Goal: Information Seeking & Learning: Learn about a topic

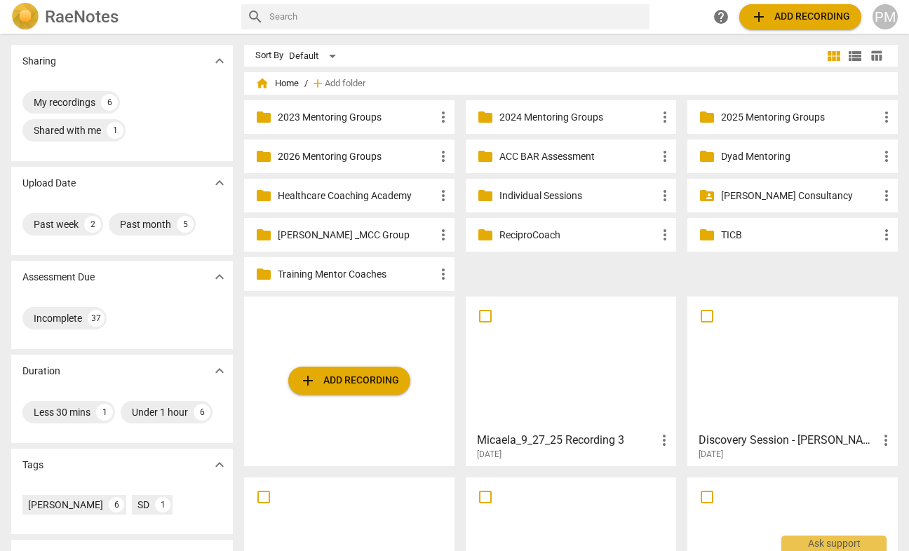
click at [745, 115] on p "2025 Mentoring Groups" at bounding box center [799, 117] width 157 height 15
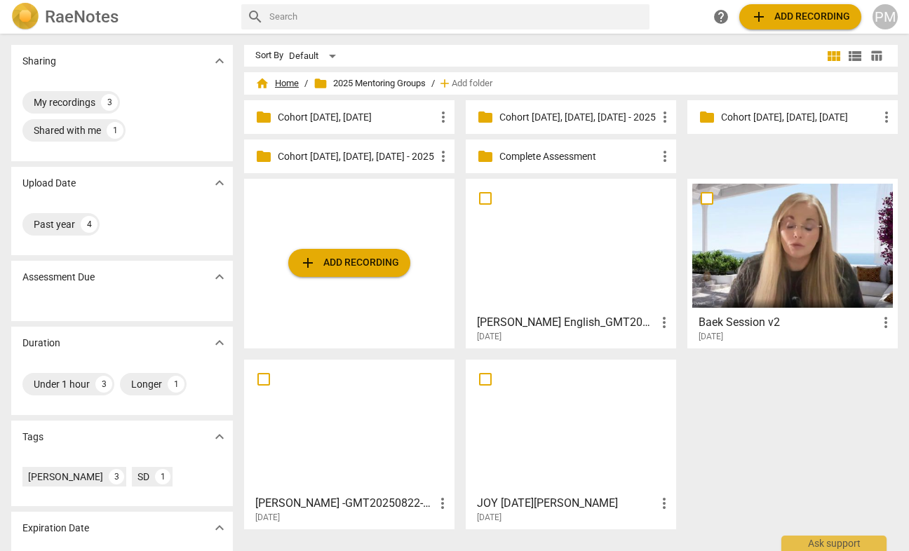
click at [284, 88] on span "home Home" at bounding box center [277, 83] width 44 height 14
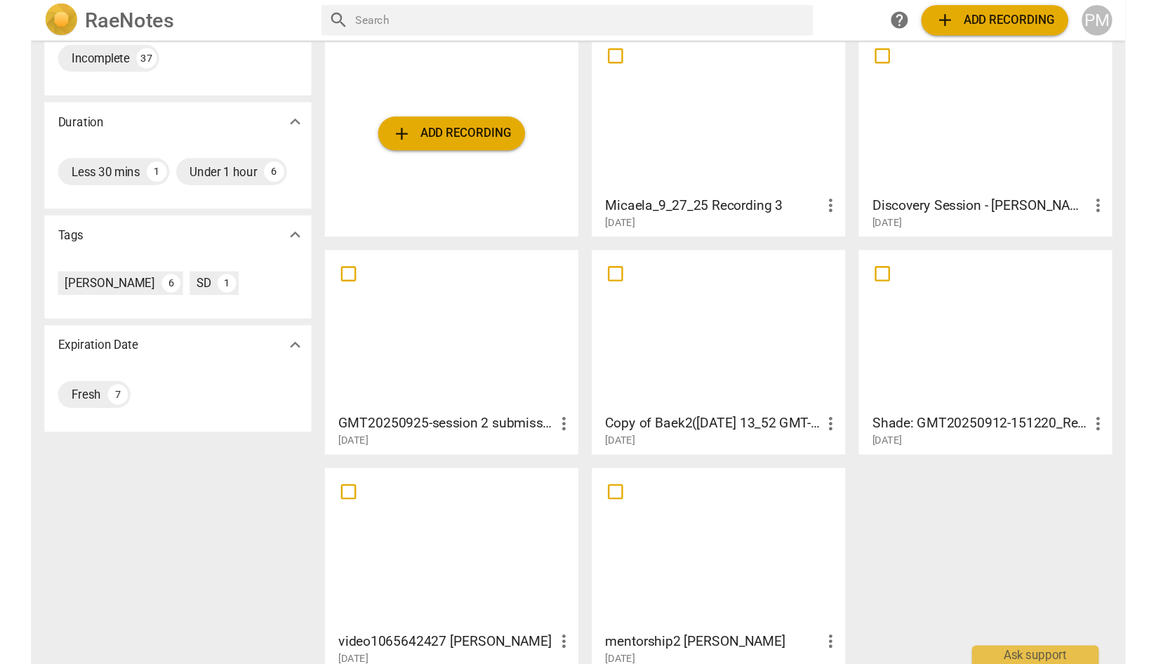
scroll to position [288, 0]
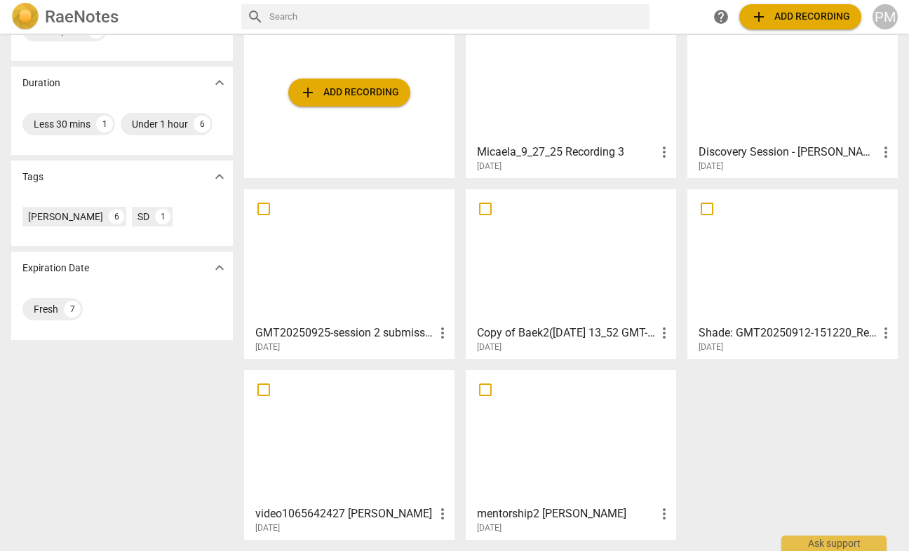
click at [773, 123] on div at bounding box center [793, 75] width 201 height 124
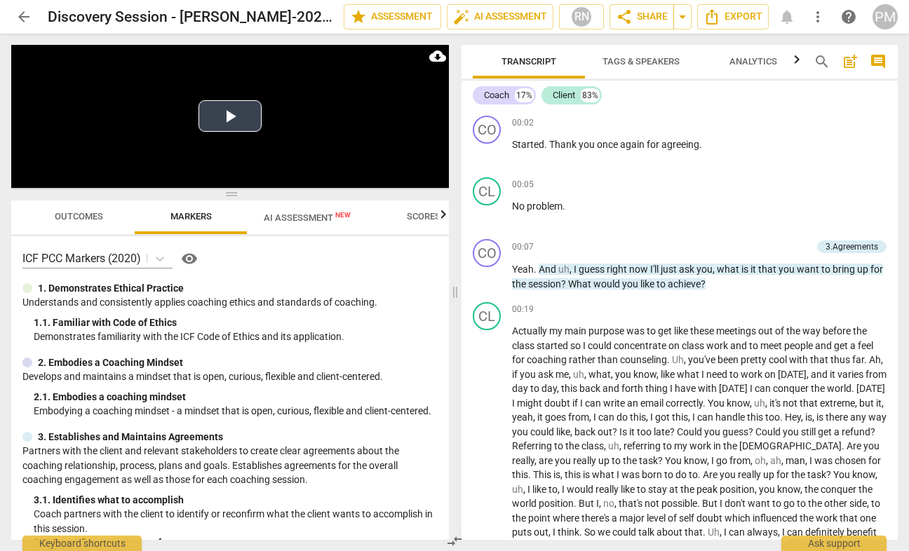
click at [232, 116] on button "Play Video" at bounding box center [230, 116] width 63 height 32
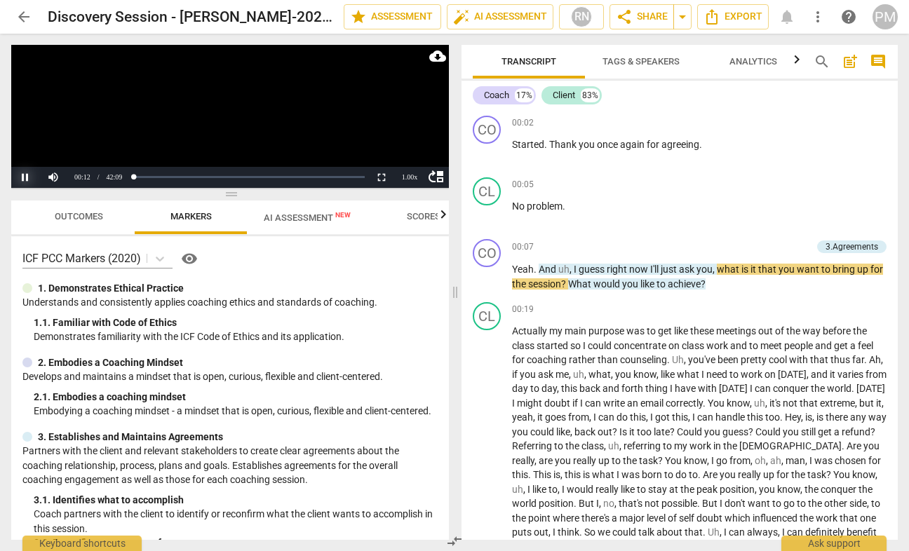
click at [20, 179] on button "Pause" at bounding box center [25, 177] width 28 height 21
click at [22, 17] on span "arrow_back" at bounding box center [23, 16] width 17 height 17
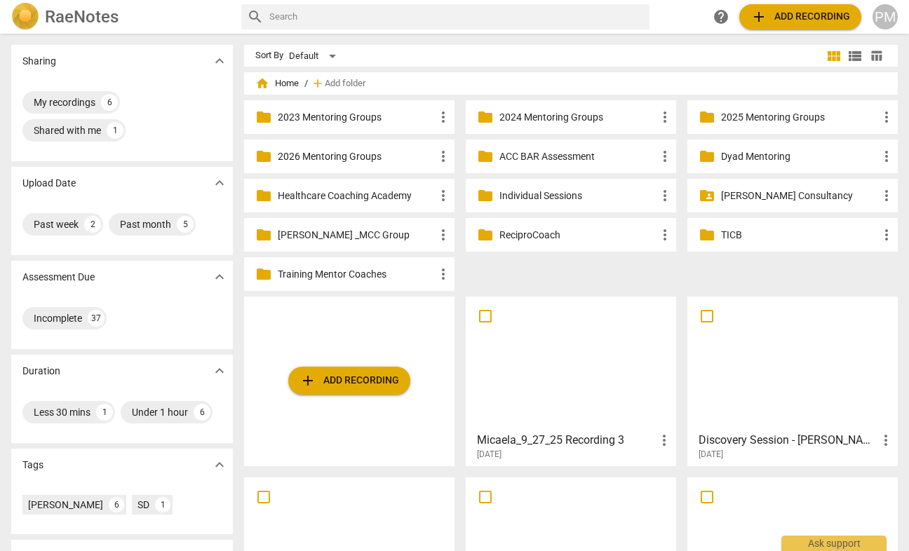
click at [526, 154] on p "ACC BAR Assessment" at bounding box center [578, 156] width 157 height 15
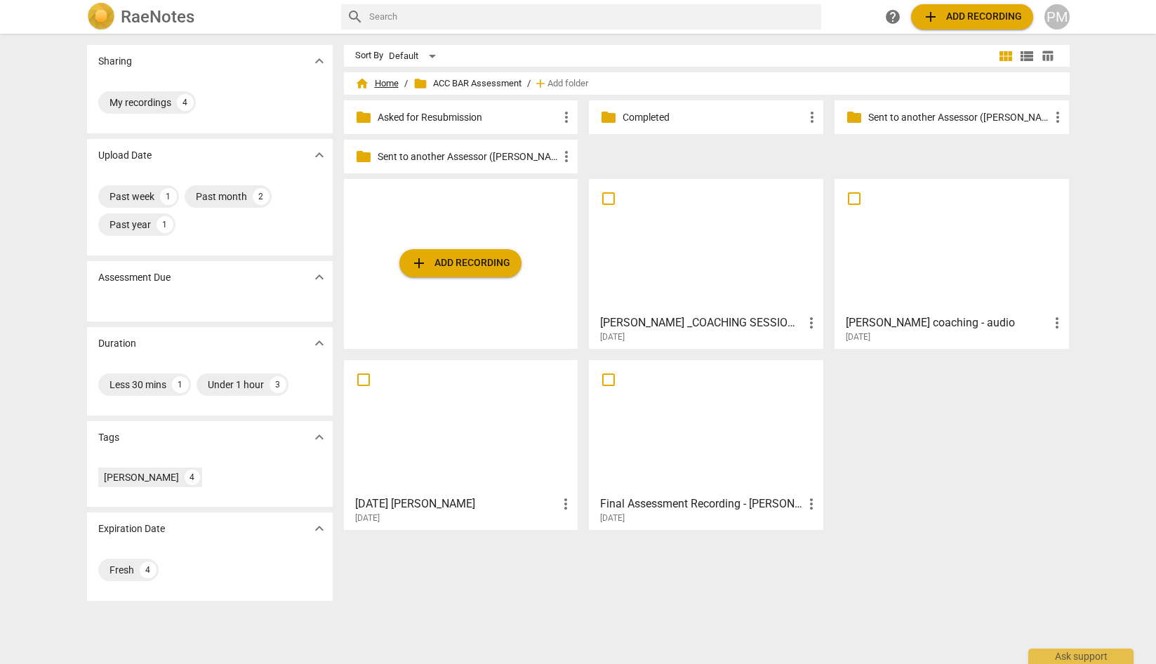
click at [375, 83] on span "home Home" at bounding box center [377, 83] width 44 height 14
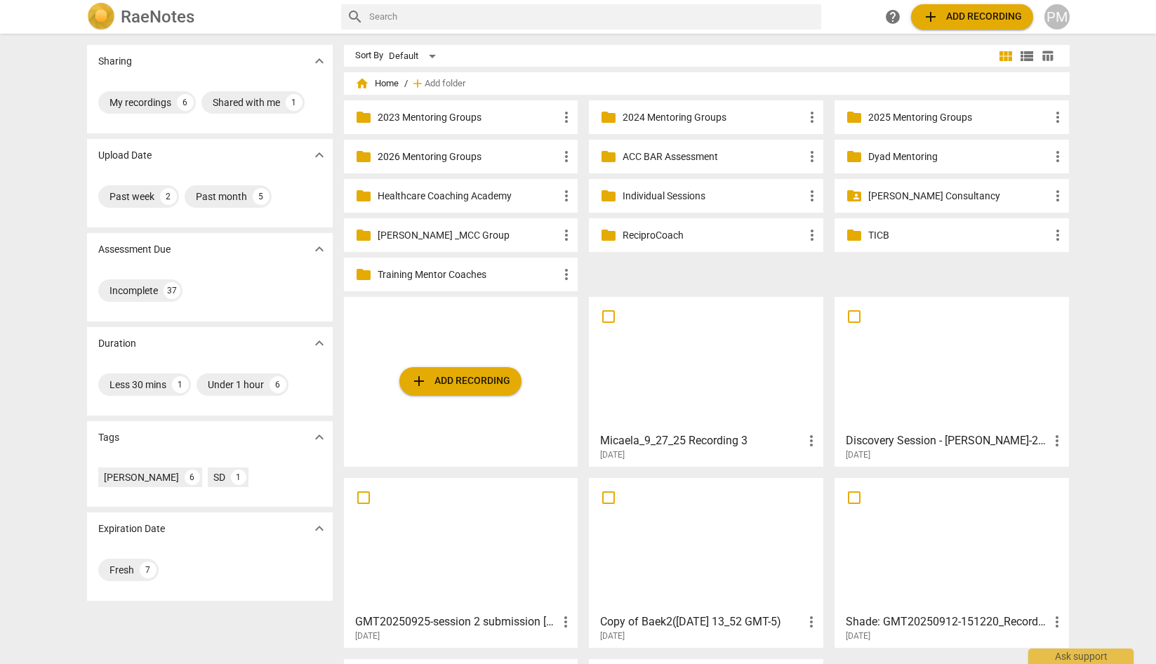
click at [426, 551] on div at bounding box center [461, 545] width 225 height 124
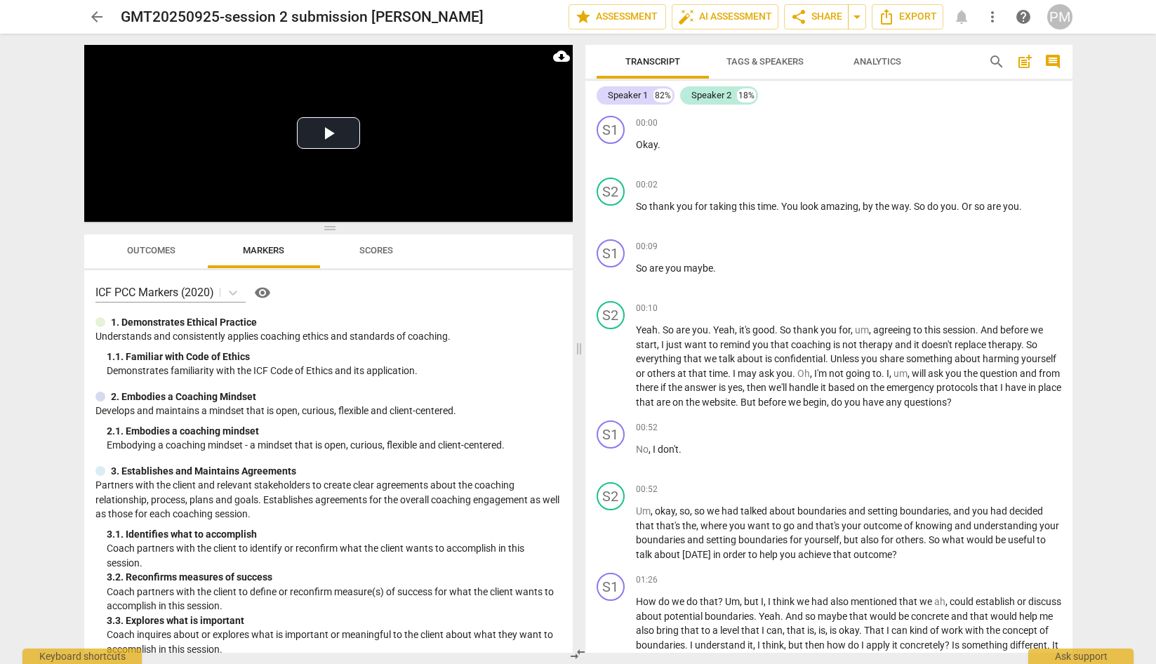
click at [745, 59] on span "Tags & Speakers" at bounding box center [764, 61] width 77 height 11
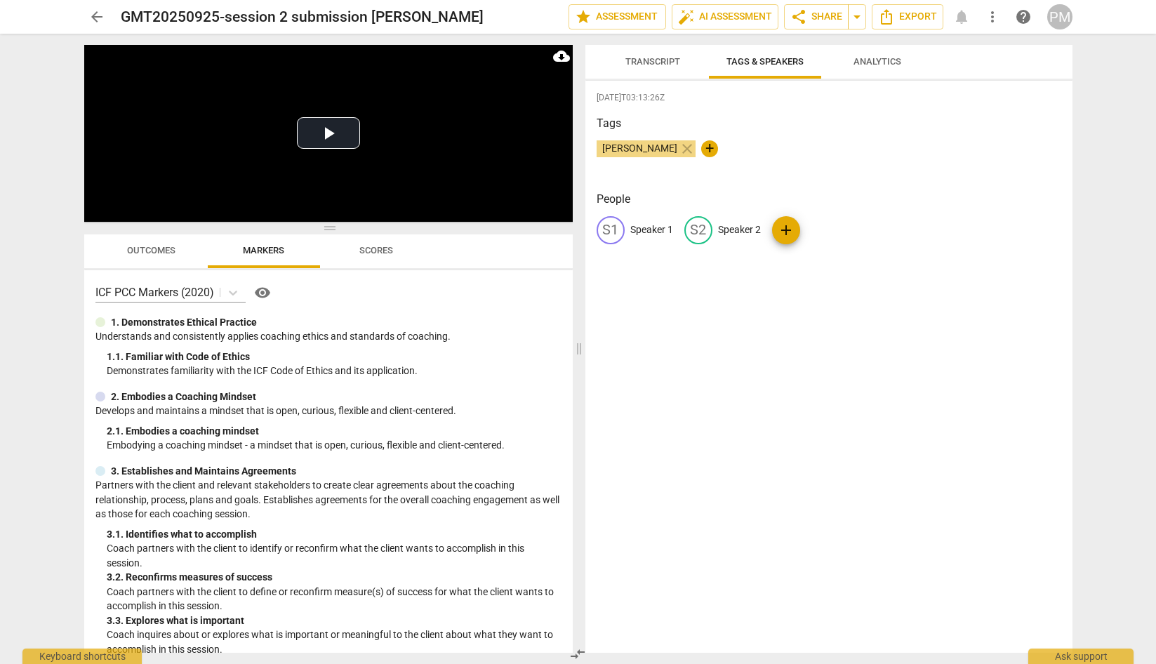
click at [636, 229] on p "Speaker 1" at bounding box center [651, 229] width 43 height 15
type input "Client"
click at [822, 227] on p "Speaker 2" at bounding box center [830, 229] width 43 height 15
type input "Coach"
click at [834, 107] on div "[DATE]T03:13:26Z Tags [PERSON_NAME] close + People C Client edit Coach delete a…" at bounding box center [828, 367] width 487 height 572
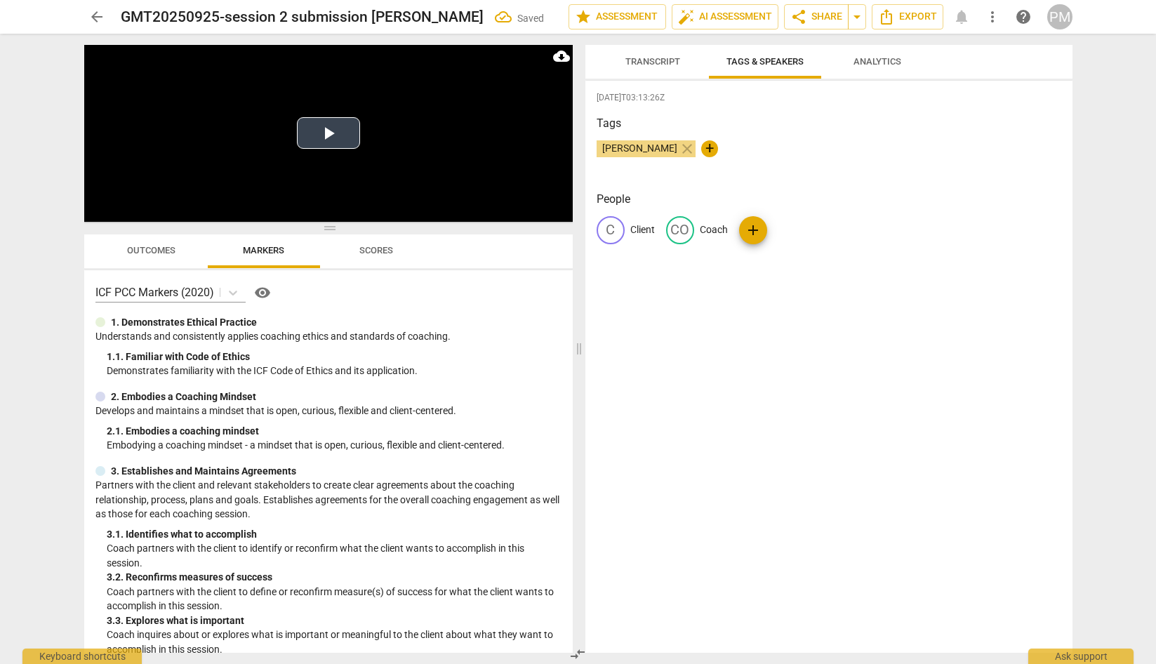
click at [333, 131] on button "Play Video" at bounding box center [328, 133] width 63 height 32
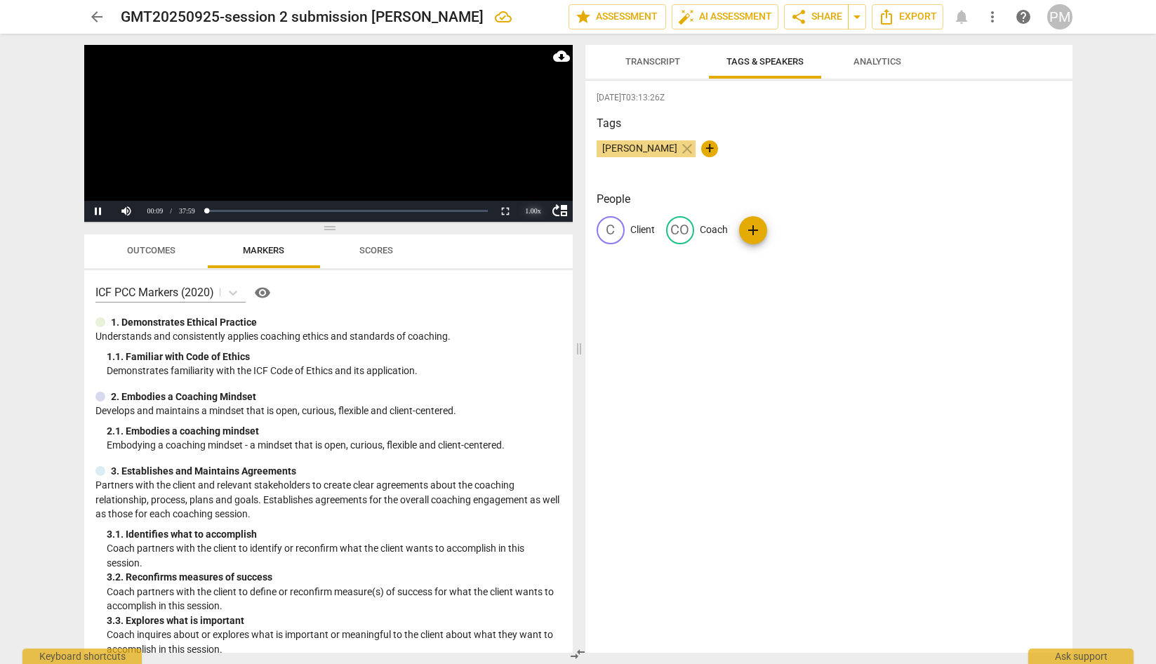
click at [529, 212] on div "1.00 x" at bounding box center [533, 211] width 28 height 21
click at [535, 179] on li "1.5x" at bounding box center [533, 178] width 28 height 15
click at [533, 211] on div "1.50 x" at bounding box center [533, 211] width 28 height 21
click at [909, 126] on h3 "Tags" at bounding box center [828, 123] width 464 height 17
click at [535, 213] on div "1.50 x" at bounding box center [533, 211] width 28 height 21
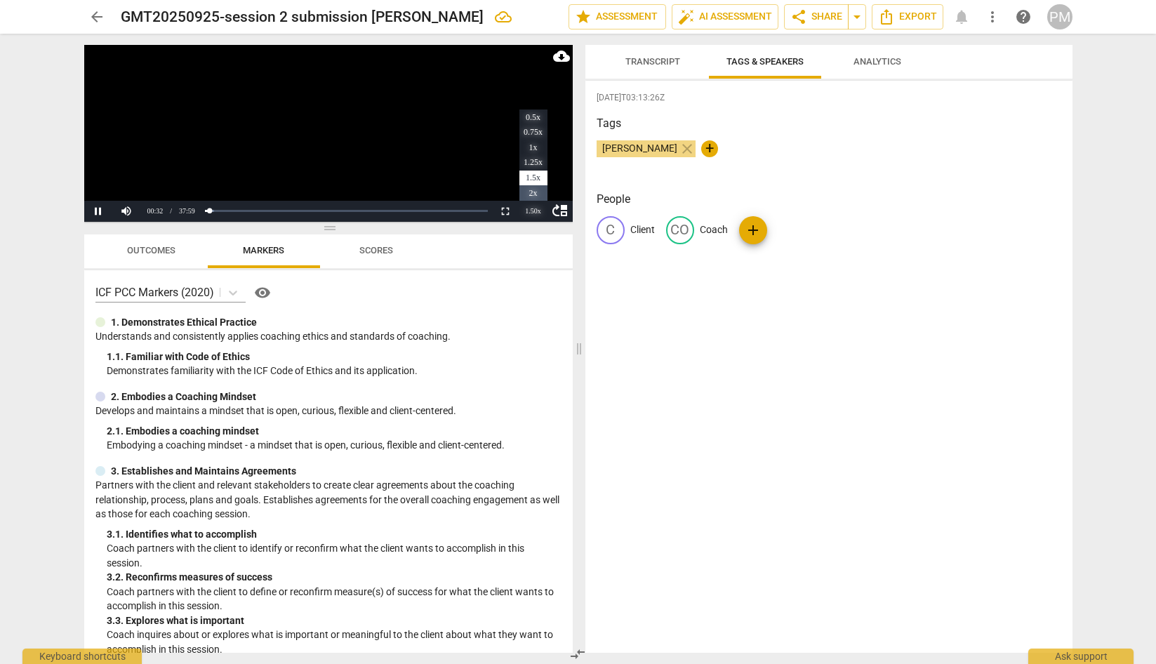
click at [534, 189] on li "2x" at bounding box center [533, 192] width 28 height 15
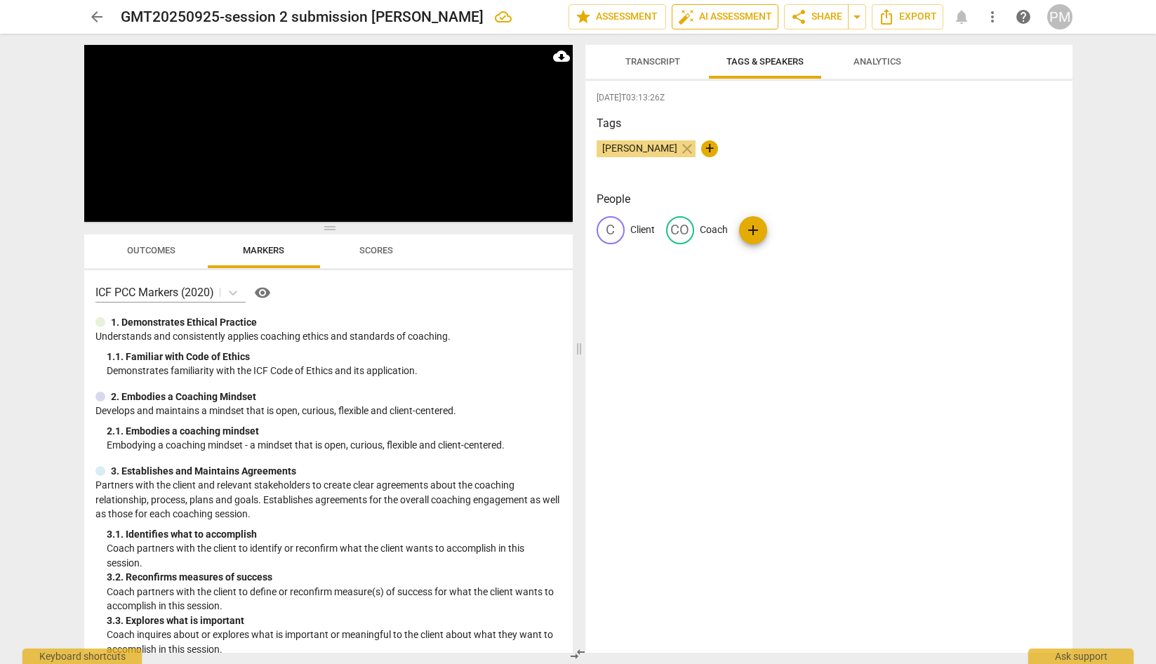
click at [743, 18] on span "auto_fix_high AI Assessment" at bounding box center [725, 16] width 94 height 17
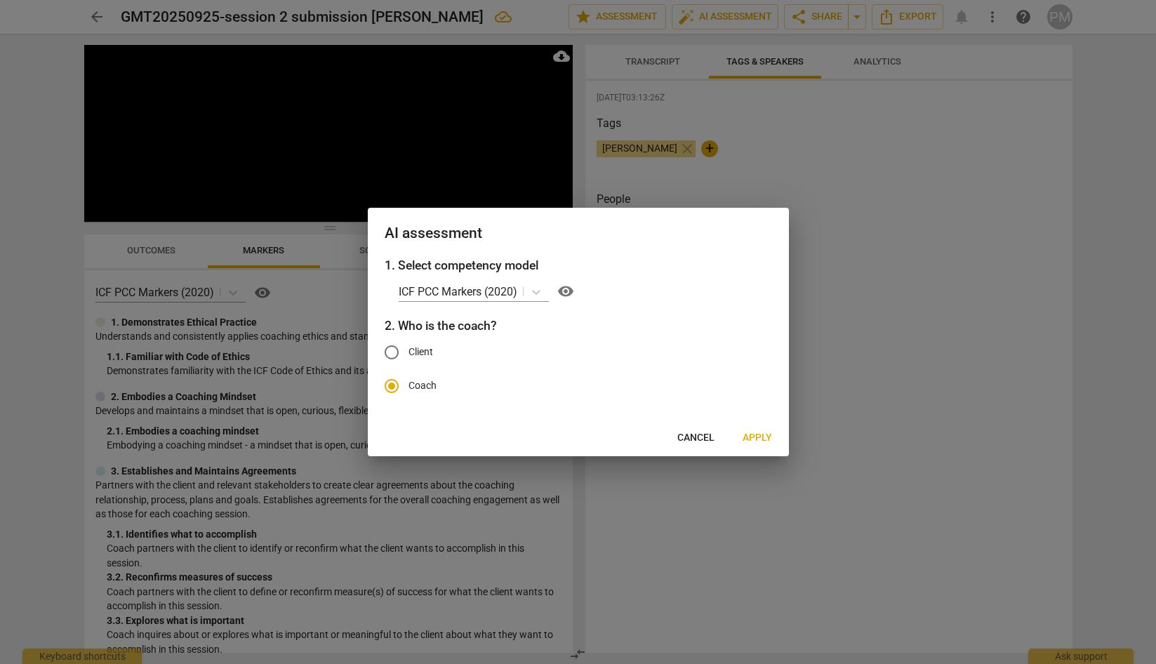
click at [760, 435] on span "Apply" at bounding box center [756, 438] width 29 height 14
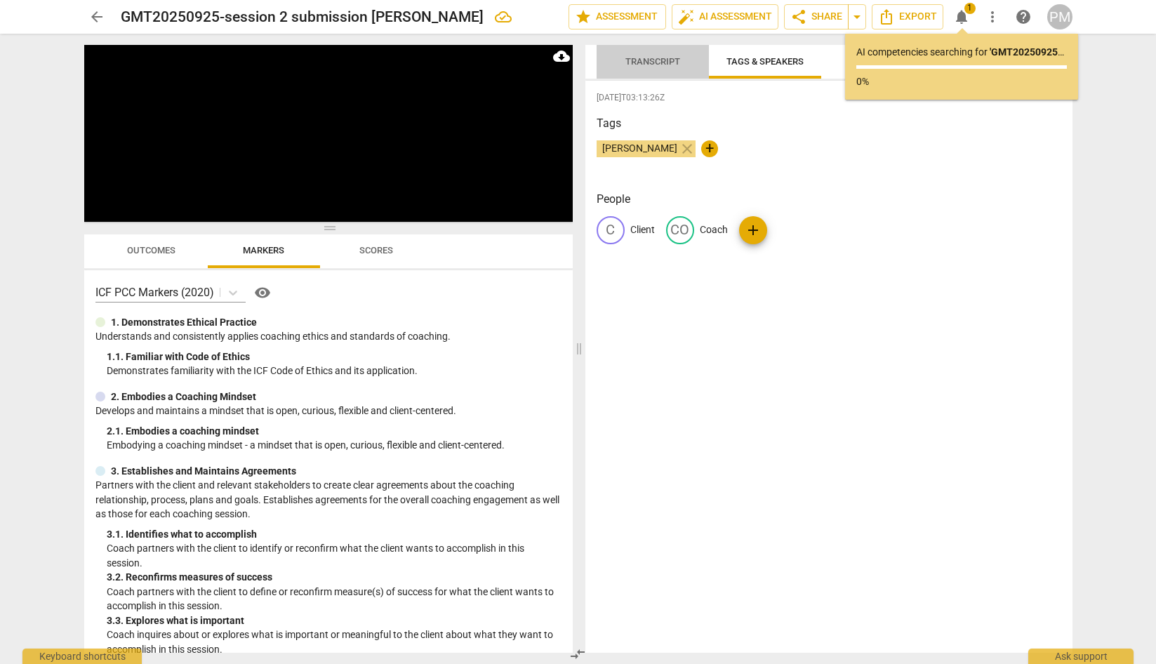
click at [645, 64] on span "Transcript" at bounding box center [652, 61] width 55 height 11
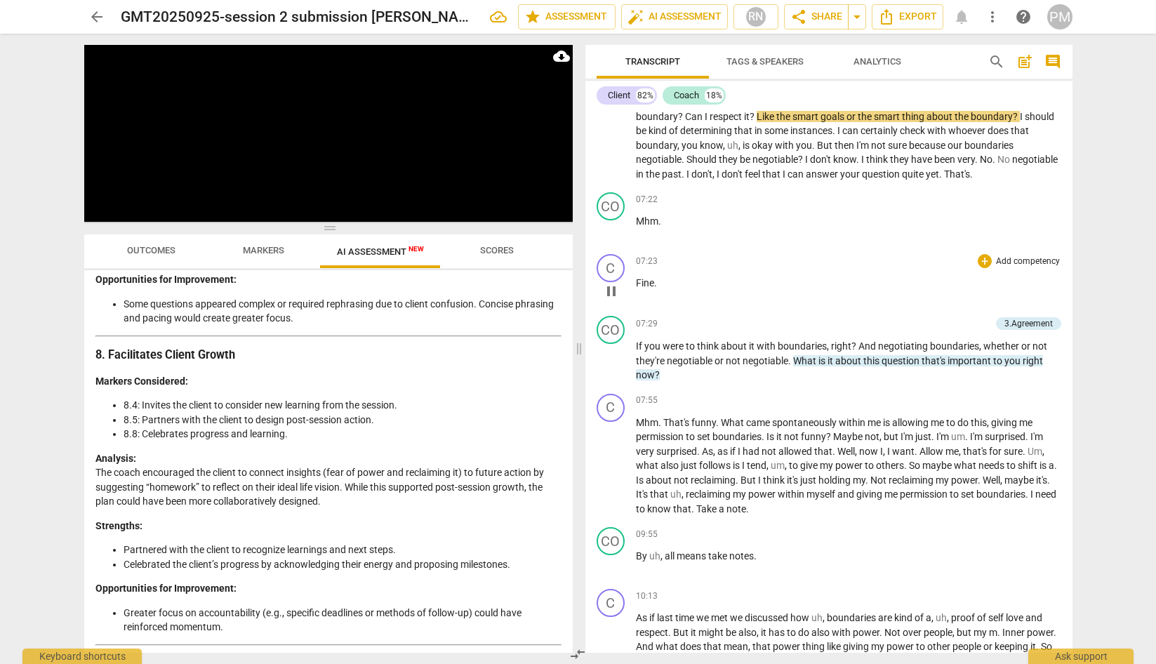
scroll to position [2456, 0]
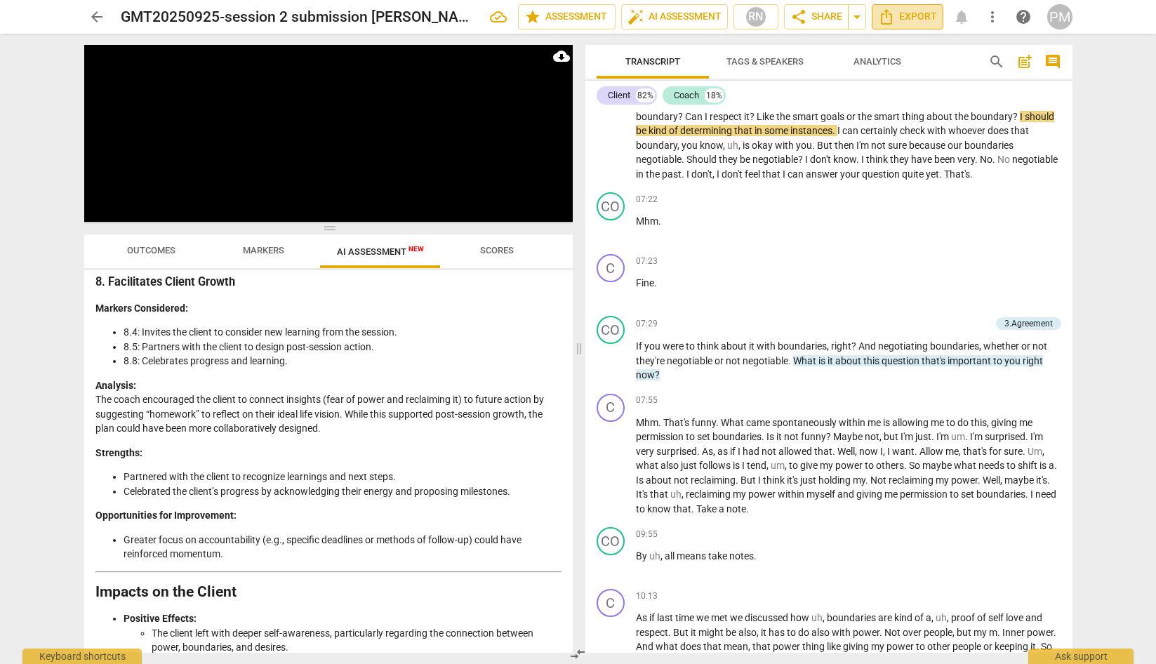
click at [909, 21] on span "Export" at bounding box center [907, 16] width 59 height 17
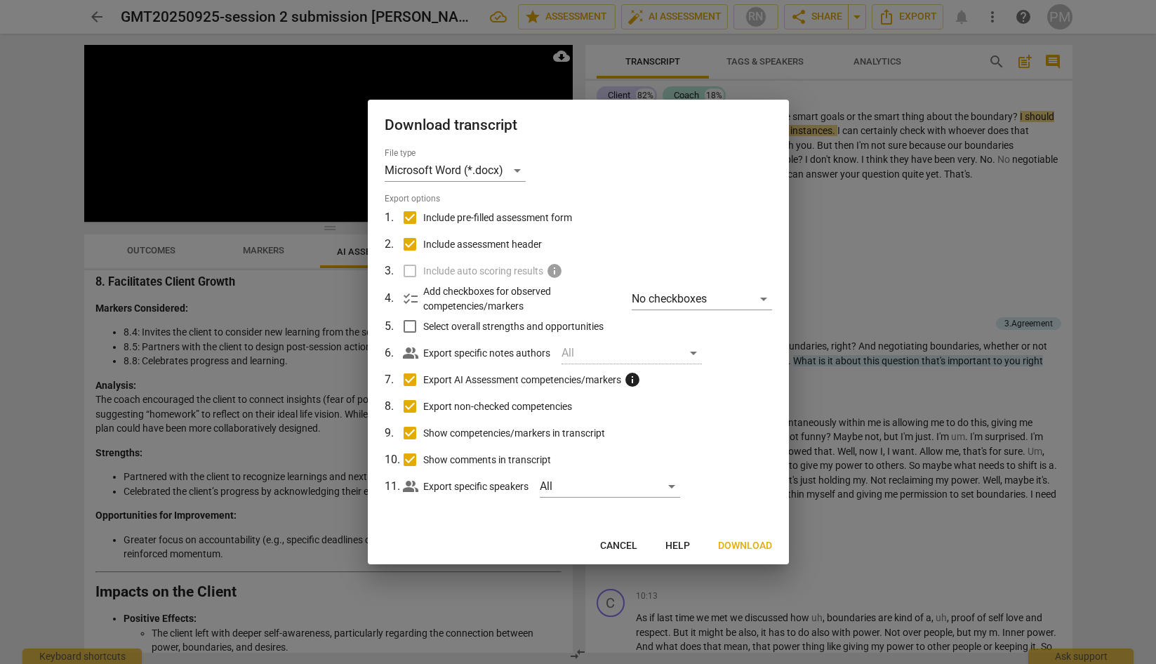
click at [743, 544] on span "Download" at bounding box center [745, 546] width 54 height 14
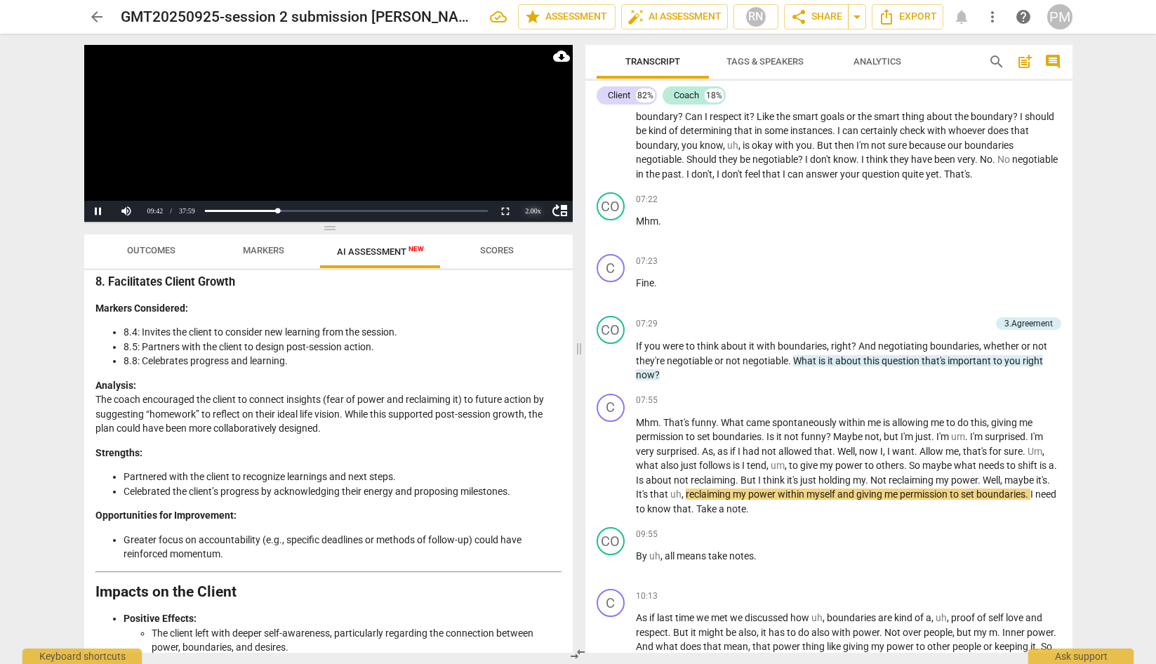
click at [530, 211] on div "2.00 x" at bounding box center [533, 211] width 28 height 21
click at [529, 176] on li "1.5x" at bounding box center [533, 178] width 28 height 15
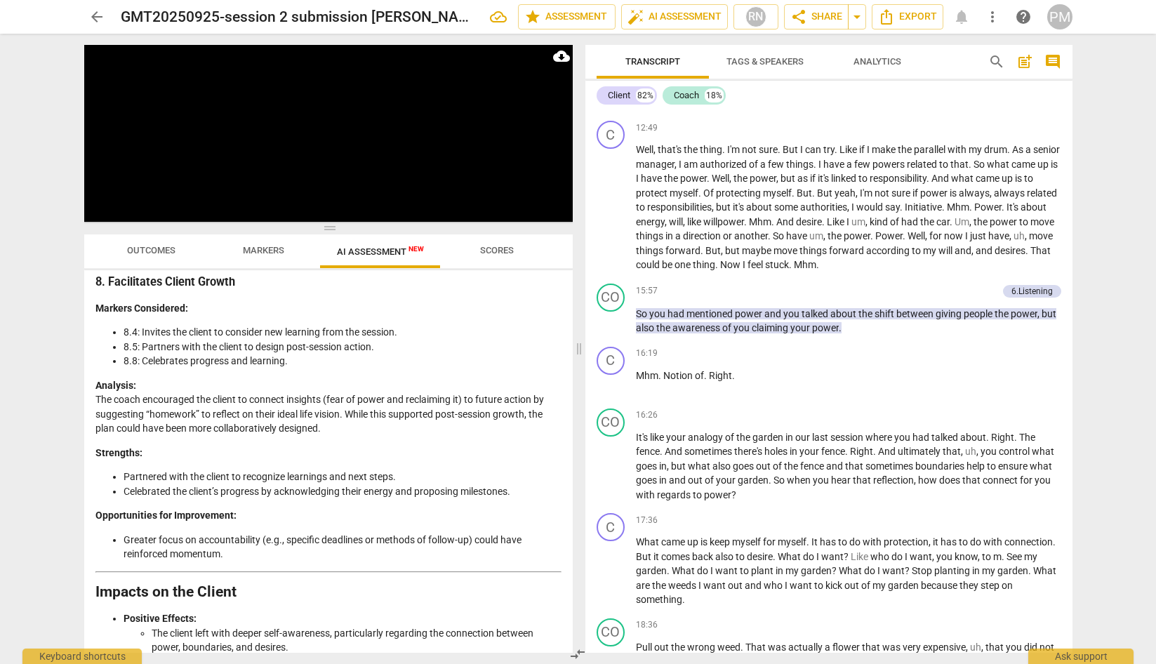
scroll to position [2598, 0]
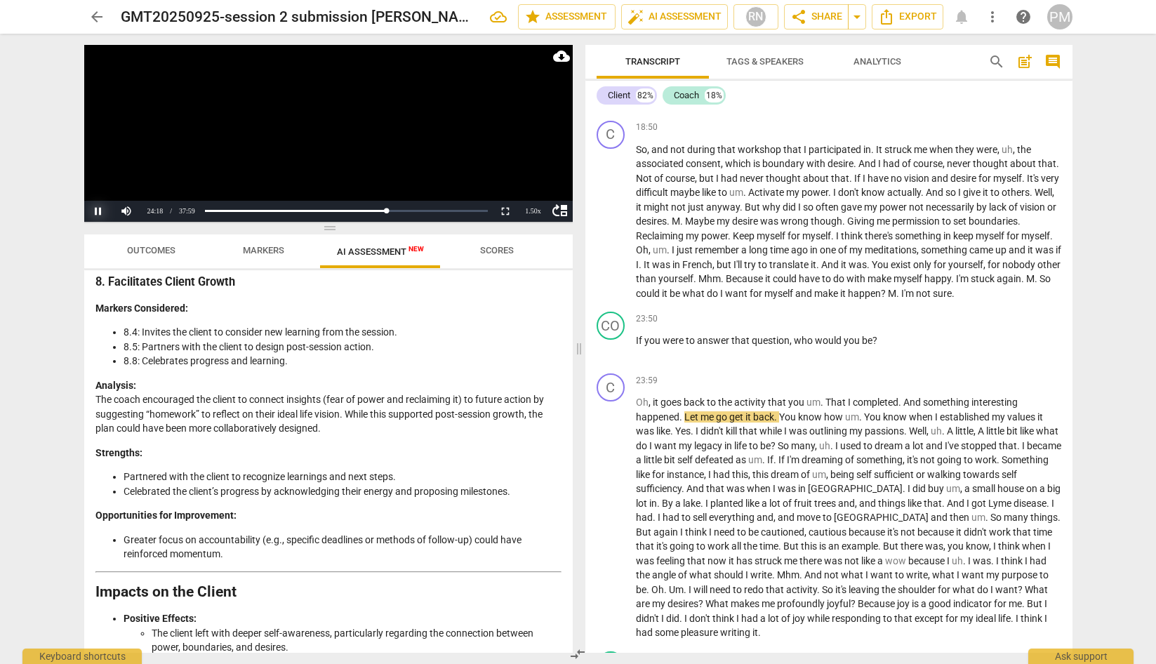
click at [97, 211] on button "Pause" at bounding box center [98, 211] width 28 height 21
click at [147, 247] on span "Outcomes" at bounding box center [151, 250] width 48 height 11
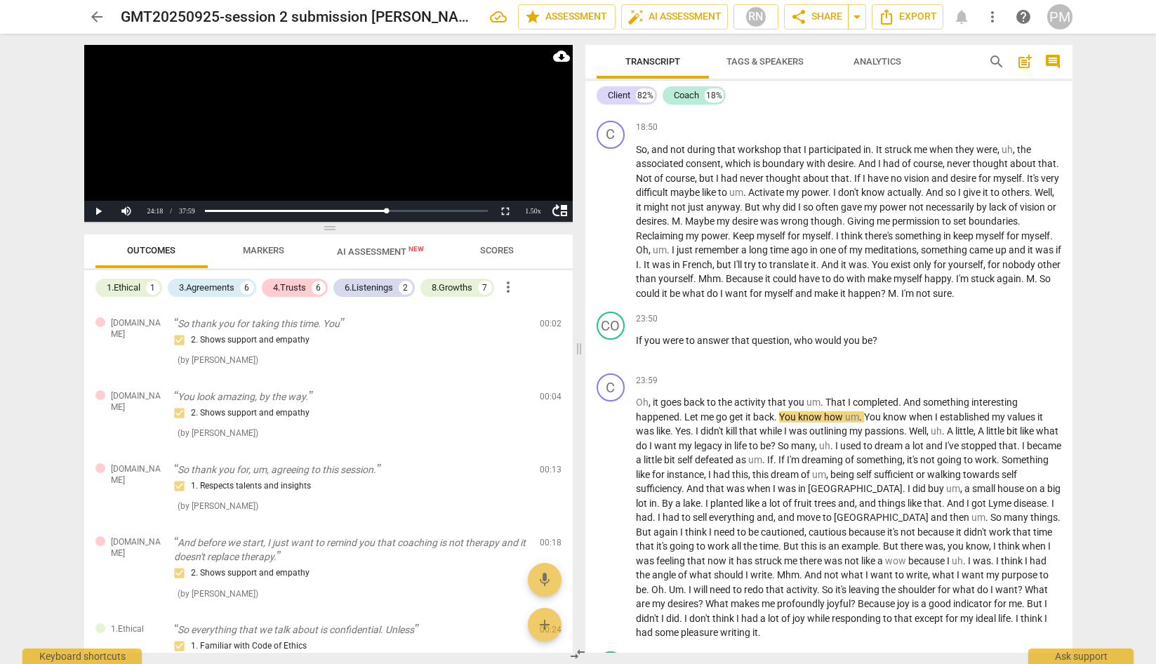
click at [43, 333] on div "arrow_back GMT20250925-session 2 submission [PERSON_NAME] edit star Assessment …" at bounding box center [578, 332] width 1156 height 664
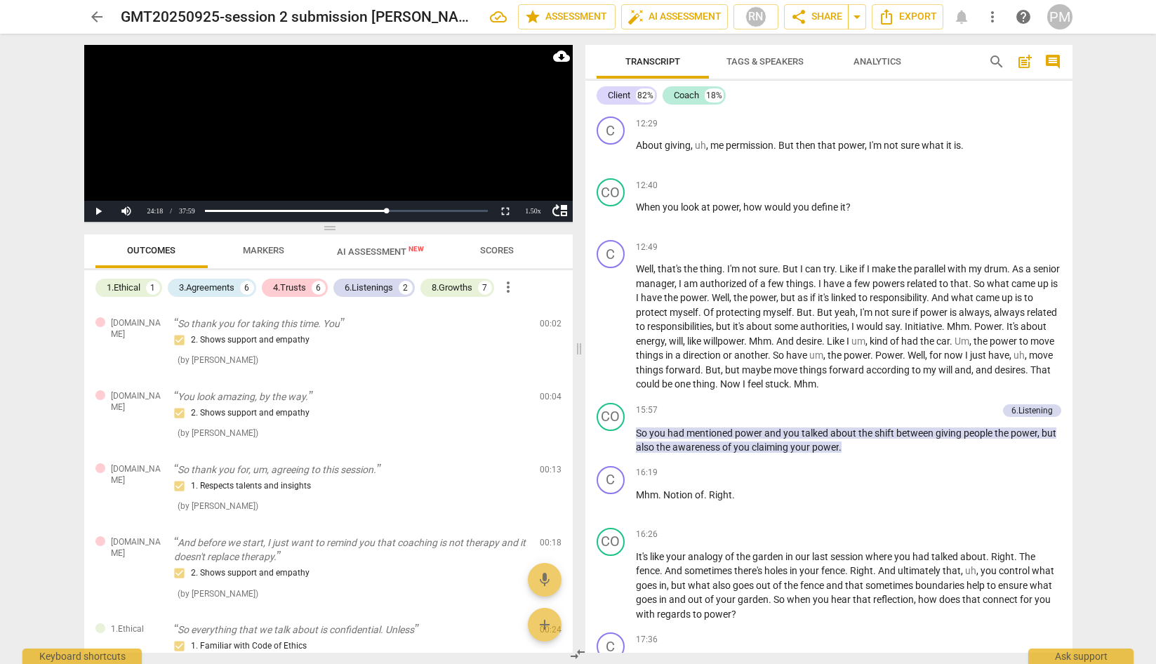
scroll to position [1897, 0]
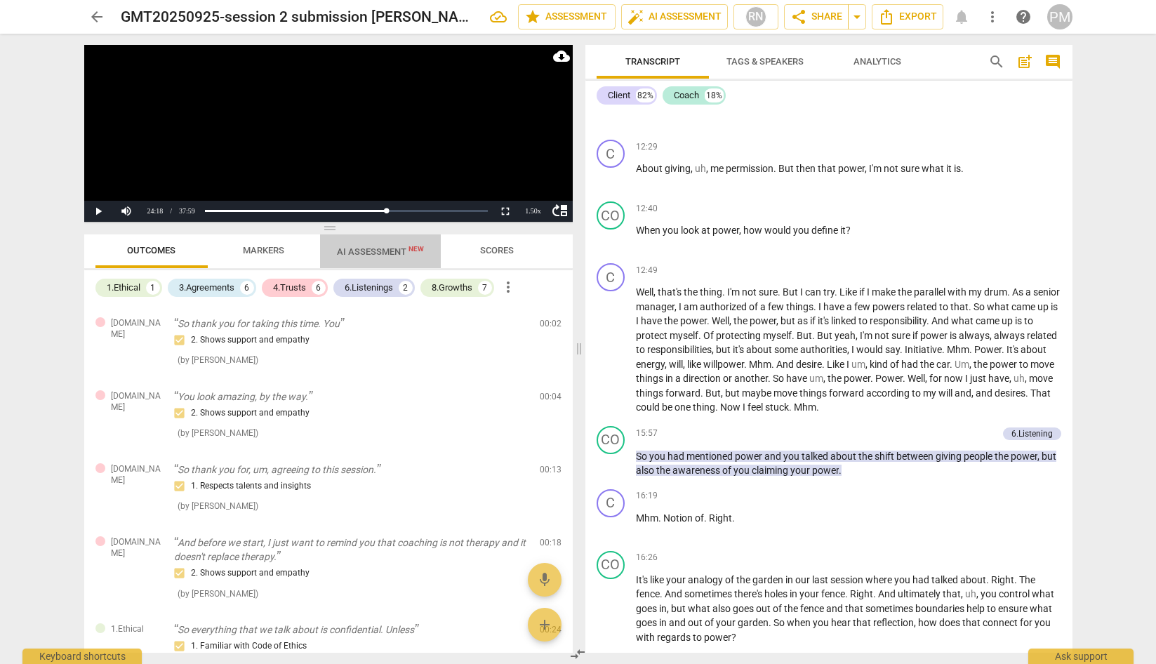
click at [385, 252] on span "AI Assessment New" at bounding box center [380, 251] width 87 height 11
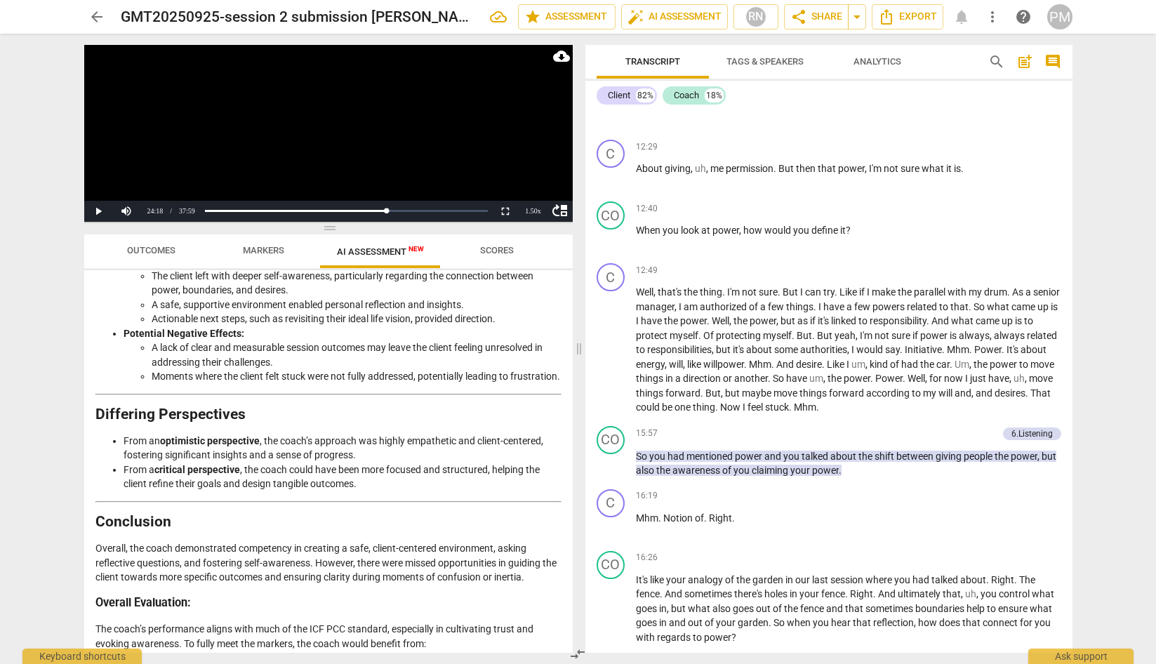
scroll to position [2788, 0]
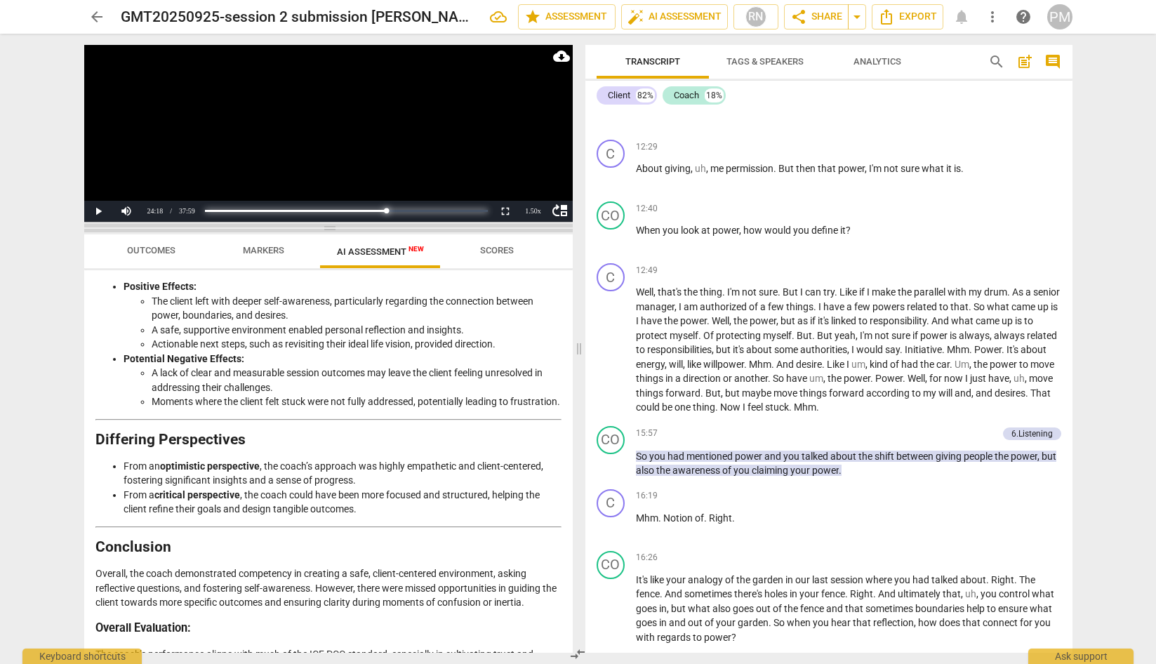
drag, startPoint x: 387, startPoint y: 213, endPoint x: 199, endPoint y: 224, distance: 188.4
click at [199, 224] on div "Play Video move_up Play Current Time 24:18 / Duration Time 37:59 Loaded : 0% Pr…" at bounding box center [328, 349] width 488 height 608
click at [533, 208] on div "1.50 x" at bounding box center [533, 211] width 28 height 21
click at [533, 149] on li "1x" at bounding box center [533, 147] width 28 height 15
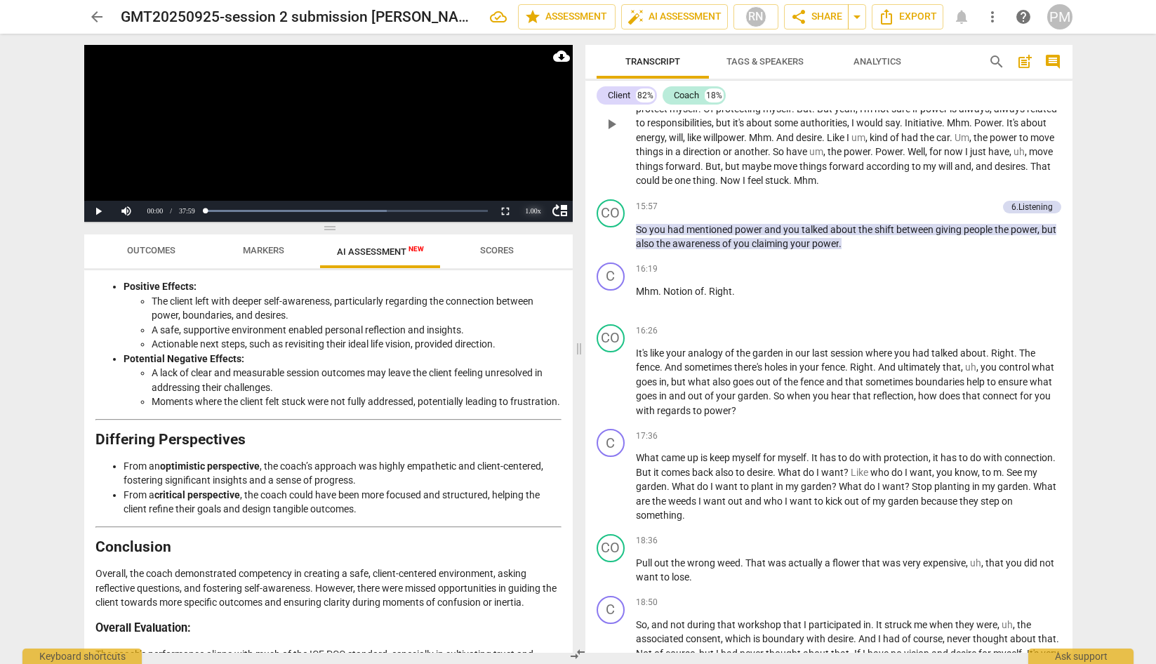
scroll to position [2037, 0]
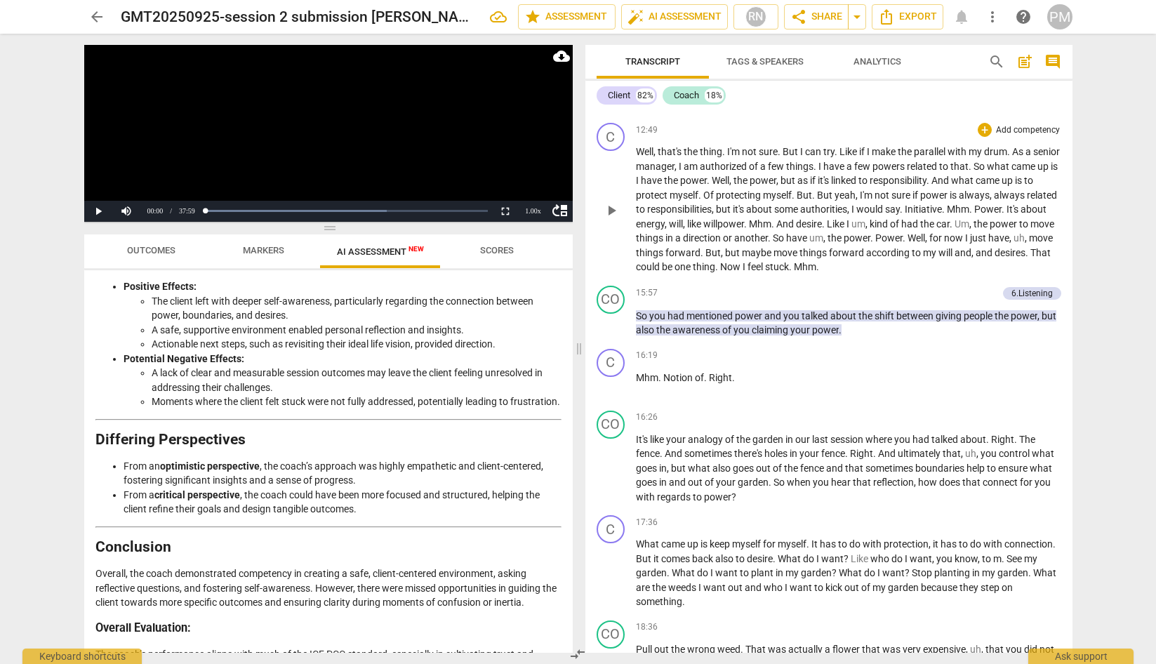
click at [665, 258] on span "things" at bounding box center [650, 252] width 29 height 11
click at [909, 258] on span "That" at bounding box center [1040, 252] width 20 height 11
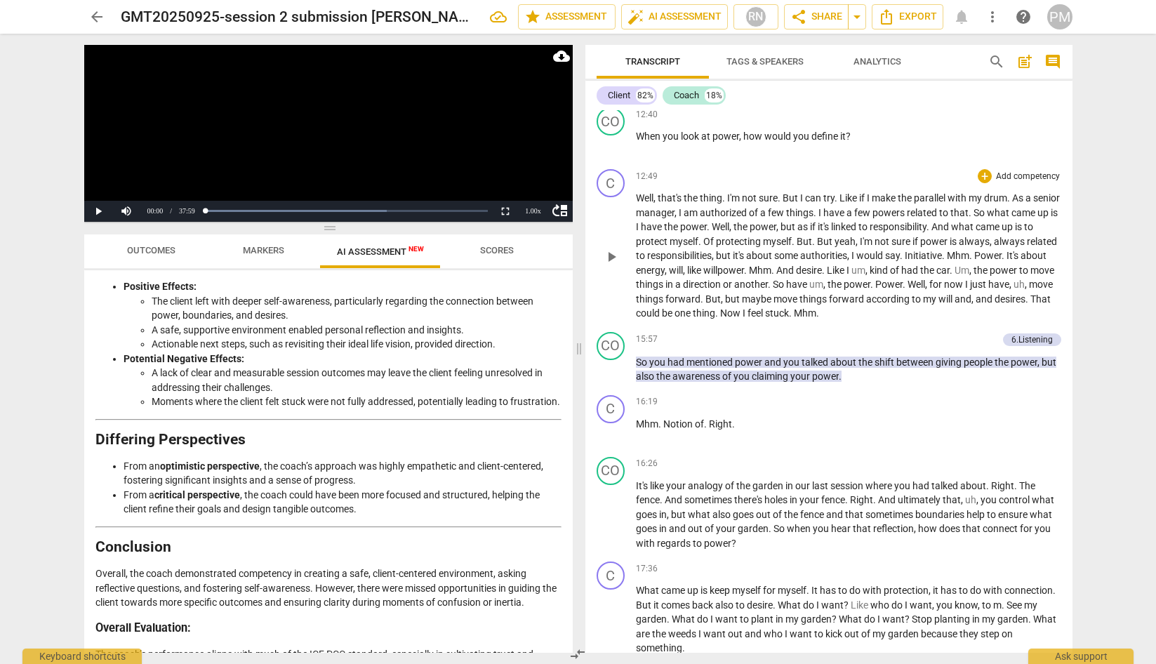
scroll to position [1967, 0]
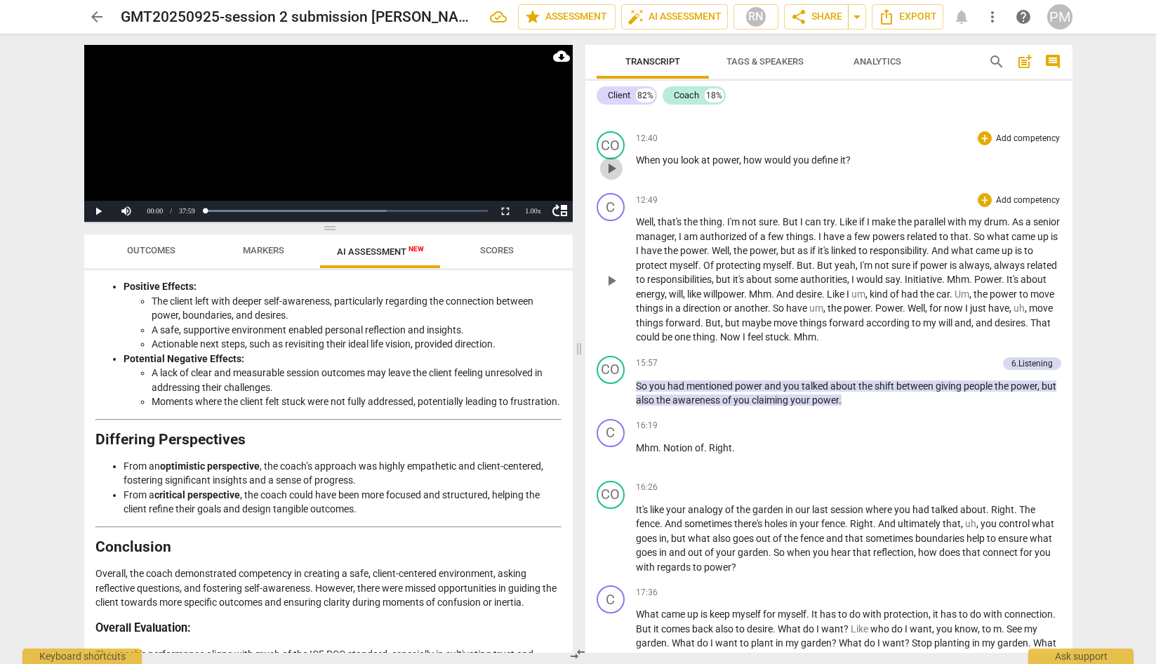
click at [610, 177] on span "play_arrow" at bounding box center [611, 168] width 17 height 17
click at [102, 205] on button "Pause" at bounding box center [98, 211] width 28 height 21
click at [139, 246] on span "Outcomes" at bounding box center [151, 250] width 48 height 11
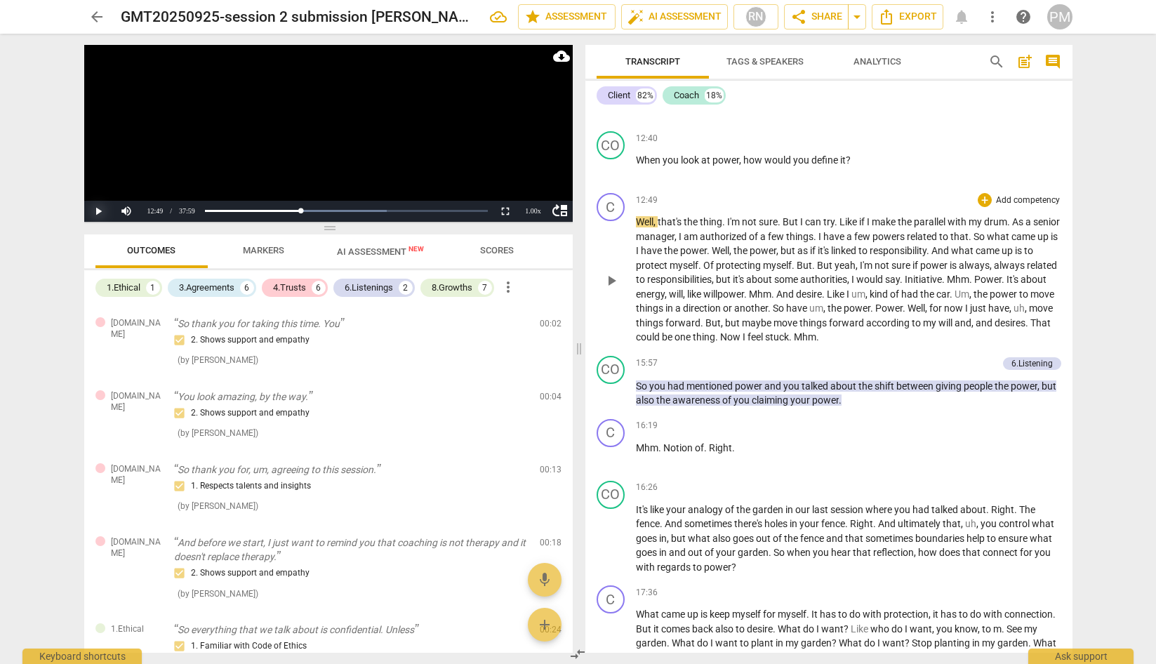
click at [100, 215] on button "Play" at bounding box center [98, 211] width 28 height 21
click at [250, 249] on span "Markers" at bounding box center [263, 250] width 41 height 11
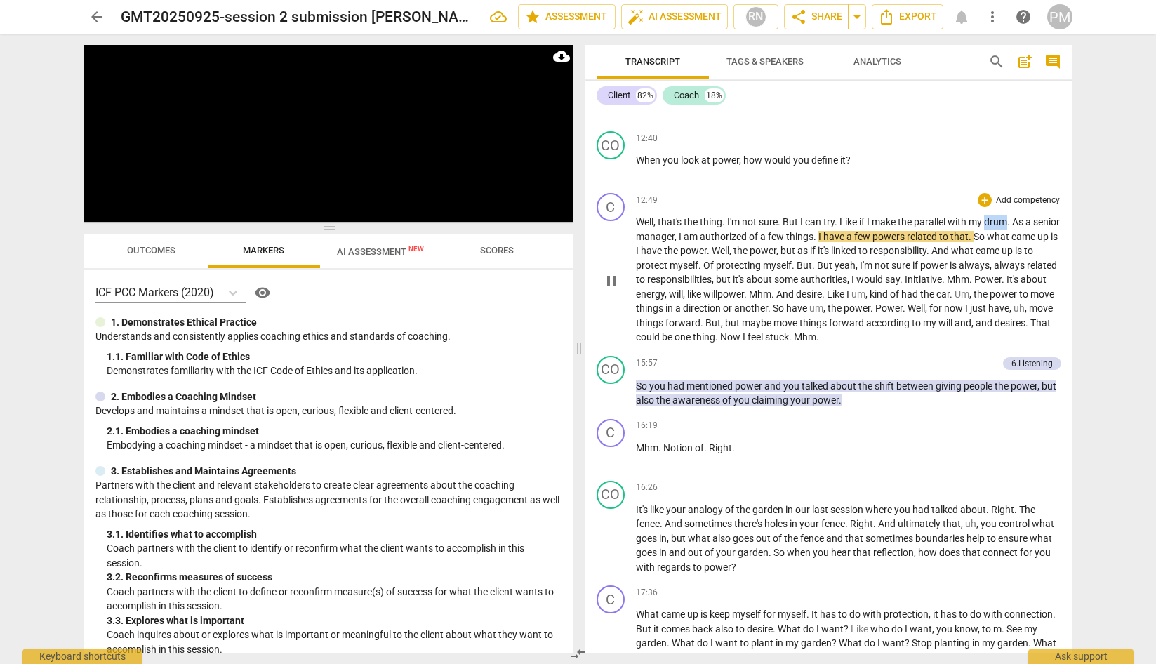
drag, startPoint x: 987, startPoint y: 246, endPoint x: 1008, endPoint y: 243, distance: 21.2
click at [909, 243] on p "Well , that's the thing . I'm not sure . But I can try . Like if I make the par…" at bounding box center [848, 280] width 425 height 130
click at [875, 371] on div "15:57 + Add competency 6.Listening keyboard_arrow_right" at bounding box center [848, 363] width 425 height 15
drag, startPoint x: 611, startPoint y: 313, endPoint x: 678, endPoint y: 330, distance: 68.9
click at [612, 289] on span "pause" at bounding box center [611, 280] width 17 height 17
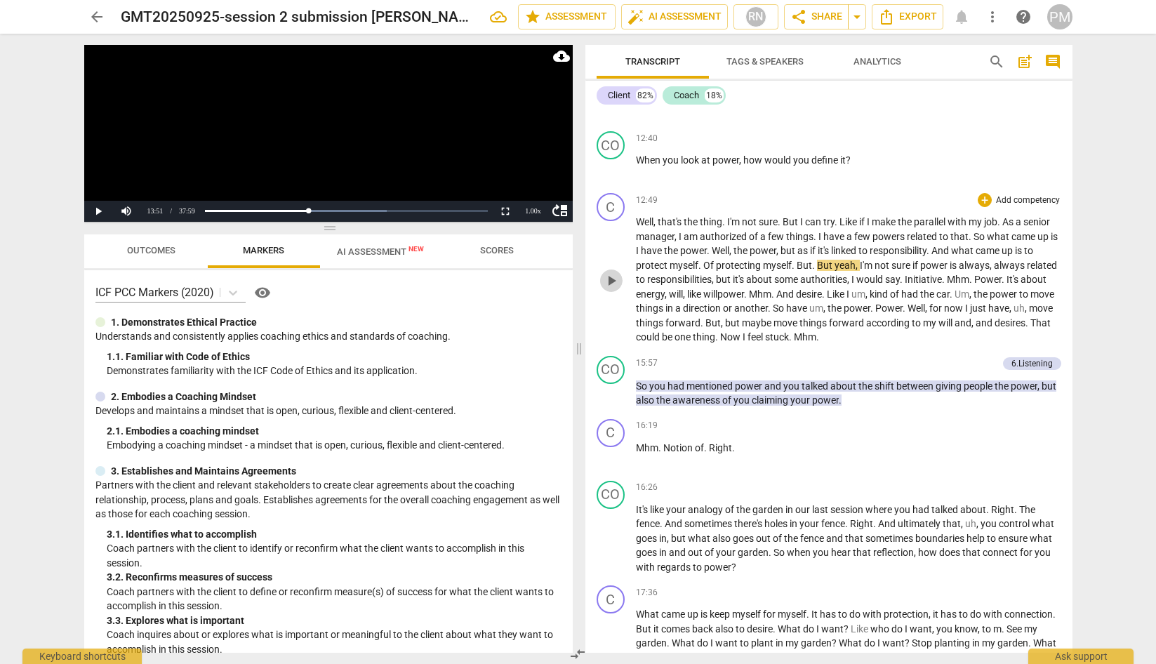
click at [604, 289] on span "play_arrow" at bounding box center [611, 280] width 17 height 17
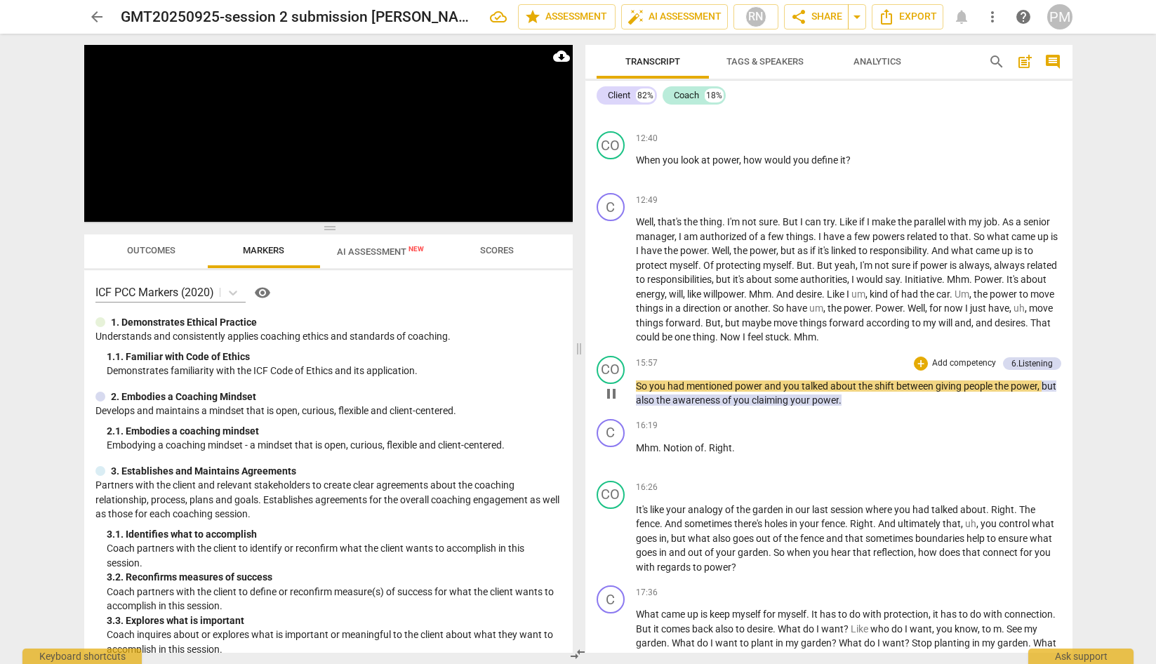
click at [618, 402] on span "pause" at bounding box center [611, 393] width 17 height 17
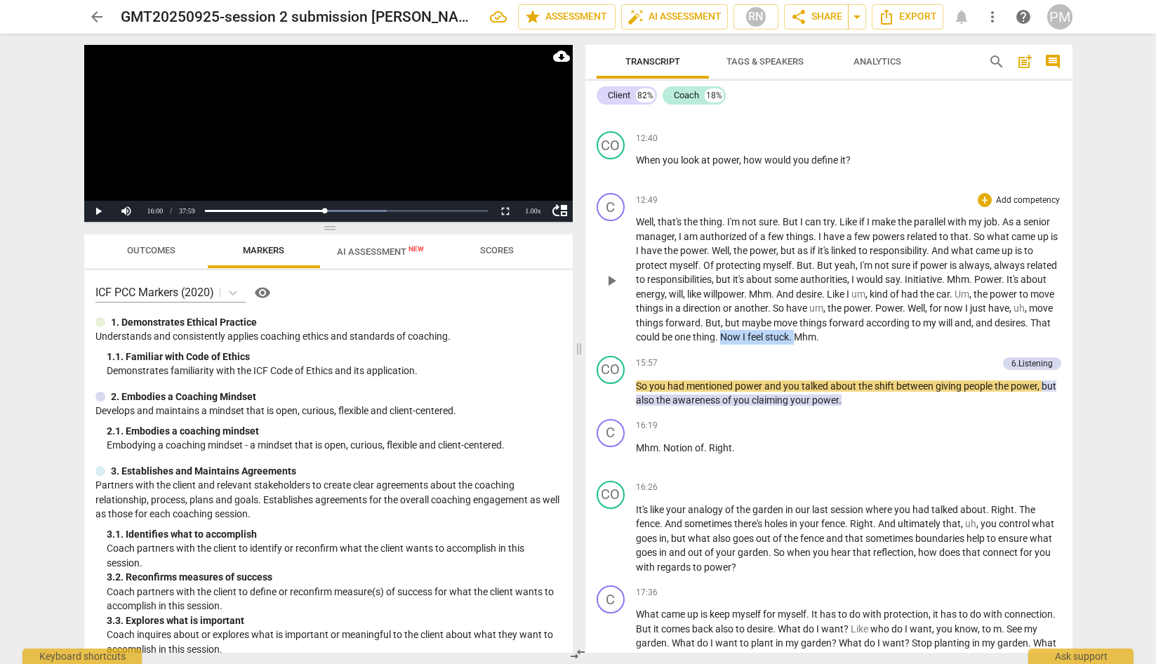
drag, startPoint x: 780, startPoint y: 363, endPoint x: 855, endPoint y: 370, distance: 75.4
click at [855, 345] on p "Well , that's the thing . I'm not sure . But I can try . Like if I make the par…" at bounding box center [848, 280] width 425 height 130
click at [588, 350] on div "C play_arrow pause 12:49 + Add competency keyboard_arrow_right Well , that's th…" at bounding box center [828, 268] width 487 height 163
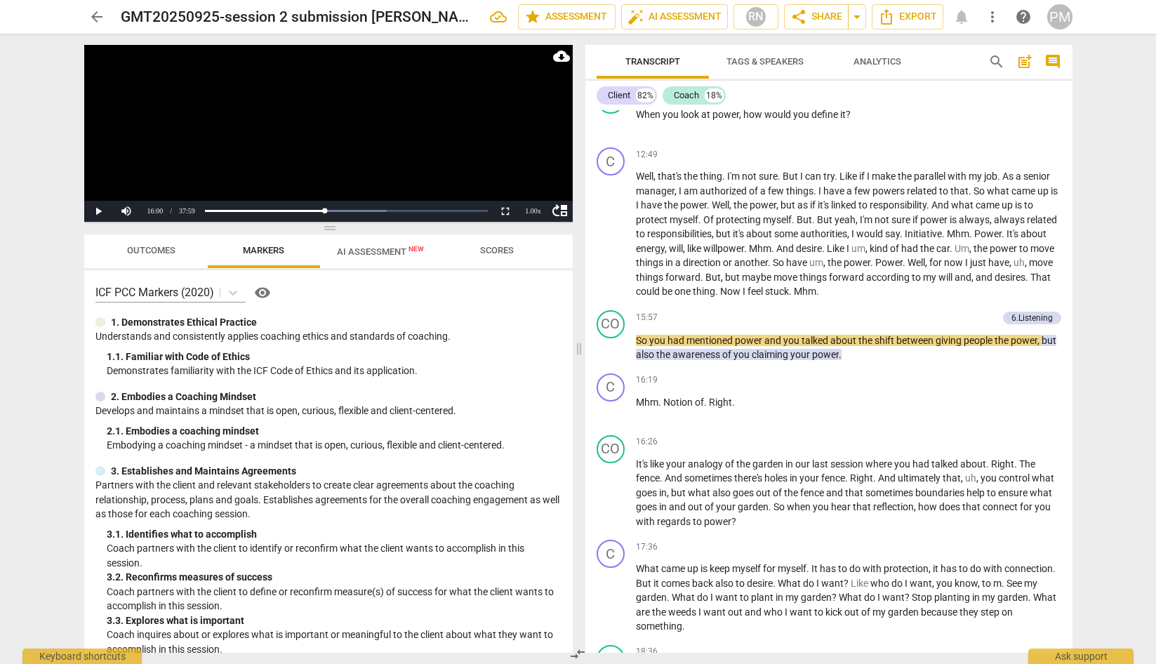
scroll to position [2037, 0]
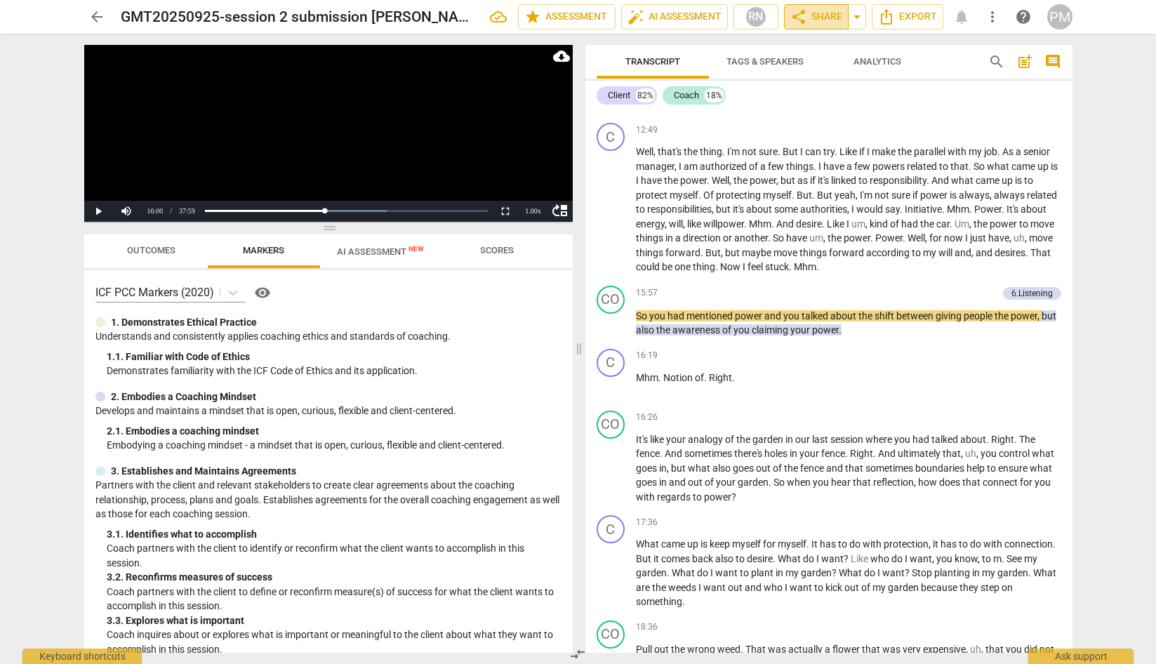
click at [826, 15] on span "share Share" at bounding box center [816, 16] width 52 height 17
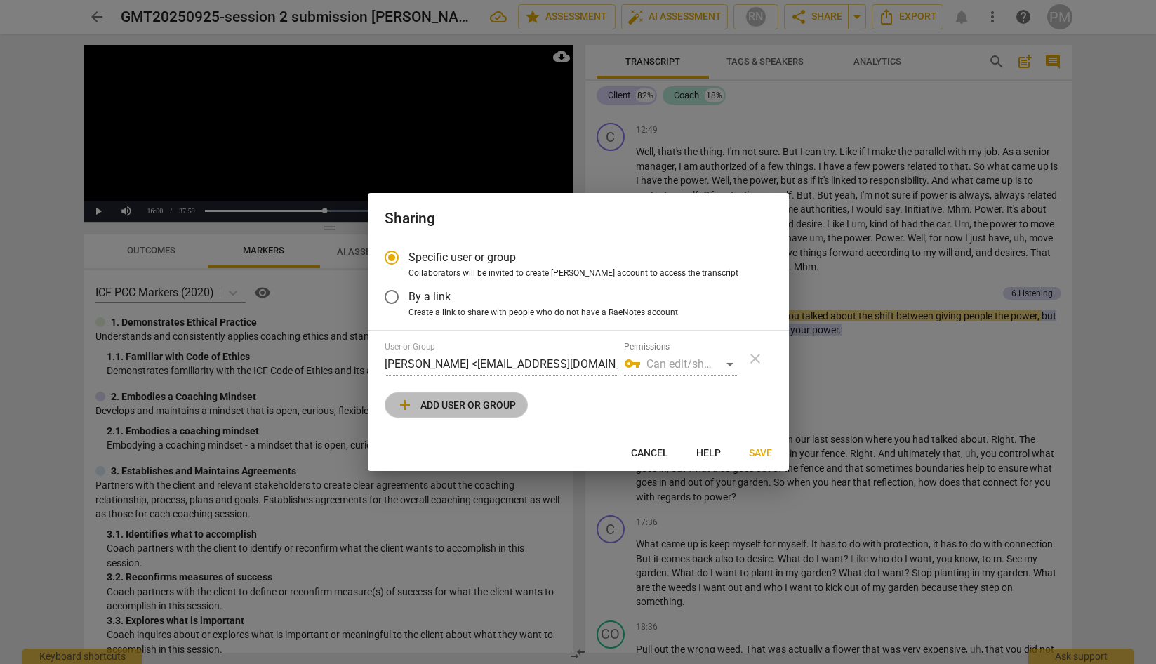
click at [450, 414] on button "add Add user or group" at bounding box center [456, 404] width 143 height 25
radio input "false"
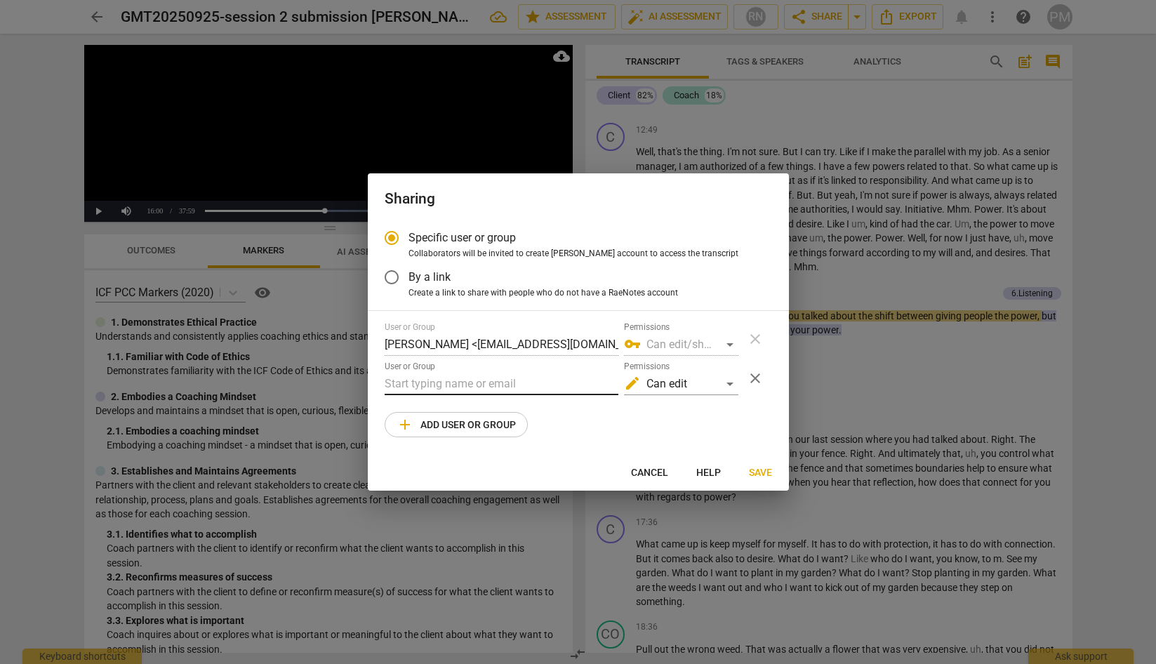
click at [415, 381] on input "text" at bounding box center [502, 384] width 234 height 22
type input "[EMAIL_ADDRESS][PERSON_NAME][DOMAIN_NAME]"
click at [763, 474] on span "Save" at bounding box center [760, 473] width 23 height 14
radio input "false"
type input "[PERSON_NAME] <[EMAIL_ADDRESS][PERSON_NAME][DOMAIN_NAME]>"
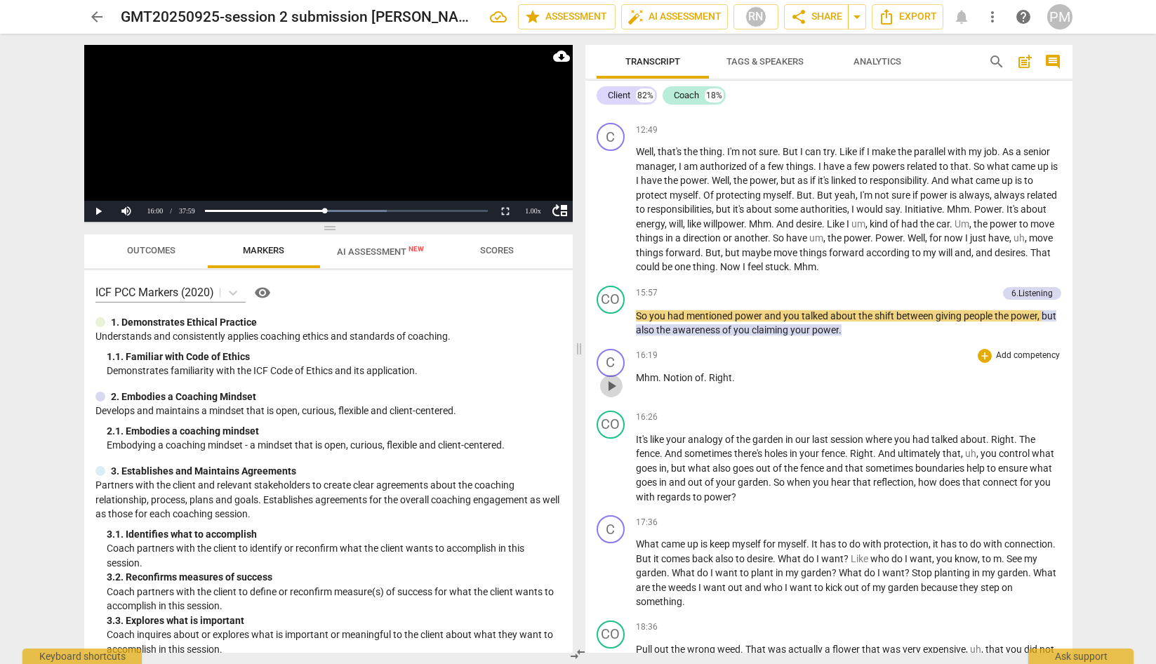
click at [613, 394] on span "play_arrow" at bounding box center [611, 385] width 17 height 17
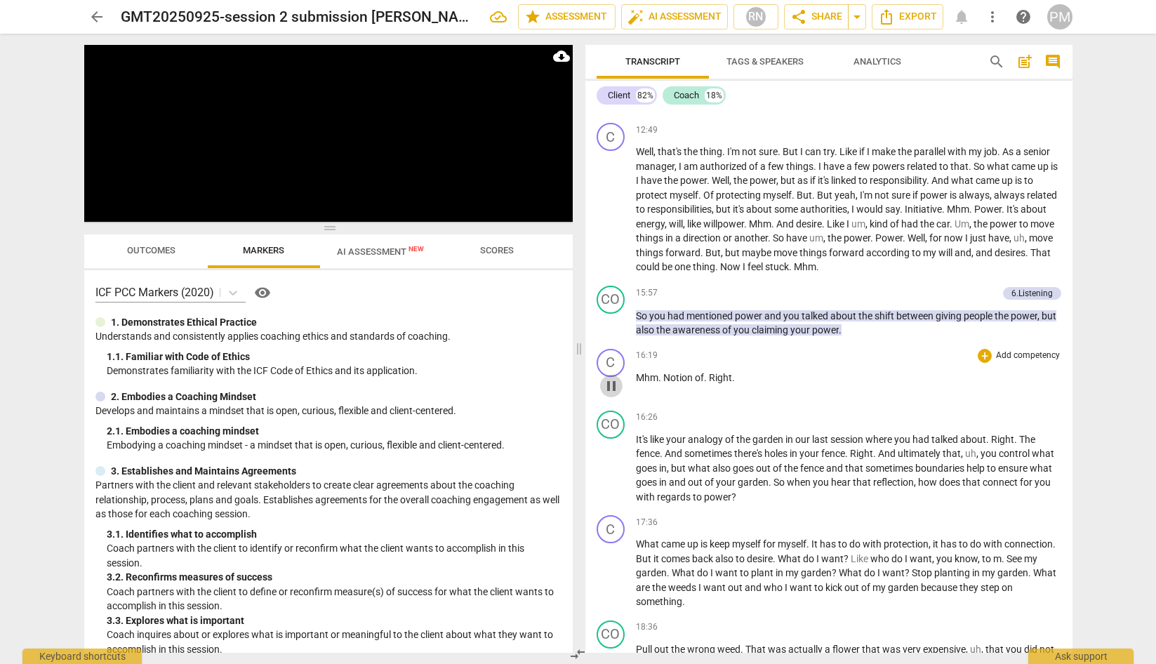
click at [613, 394] on span "pause" at bounding box center [611, 385] width 17 height 17
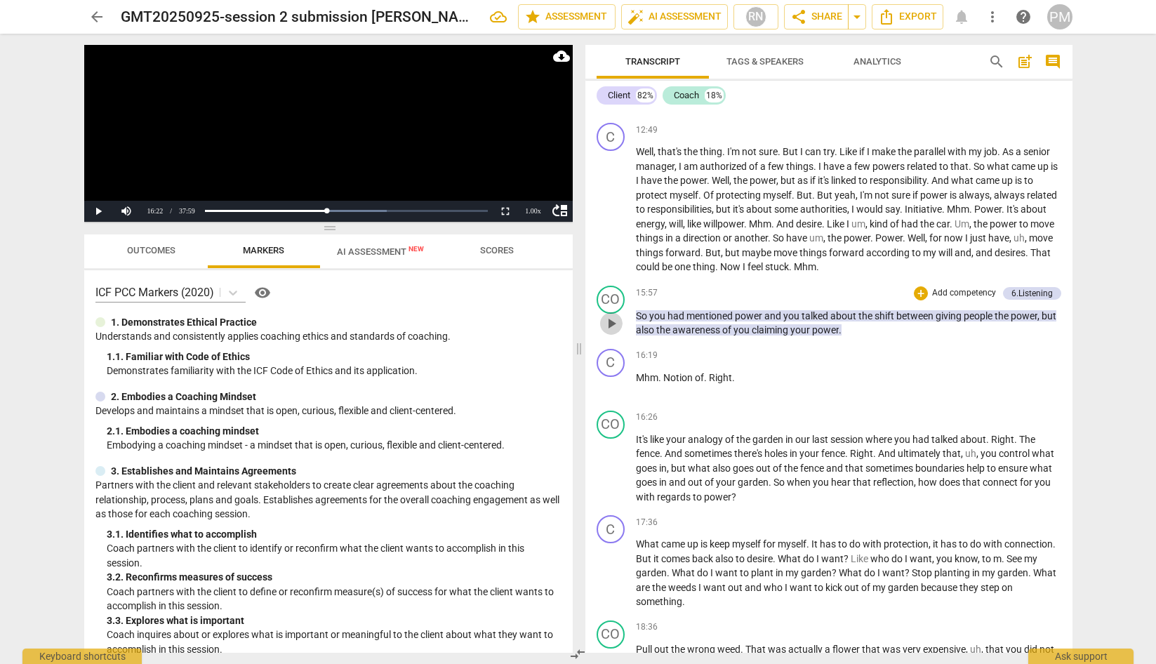
click at [613, 332] on span "play_arrow" at bounding box center [611, 323] width 17 height 17
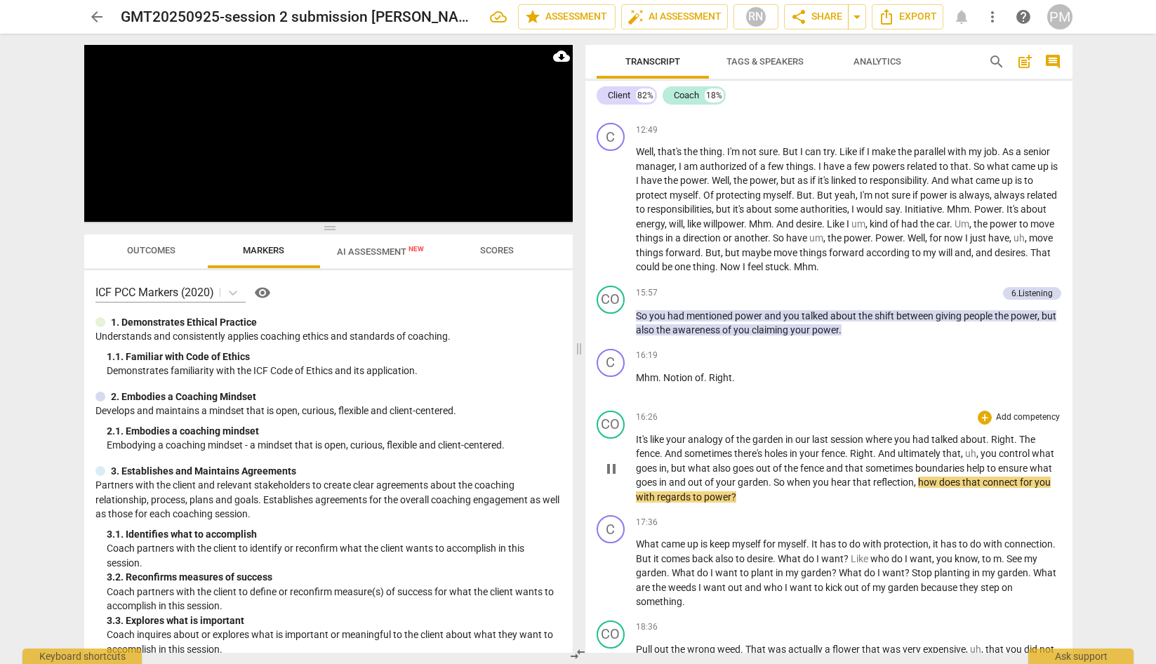
click at [610, 477] on span "pause" at bounding box center [611, 468] width 17 height 17
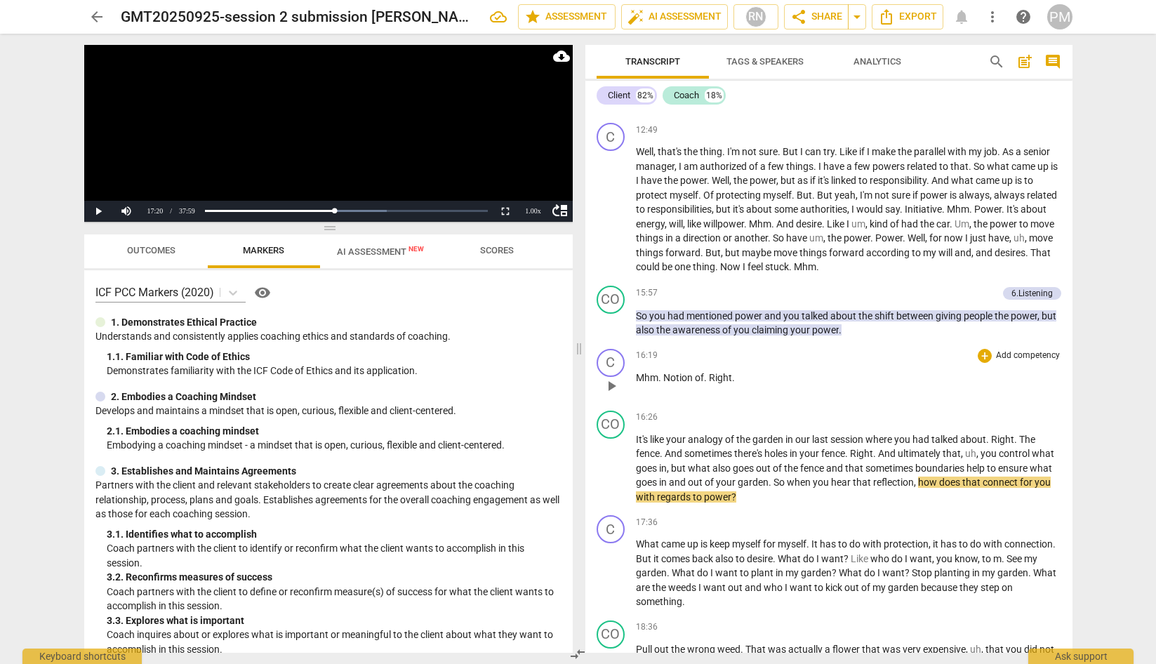
drag, startPoint x: 633, startPoint y: 406, endPoint x: 721, endPoint y: 409, distance: 88.5
click at [721, 405] on div "C play_arrow pause 16:19 + Add competency keyboard_arrow_right Mhm . Notion of …" at bounding box center [828, 374] width 487 height 62
click at [615, 394] on span "play_arrow" at bounding box center [611, 385] width 17 height 17
click at [646, 383] on span "Mhm" at bounding box center [647, 377] width 22 height 11
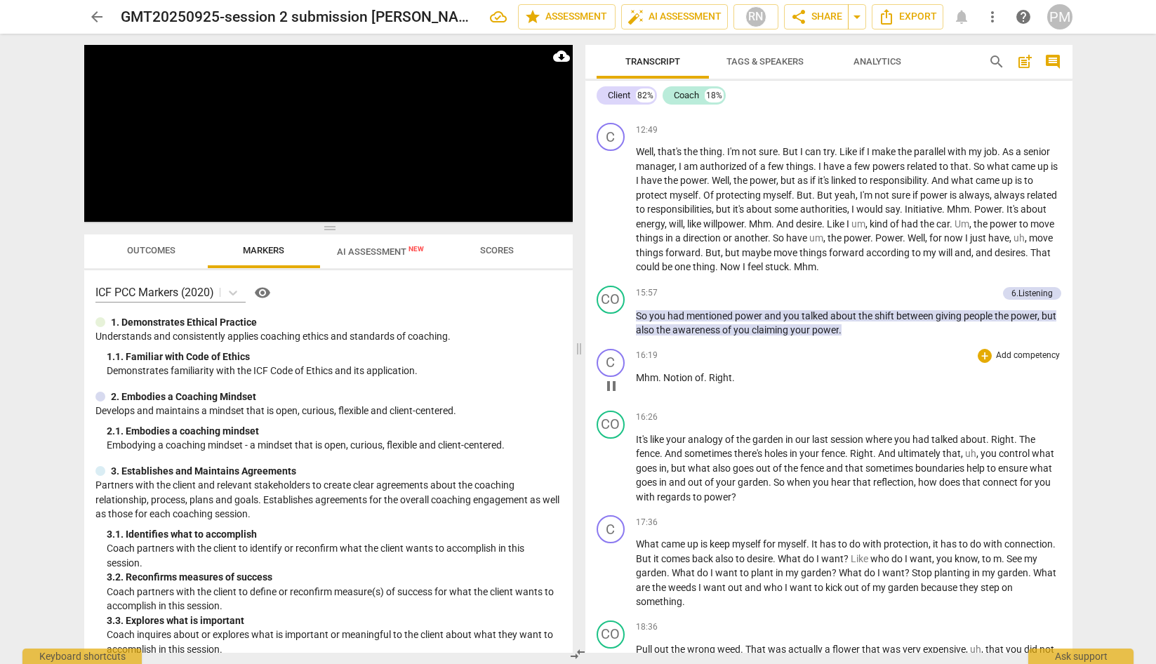
drag, startPoint x: 610, startPoint y: 417, endPoint x: 641, endPoint y: 429, distance: 34.0
click at [610, 394] on span "pause" at bounding box center [611, 385] width 17 height 17
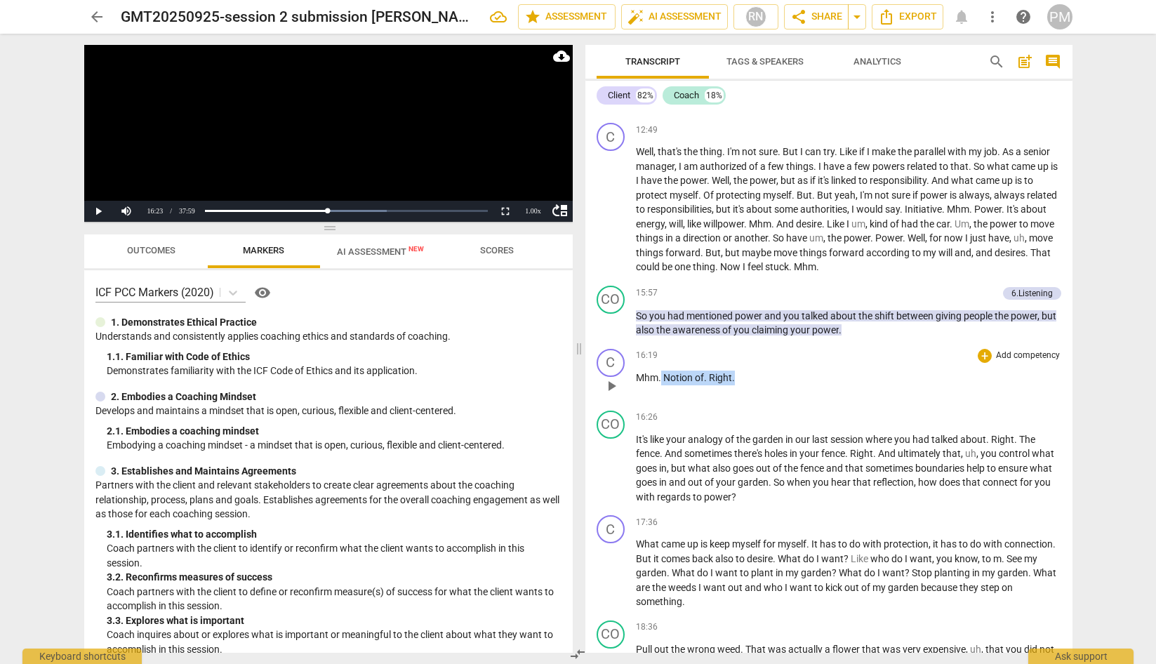
drag, startPoint x: 660, startPoint y: 404, endPoint x: 733, endPoint y: 412, distance: 73.4
click at [733, 385] on p "Mhm . Notion of . Right ." at bounding box center [848, 377] width 425 height 15
drag, startPoint x: 630, startPoint y: 404, endPoint x: 714, endPoint y: 407, distance: 84.2
click at [714, 405] on div "C play_arrow pause 16:19 + Add competency keyboard_arrow_right Mhm . Notion of …" at bounding box center [828, 374] width 487 height 62
drag, startPoint x: 742, startPoint y: 405, endPoint x: 638, endPoint y: 408, distance: 103.9
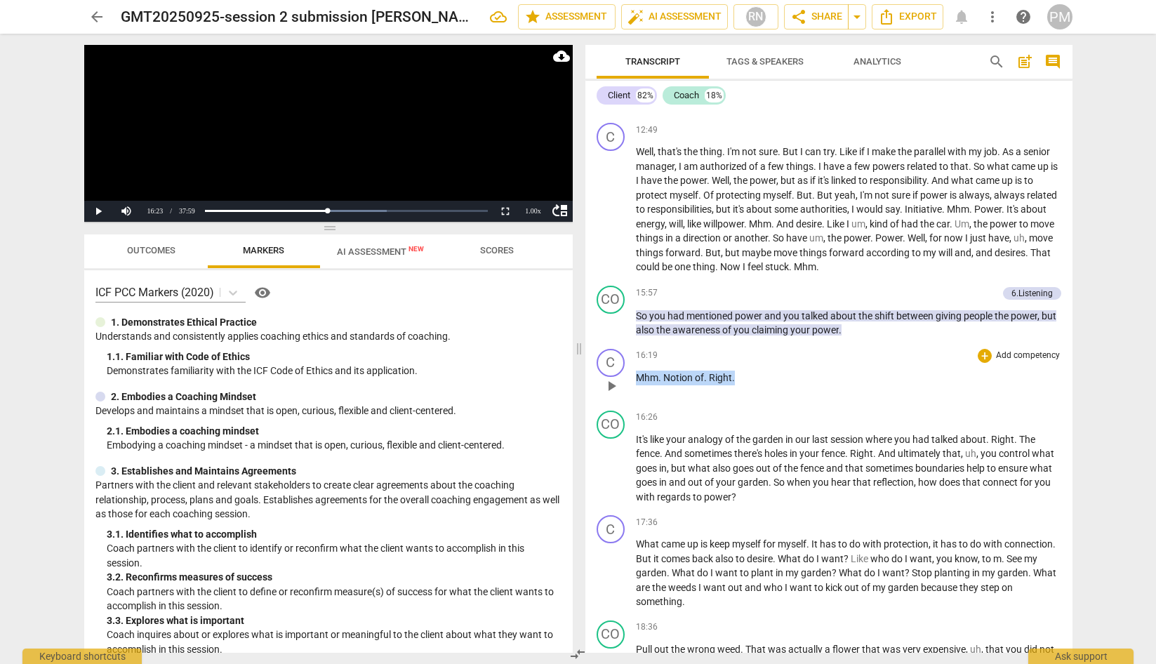
click at [638, 385] on p "Mhm . Notion of . Right ." at bounding box center [848, 377] width 425 height 15
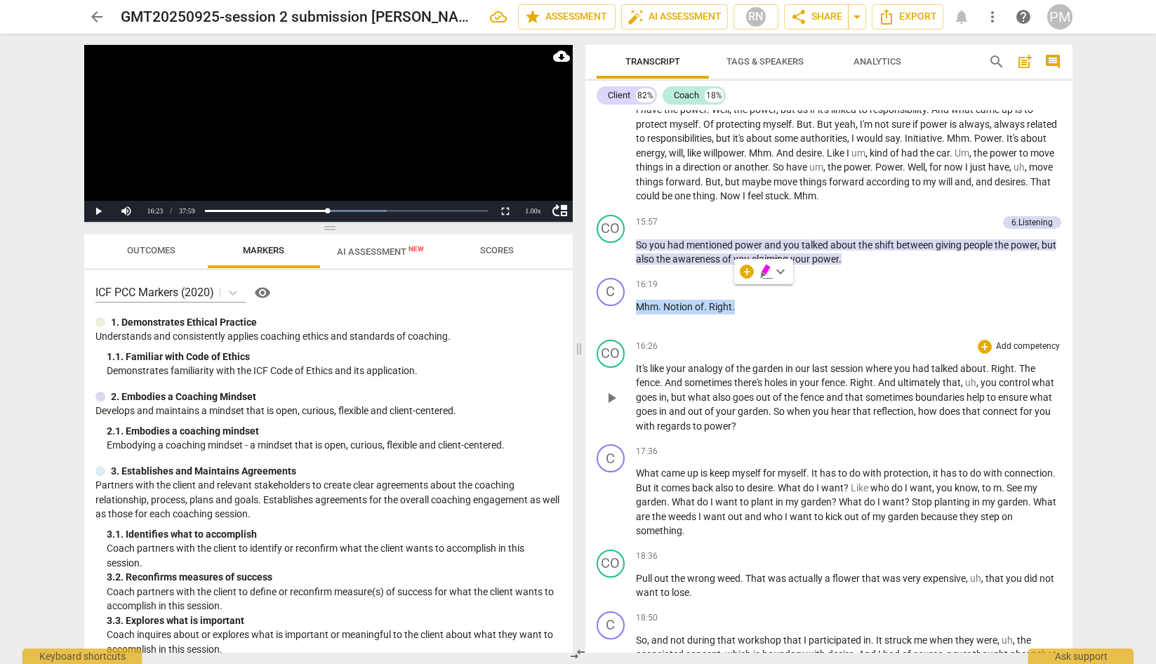
scroll to position [2177, 0]
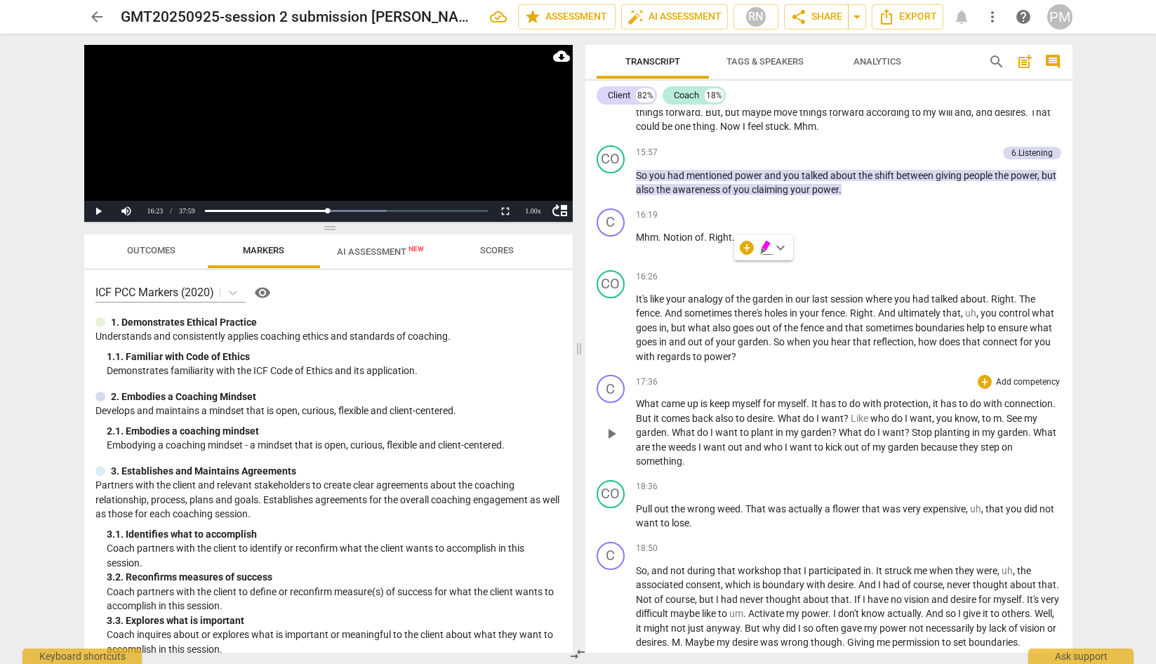
click at [909, 438] on span "What" at bounding box center [1044, 432] width 23 height 11
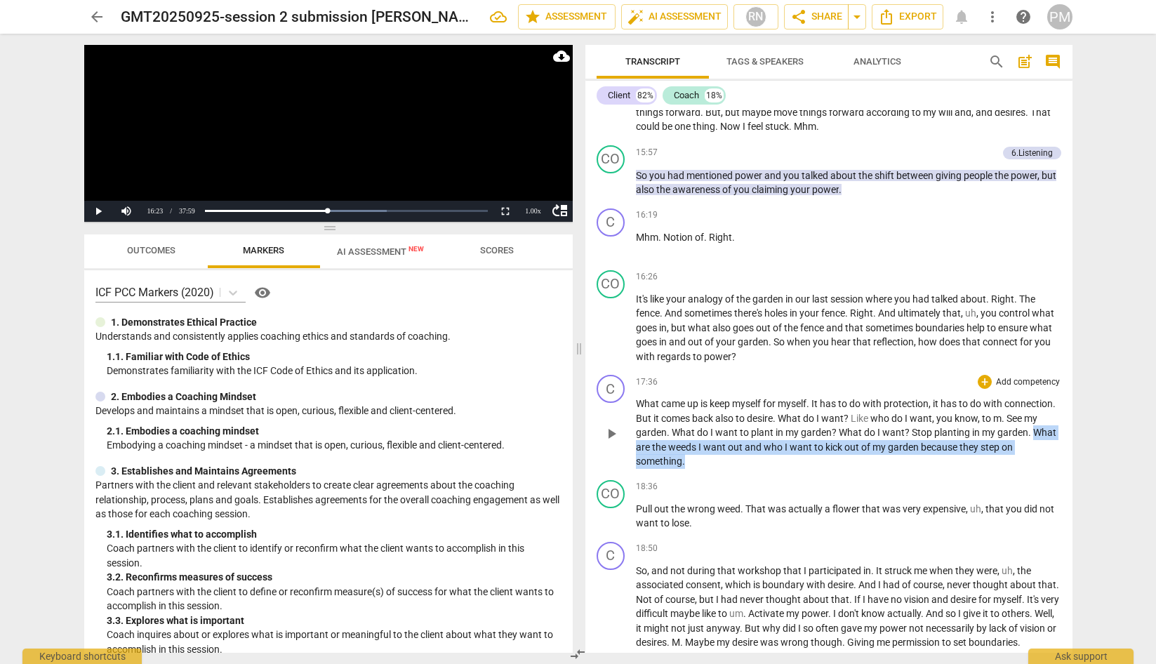
drag, startPoint x: 671, startPoint y: 475, endPoint x: 723, endPoint y: 489, distance: 54.5
click at [723, 469] on p "What came up is keep myself for myself . It has to do with protection , it has …" at bounding box center [848, 432] width 425 height 72
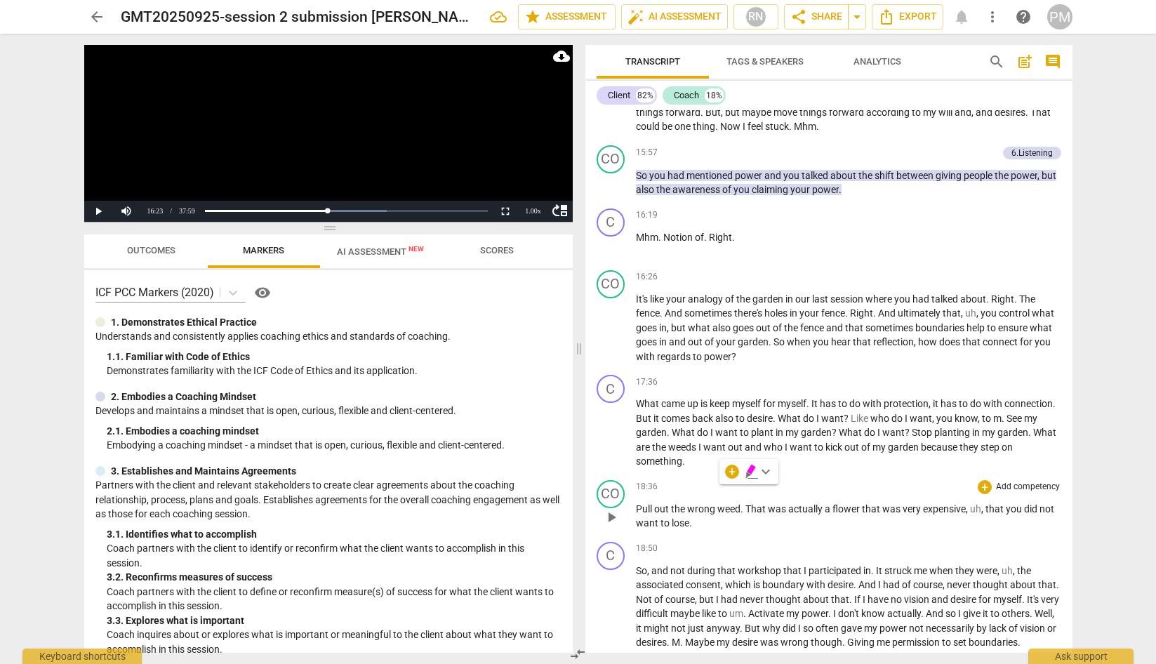
click at [820, 514] on span "actually" at bounding box center [806, 508] width 36 height 11
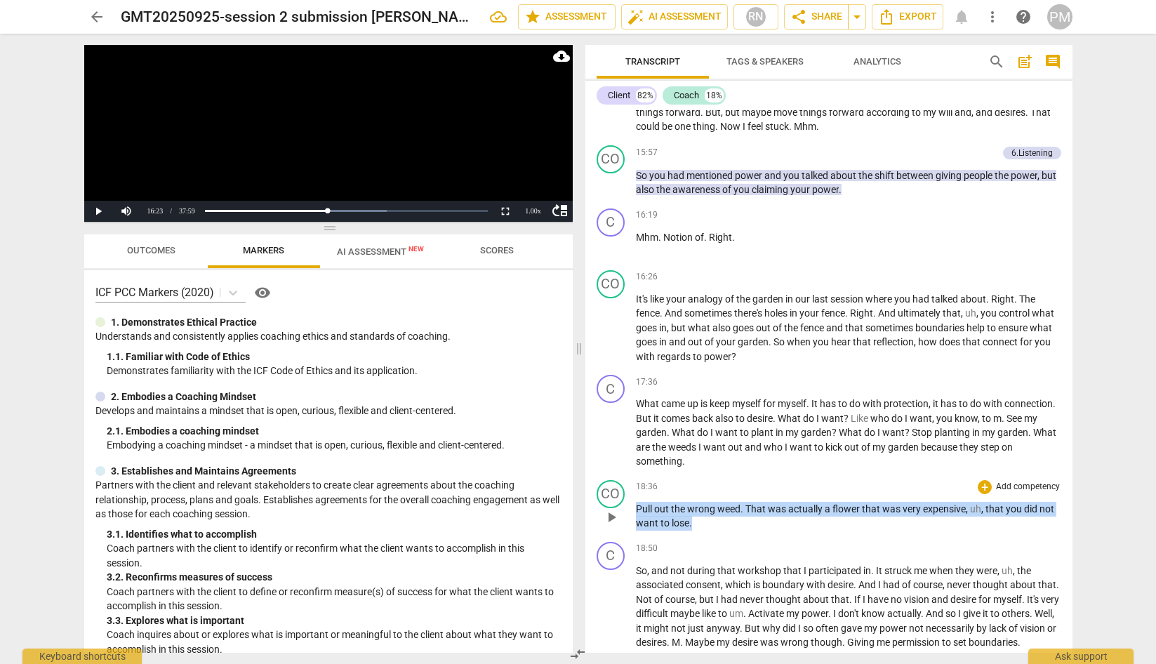
drag, startPoint x: 635, startPoint y: 537, endPoint x: 691, endPoint y: 547, distance: 56.9
click at [691, 530] on p "Pull out the wrong weed . That was actually a flower that was very expensive , …" at bounding box center [848, 516] width 425 height 29
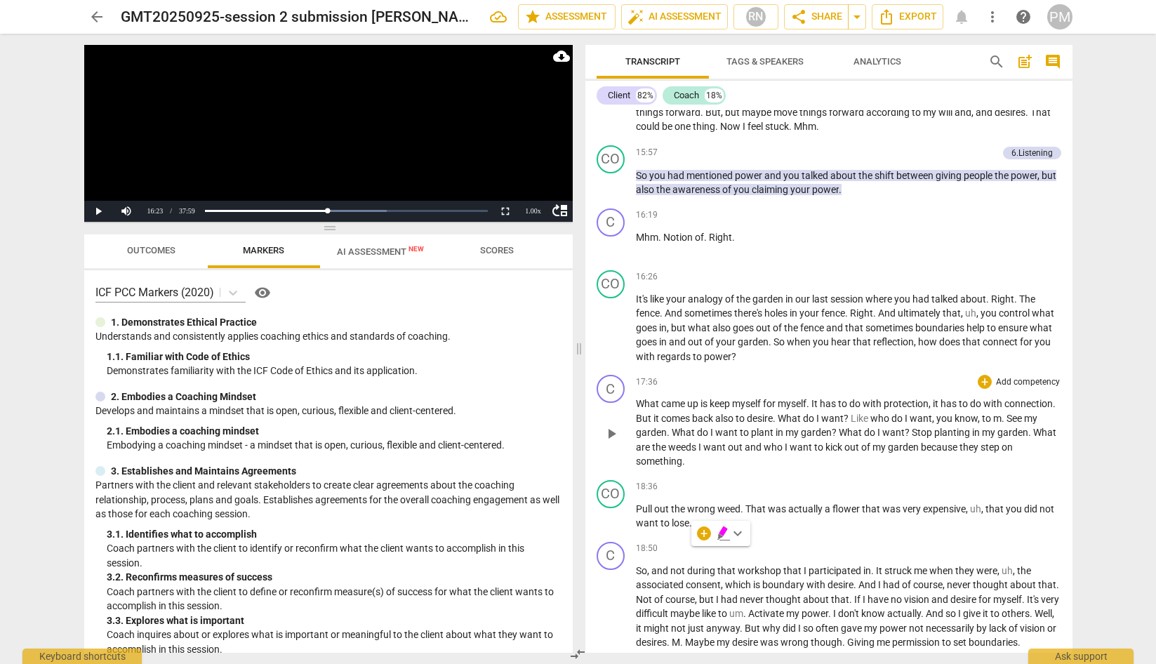
click at [745, 469] on p "What came up is keep myself for myself . It has to do with protection , it has …" at bounding box center [848, 432] width 425 height 72
click at [611, 442] on span "play_arrow" at bounding box center [611, 433] width 17 height 17
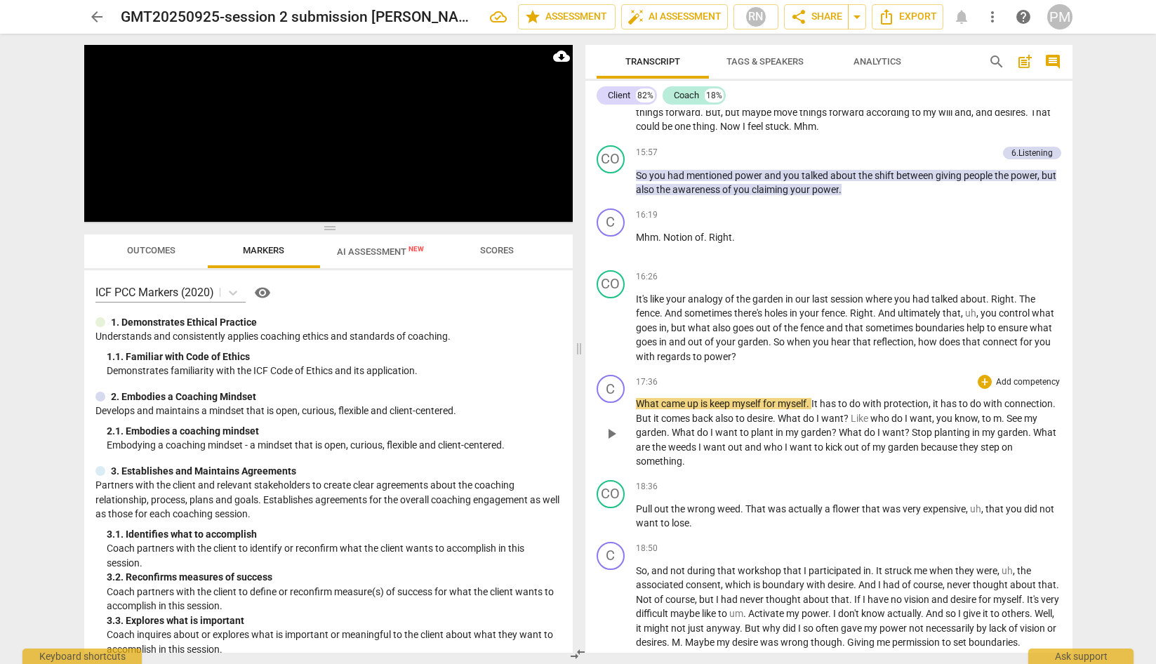
click at [728, 453] on span "want" at bounding box center [715, 446] width 25 height 11
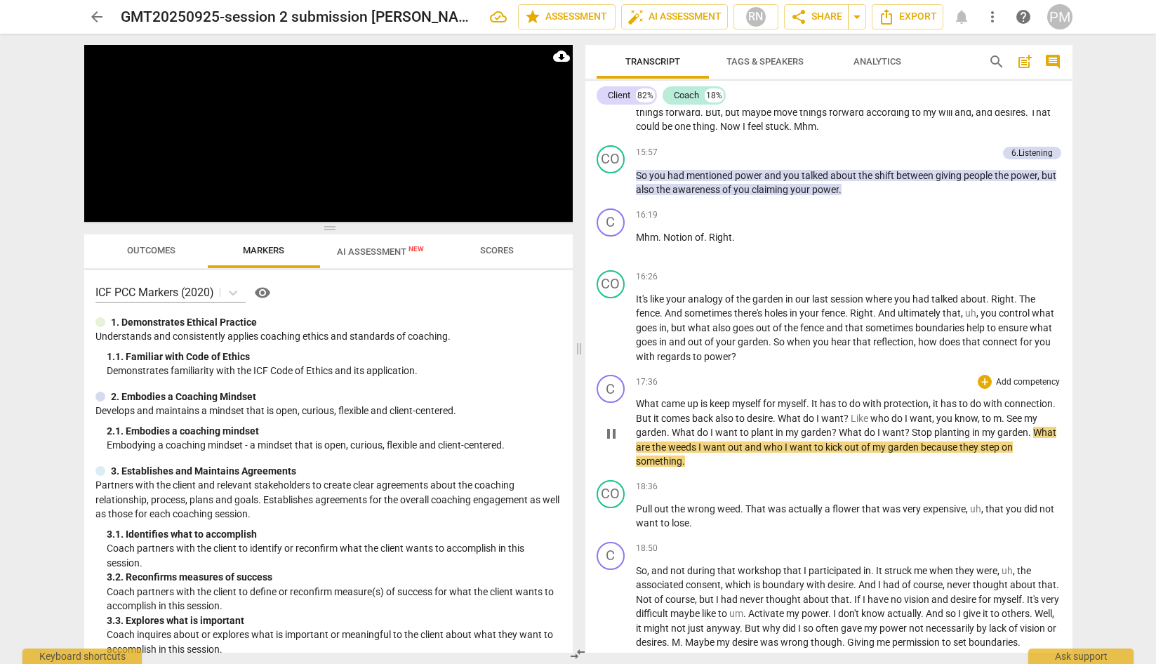
click at [613, 442] on span "pause" at bounding box center [611, 433] width 17 height 17
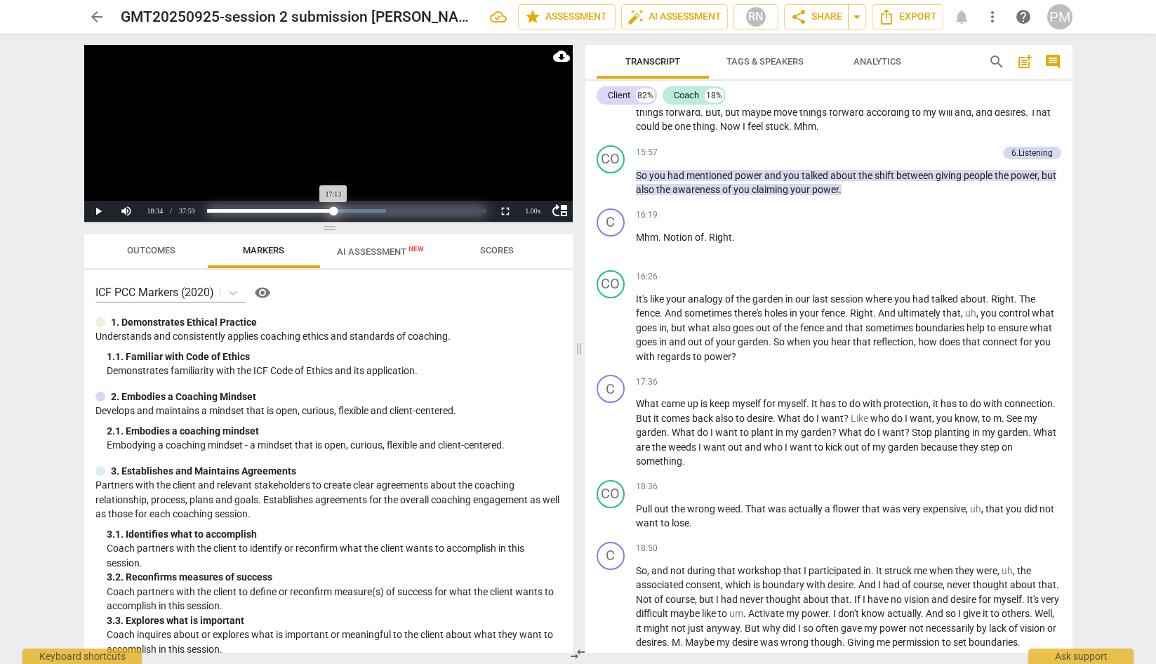
click at [333, 211] on div "Loaded : 0% Progress : 45.34%" at bounding box center [346, 211] width 279 height 4
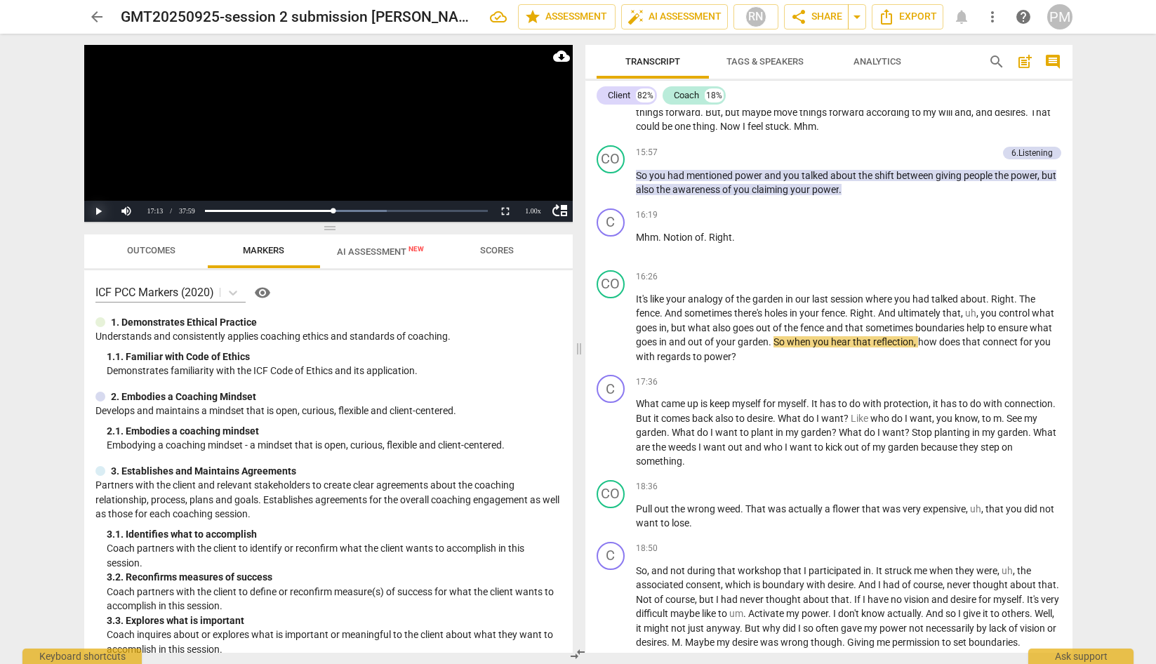
click at [96, 211] on button "Play" at bounding box center [98, 211] width 28 height 21
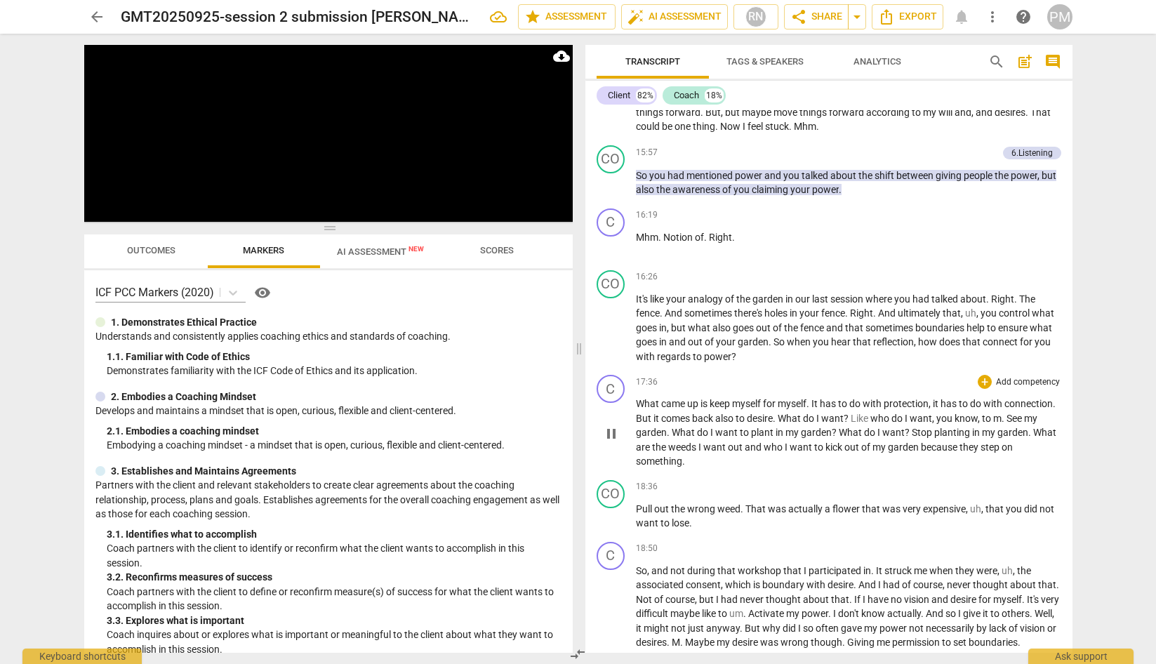
click at [614, 442] on span "pause" at bounding box center [611, 433] width 17 height 17
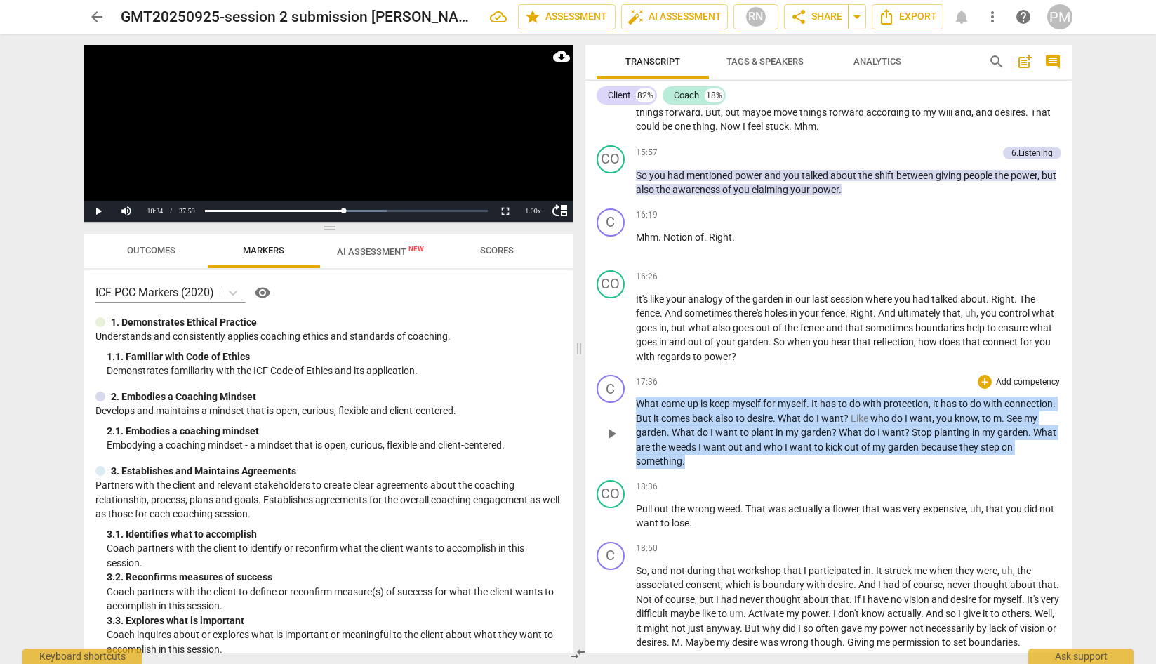
drag, startPoint x: 664, startPoint y: 438, endPoint x: 758, endPoint y: 489, distance: 107.1
click at [758, 469] on p "What came up is keep myself for myself . It has to do with protection , it has …" at bounding box center [848, 432] width 425 height 72
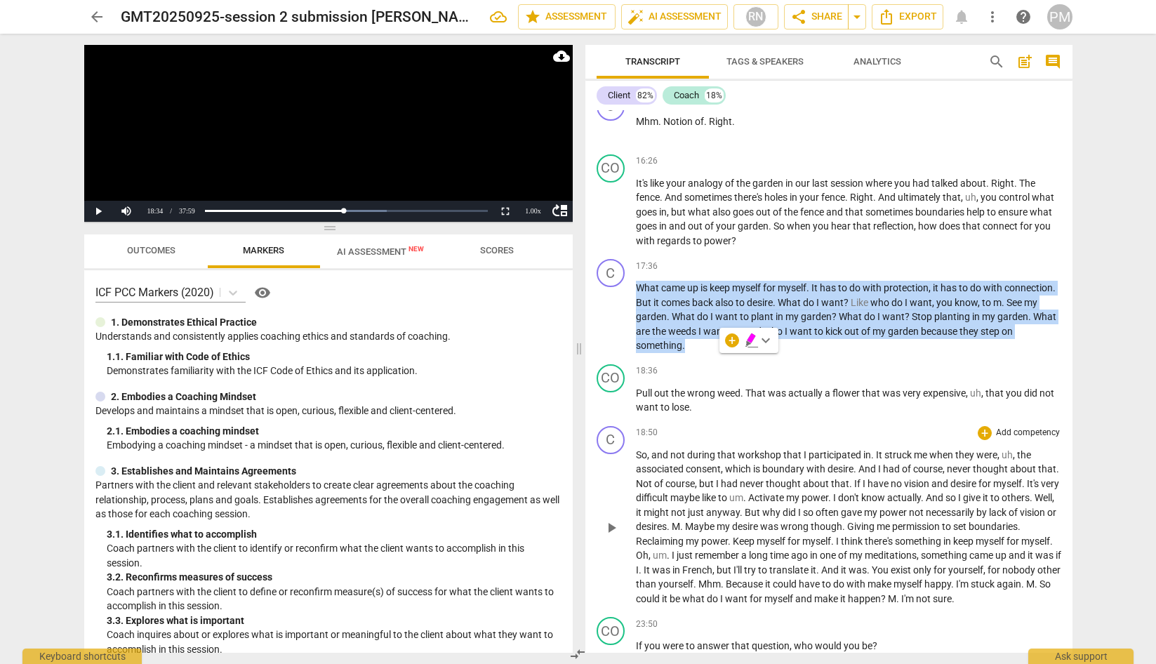
scroll to position [2318, 0]
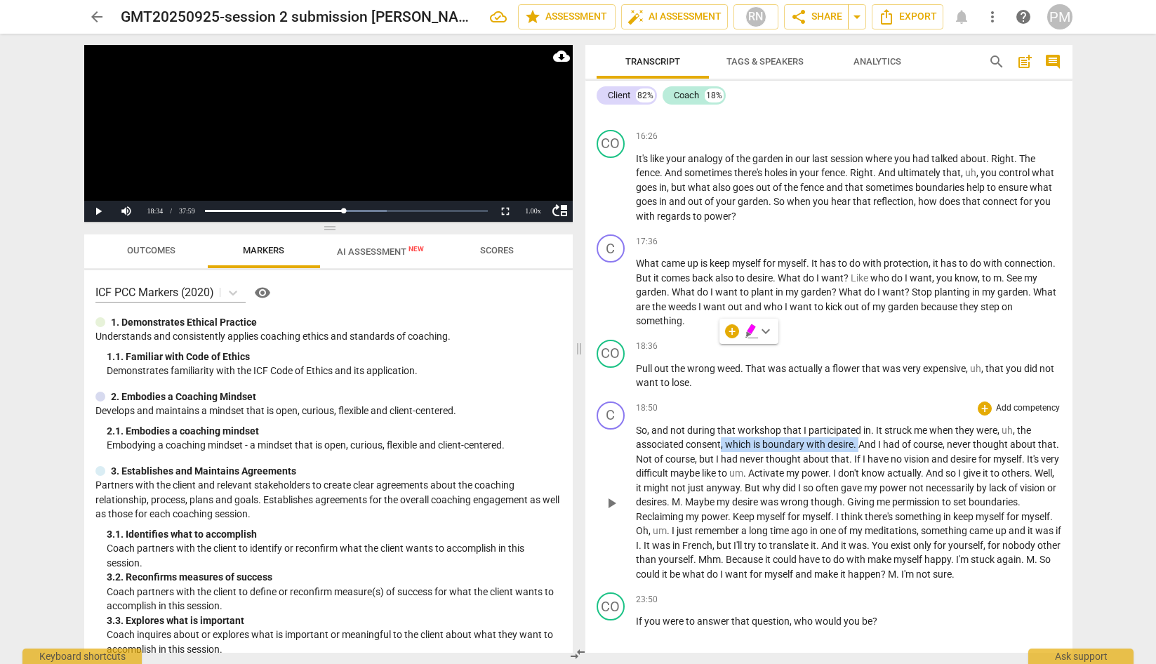
drag, startPoint x: 721, startPoint y: 476, endPoint x: 862, endPoint y: 469, distance: 141.2
click at [862, 469] on p "So , and not during that workshop that I participated in . It struck me when th…" at bounding box center [848, 502] width 425 height 159
drag, startPoint x: 638, startPoint y: 543, endPoint x: 784, endPoint y: 550, distance: 146.8
click at [784, 550] on p "So , and not during that workshop that I participated in . It struck me when th…" at bounding box center [848, 502] width 425 height 159
drag, startPoint x: 630, startPoint y: 394, endPoint x: 643, endPoint y: 394, distance: 13.3
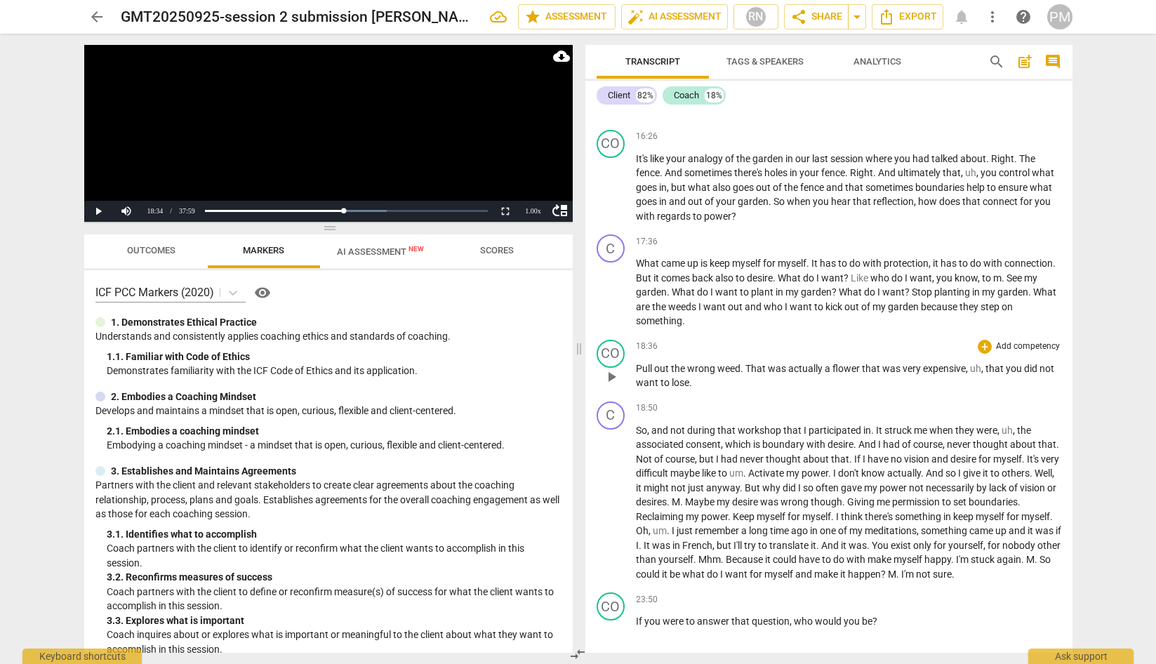
click at [643, 394] on div "CO play_arrow pause 18:36 + Add competency keyboard_arrow_right Pull out the wr…" at bounding box center [828, 365] width 487 height 62
click at [607, 385] on span "play_arrow" at bounding box center [611, 376] width 17 height 17
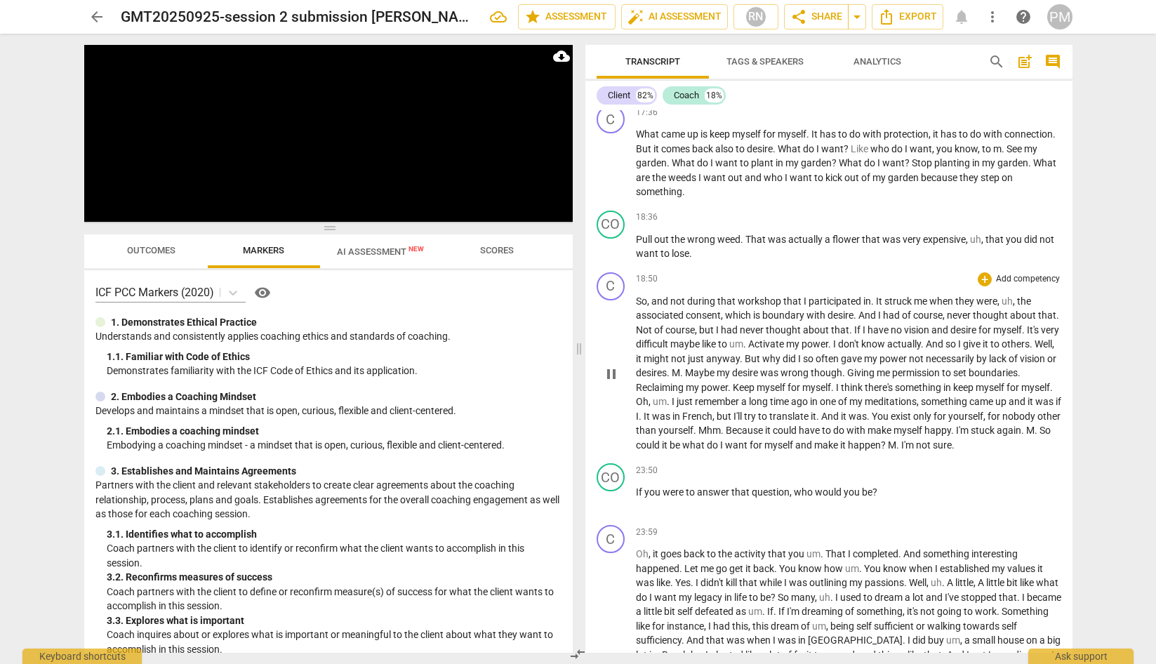
scroll to position [2528, 0]
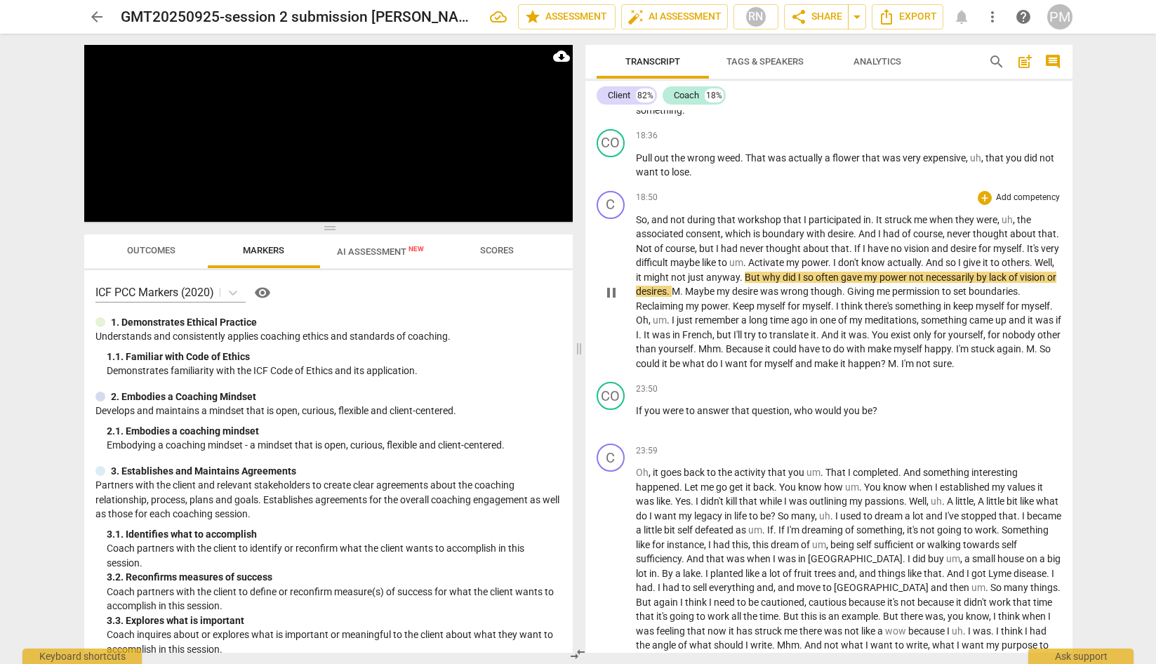
click at [620, 301] on span "pause" at bounding box center [611, 292] width 22 height 17
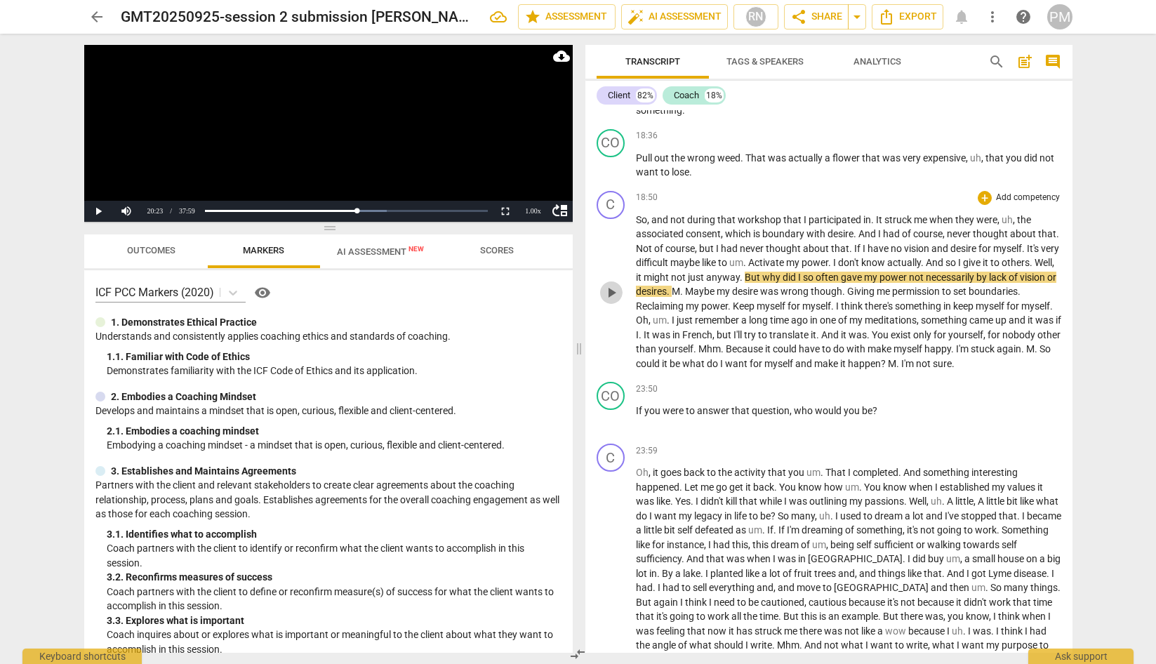
click at [606, 301] on span "play_arrow" at bounding box center [611, 292] width 17 height 17
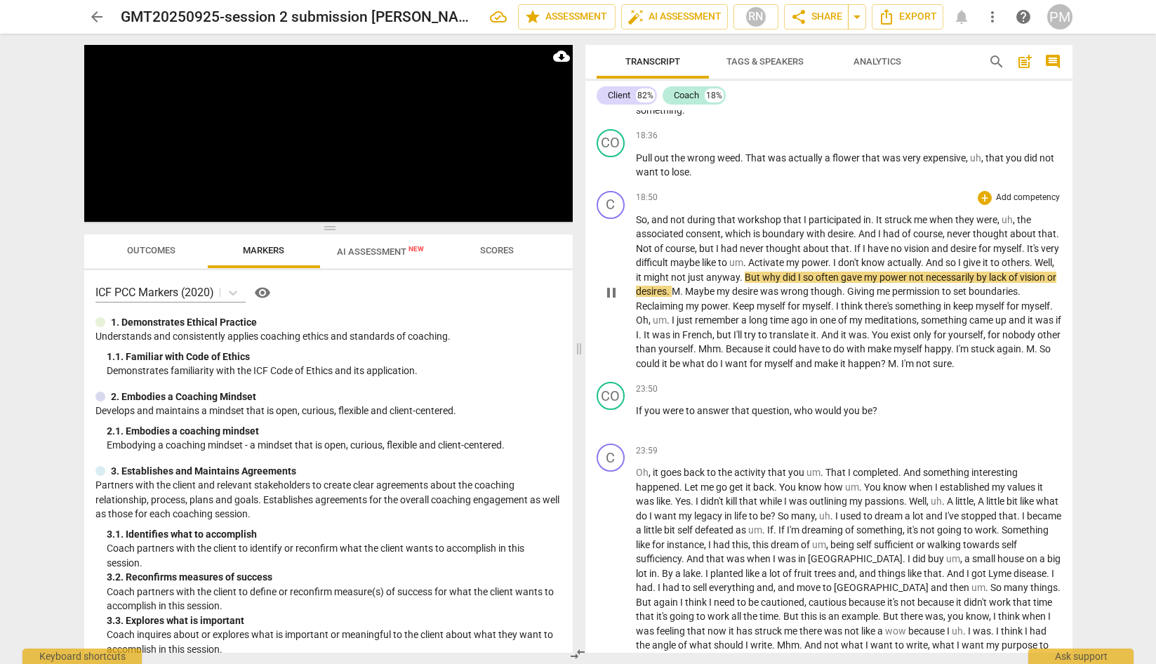
click at [786, 268] on span "Activate" at bounding box center [767, 262] width 38 height 11
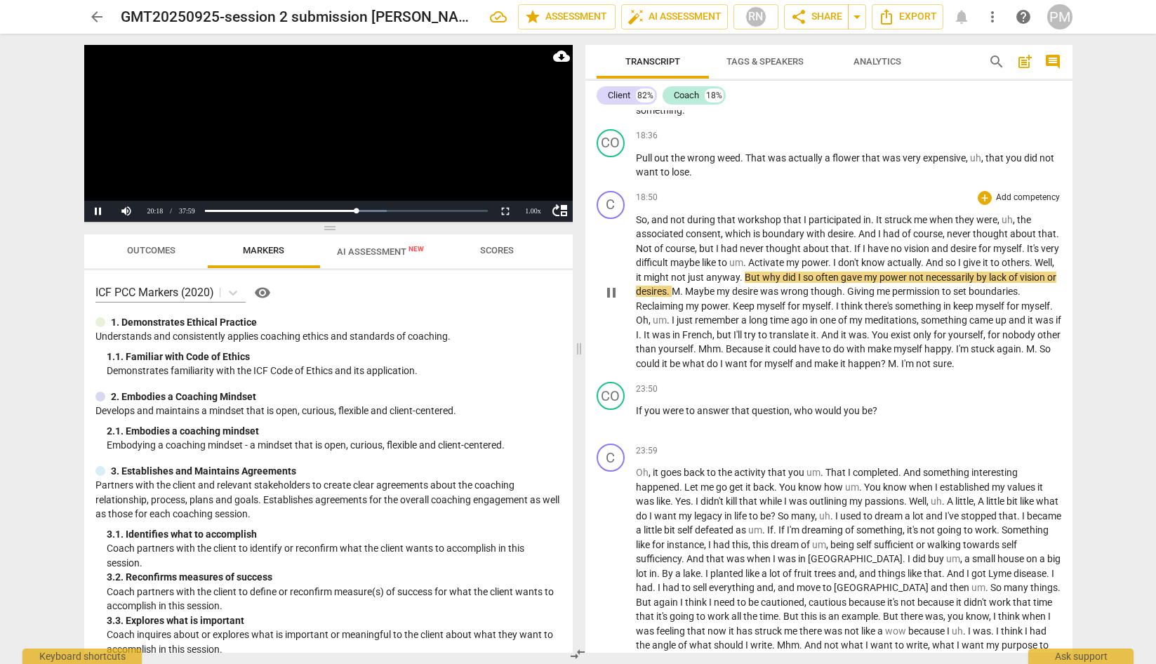
click at [608, 301] on span "pause" at bounding box center [611, 292] width 17 height 17
drag, startPoint x: 667, startPoint y: 305, endPoint x: 796, endPoint y: 302, distance: 128.4
click at [796, 302] on p "So , and not during that workshop that I participated in . It struck me when th…" at bounding box center [848, 292] width 425 height 159
click at [744, 283] on span "." at bounding box center [742, 277] width 5 height 11
drag, startPoint x: 798, startPoint y: 304, endPoint x: 669, endPoint y: 302, distance: 129.8
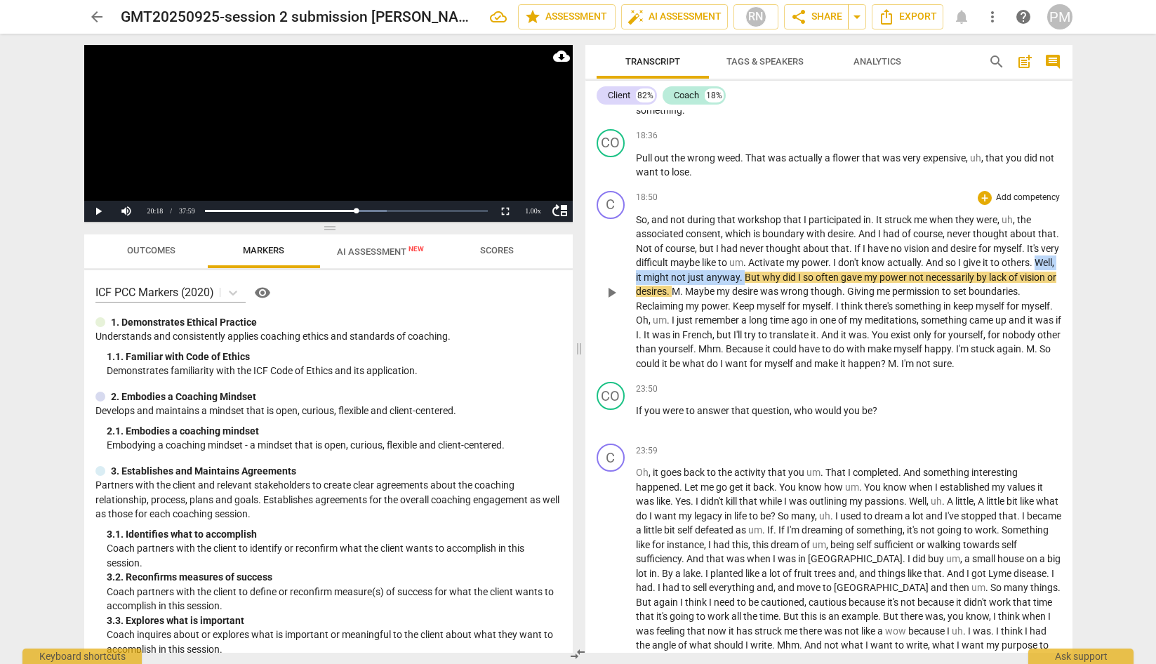
click at [669, 302] on p "So , and not during that workshop that I participated in . It struck me when th…" at bounding box center [848, 292] width 425 height 159
click at [762, 283] on span "But" at bounding box center [753, 277] width 18 height 11
click at [604, 301] on span "play_arrow" at bounding box center [611, 292] width 17 height 17
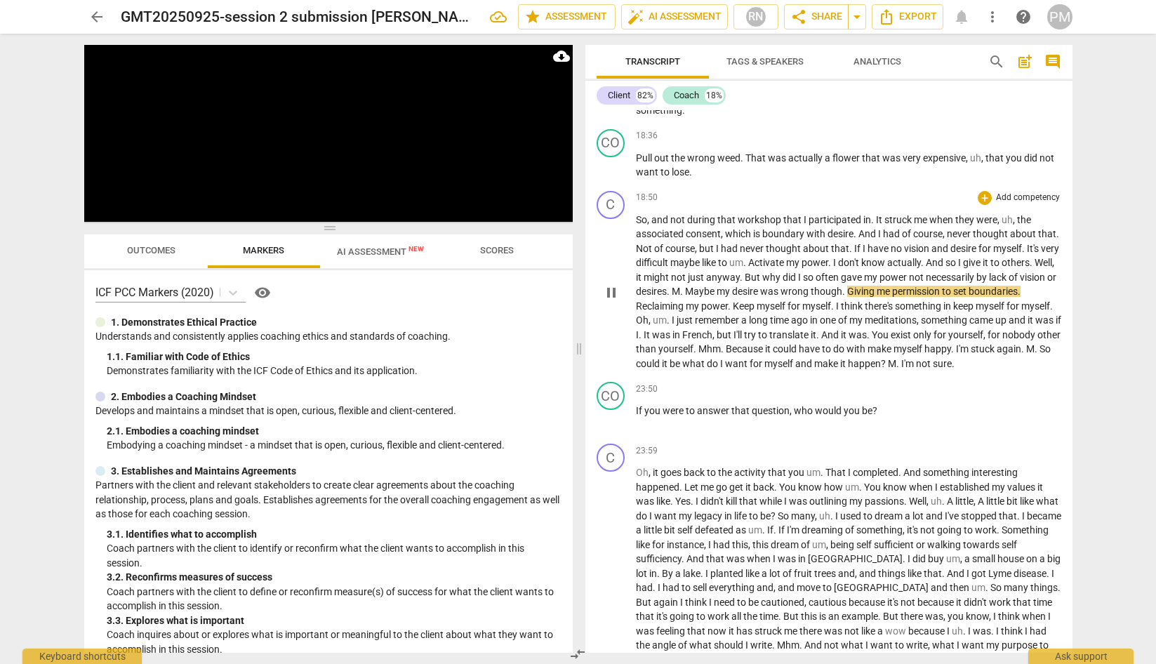
click at [611, 301] on span "pause" at bounding box center [611, 292] width 17 height 17
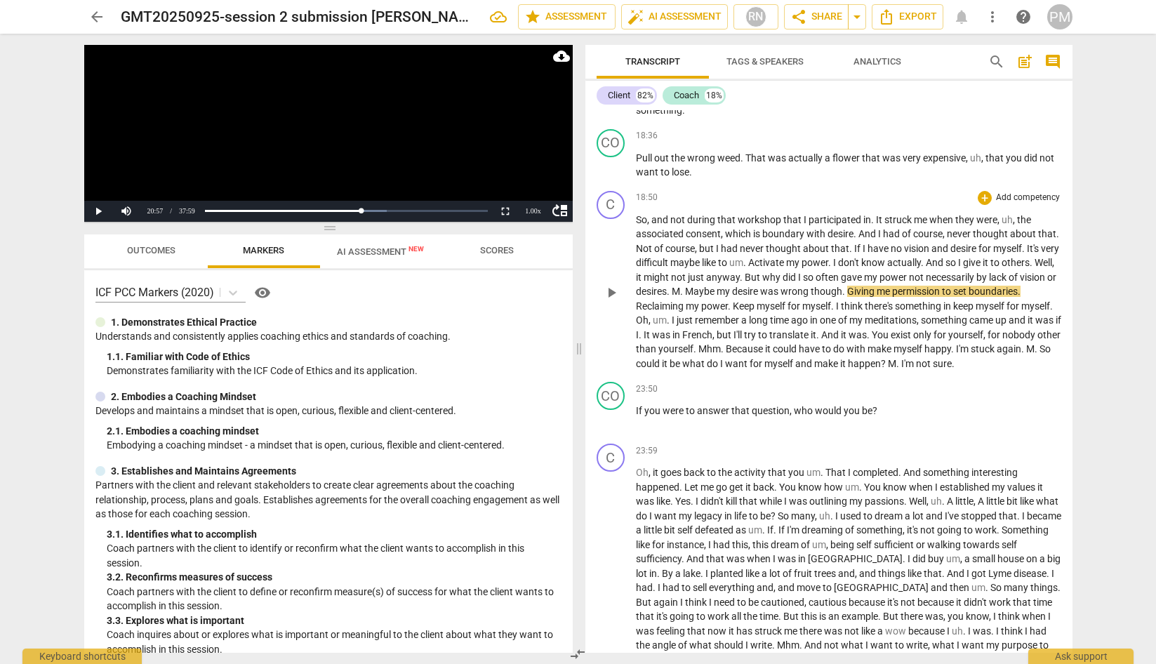
click at [847, 297] on span "." at bounding box center [844, 291] width 5 height 11
click at [610, 301] on span "play_arrow" at bounding box center [611, 292] width 17 height 17
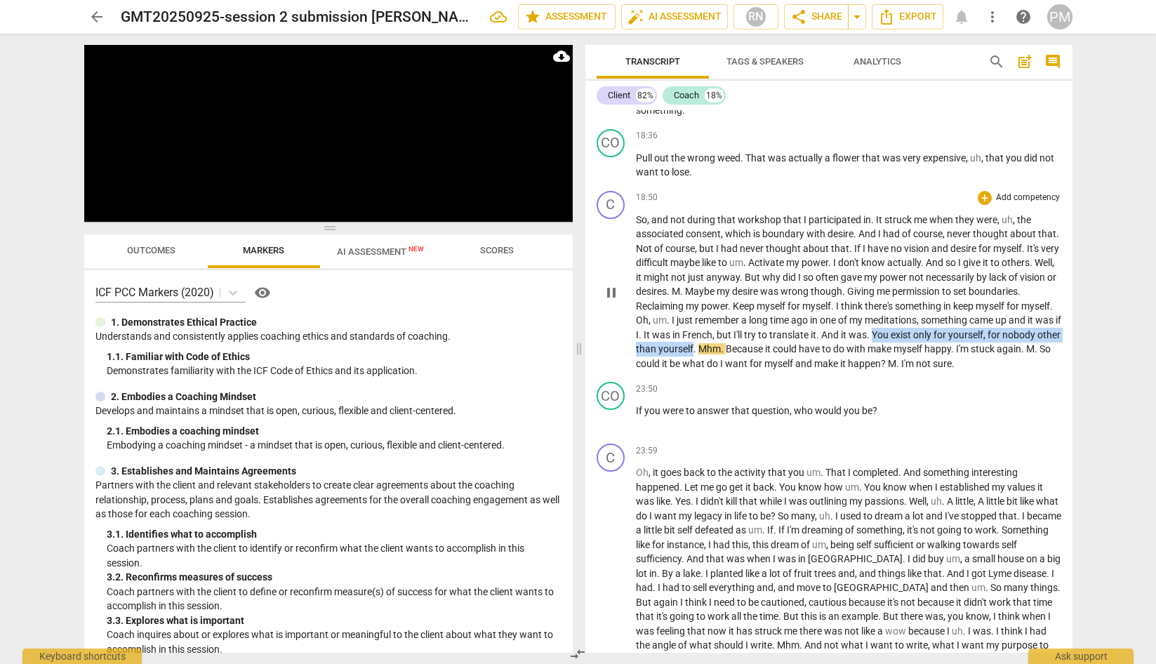
drag, startPoint x: 970, startPoint y: 366, endPoint x: 806, endPoint y: 377, distance: 163.9
click at [806, 371] on p "So , and not during that workshop that I participated in . It struck me when th…" at bounding box center [848, 292] width 425 height 159
click at [765, 354] on span "Because" at bounding box center [745, 348] width 39 height 11
click at [610, 301] on span "pause" at bounding box center [611, 292] width 17 height 17
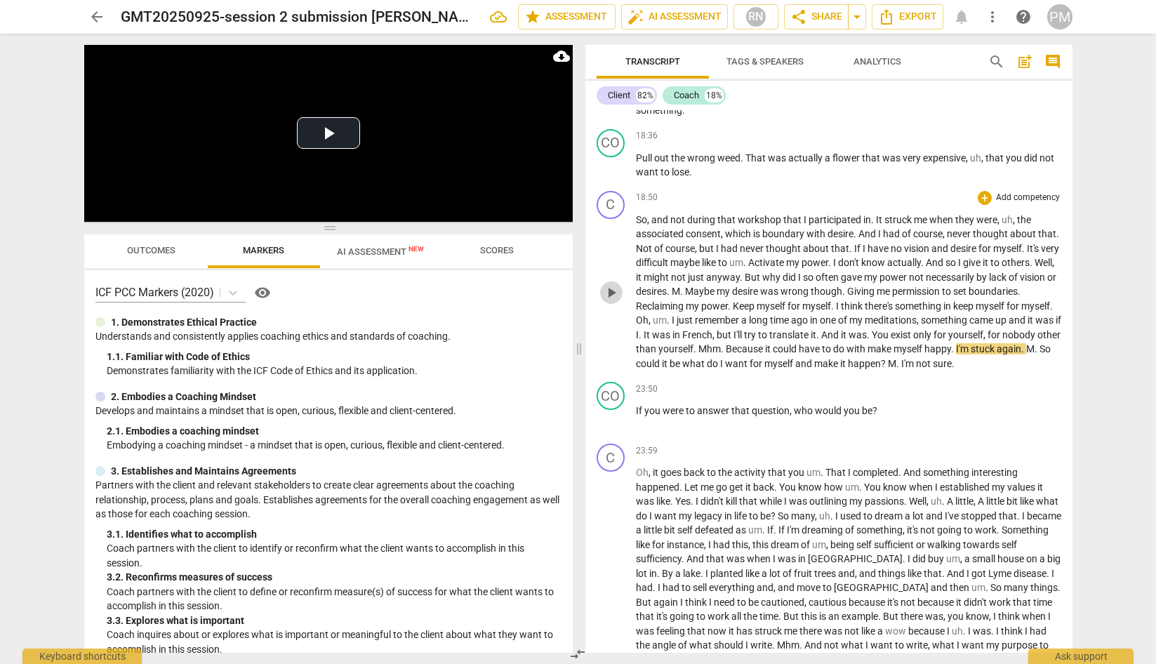
click at [611, 301] on span "play_arrow" at bounding box center [611, 292] width 17 height 17
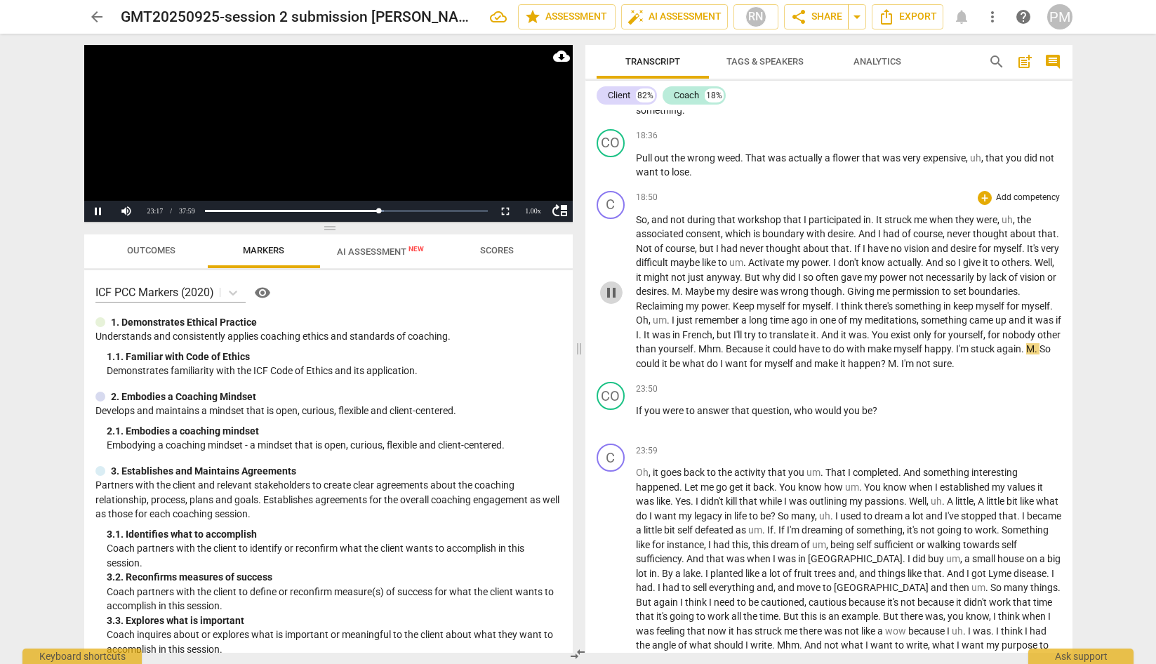
click at [605, 301] on span "pause" at bounding box center [611, 292] width 17 height 17
click at [614, 301] on span "play_arrow" at bounding box center [611, 292] width 17 height 17
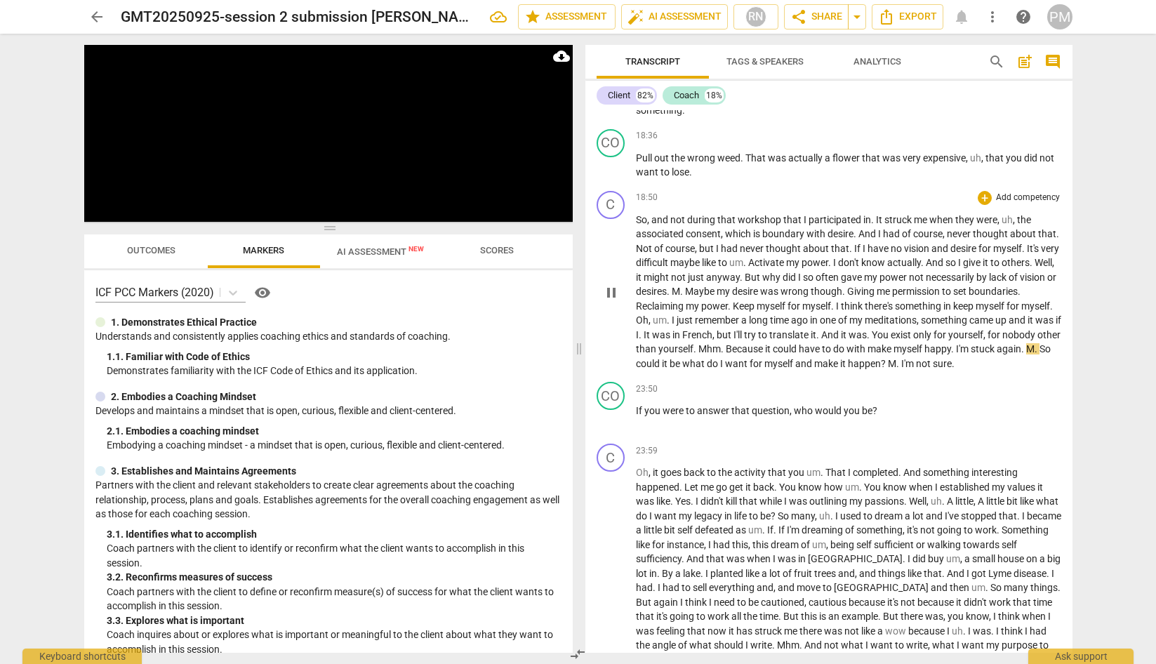
click at [614, 301] on span "pause" at bounding box center [611, 292] width 17 height 17
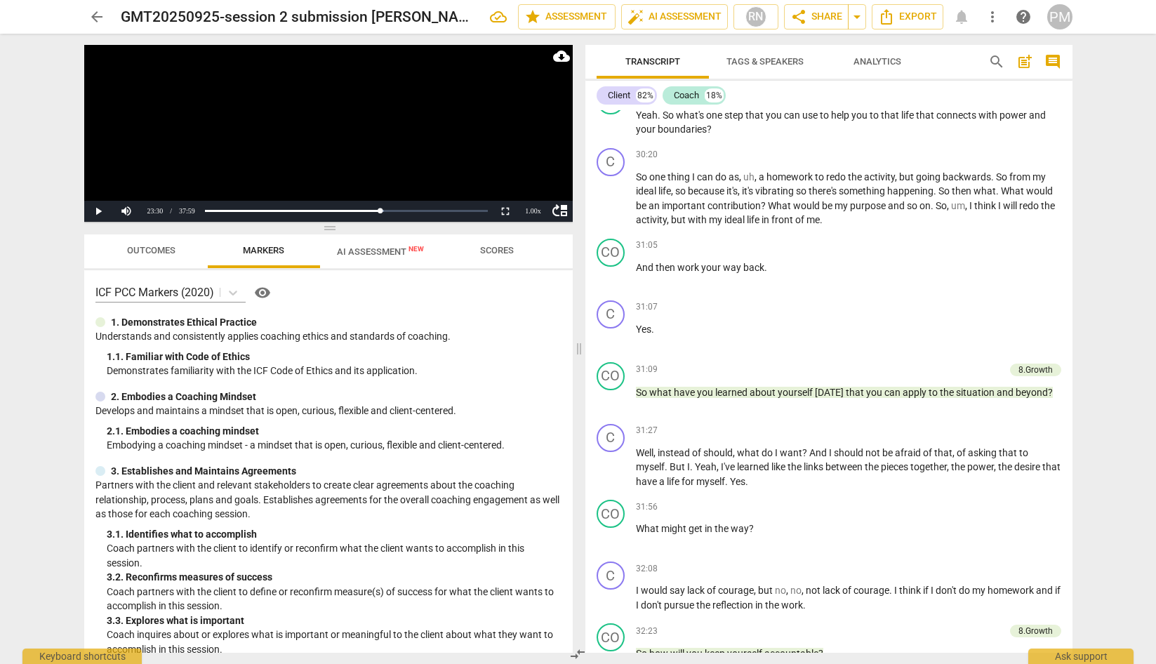
scroll to position [3721, 0]
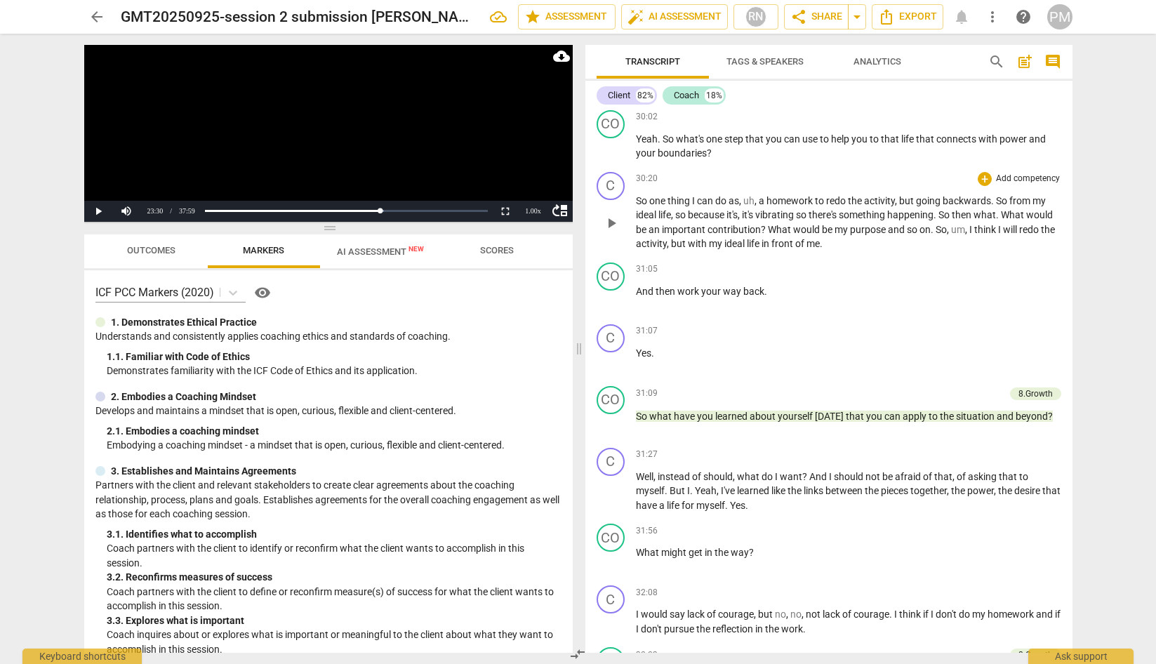
click at [613, 247] on div "play_arrow pause" at bounding box center [618, 223] width 36 height 47
click at [607, 232] on span "play_arrow" at bounding box center [611, 223] width 17 height 17
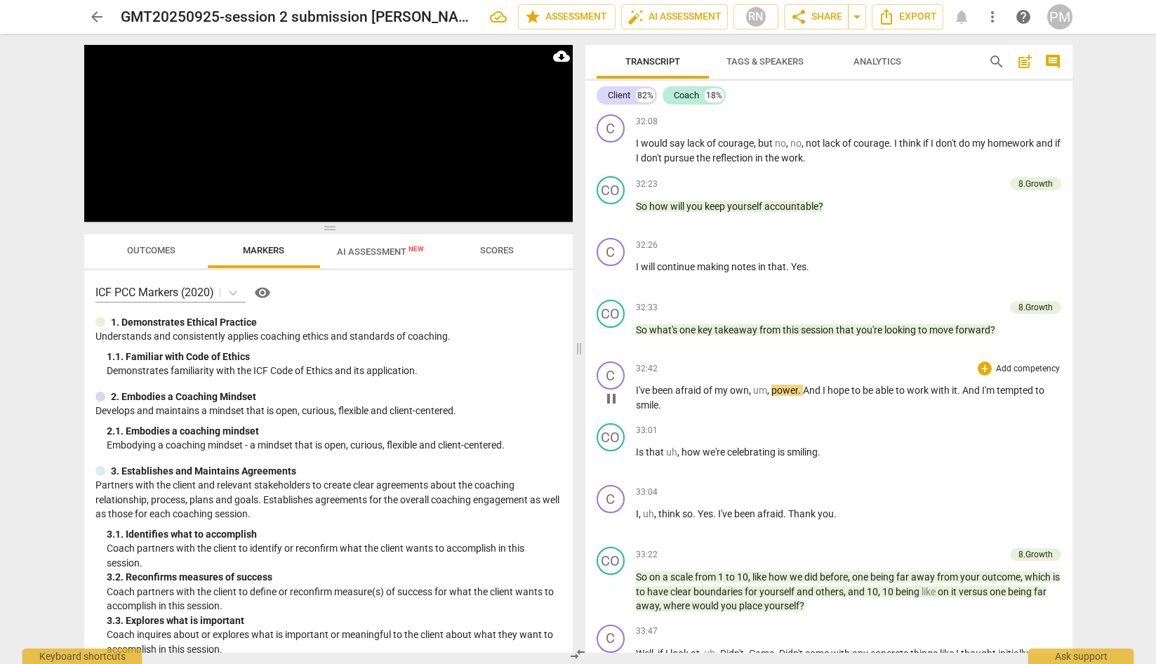
scroll to position [4212, 0]
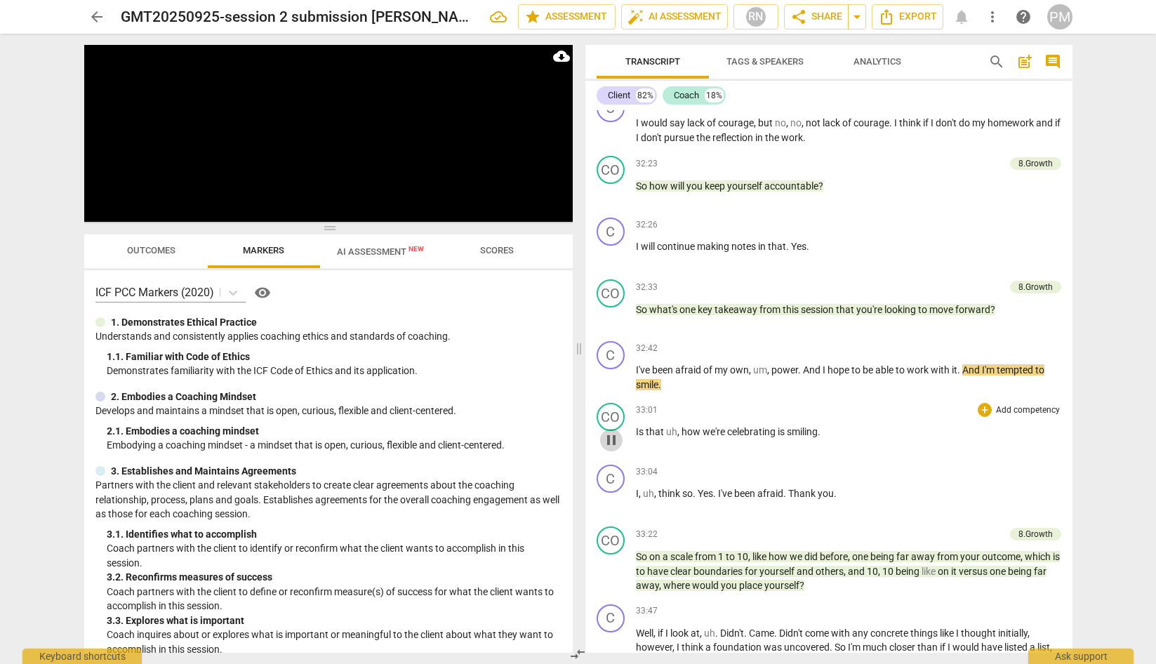
click at [609, 448] on span "pause" at bounding box center [611, 440] width 17 height 17
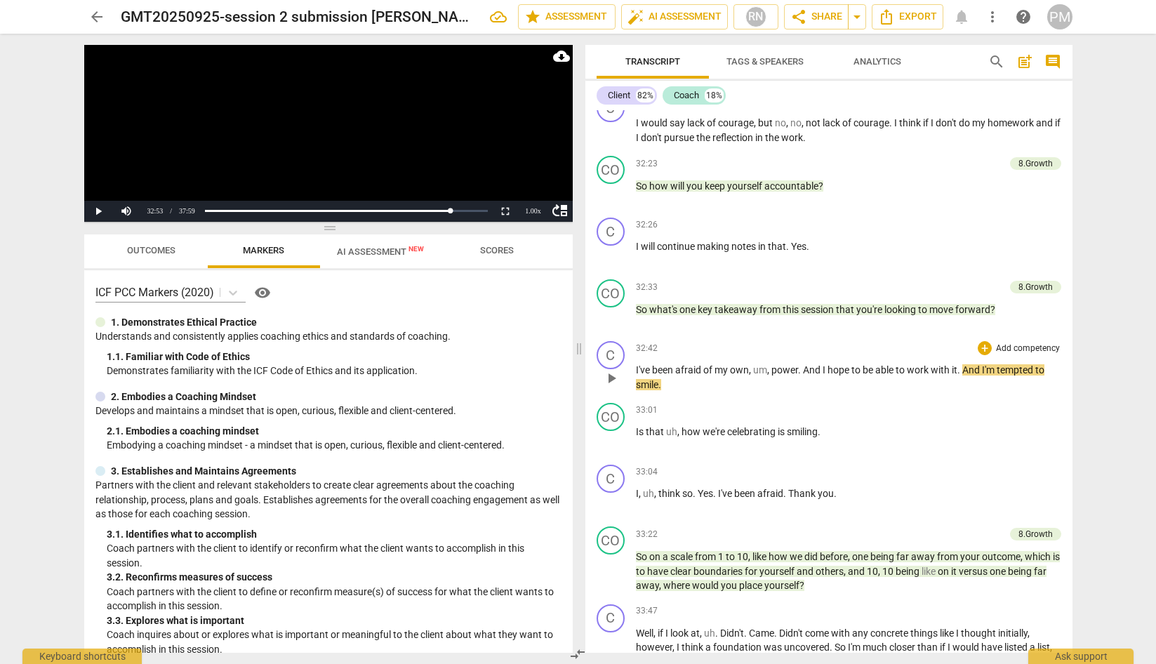
drag, startPoint x: 634, startPoint y: 399, endPoint x: 761, endPoint y: 405, distance: 127.1
click at [761, 397] on div "C play_arrow pause 32:42 + Add competency keyboard_arrow_right I've been afraid…" at bounding box center [828, 366] width 487 height 62
drag, startPoint x: 635, startPoint y: 395, endPoint x: 1009, endPoint y: 410, distance: 374.3
click at [909, 392] on p "I've been afraid of my own , um , power . And I hope to be able to work with it…" at bounding box center [848, 377] width 425 height 29
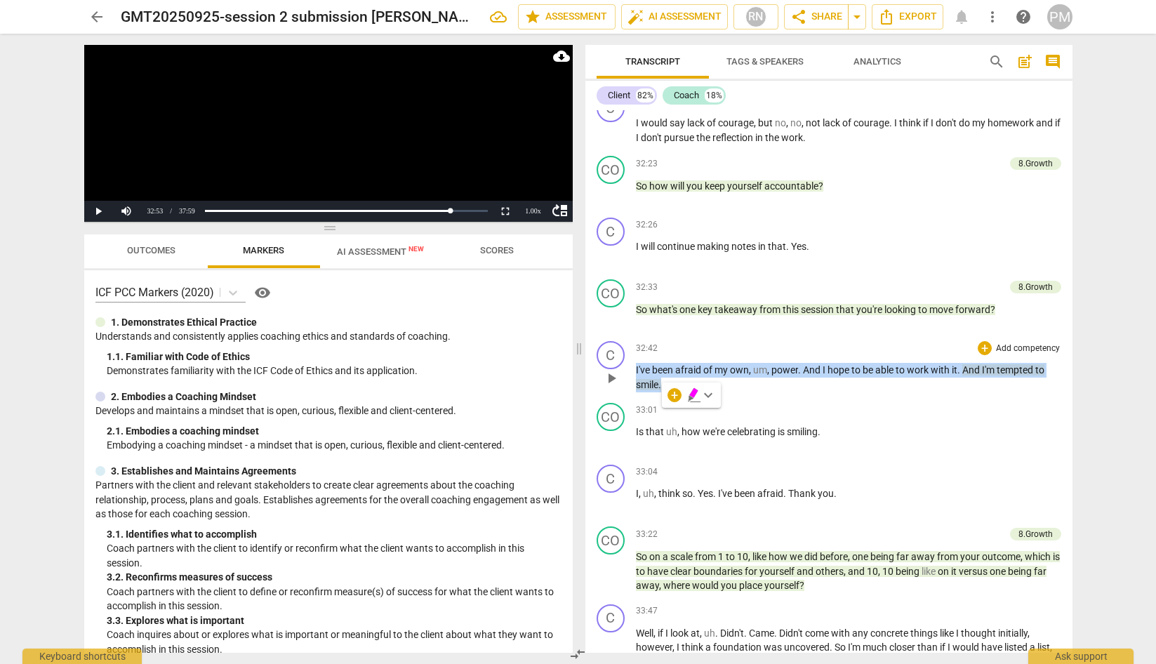
click at [618, 387] on span "play_arrow" at bounding box center [611, 378] width 17 height 17
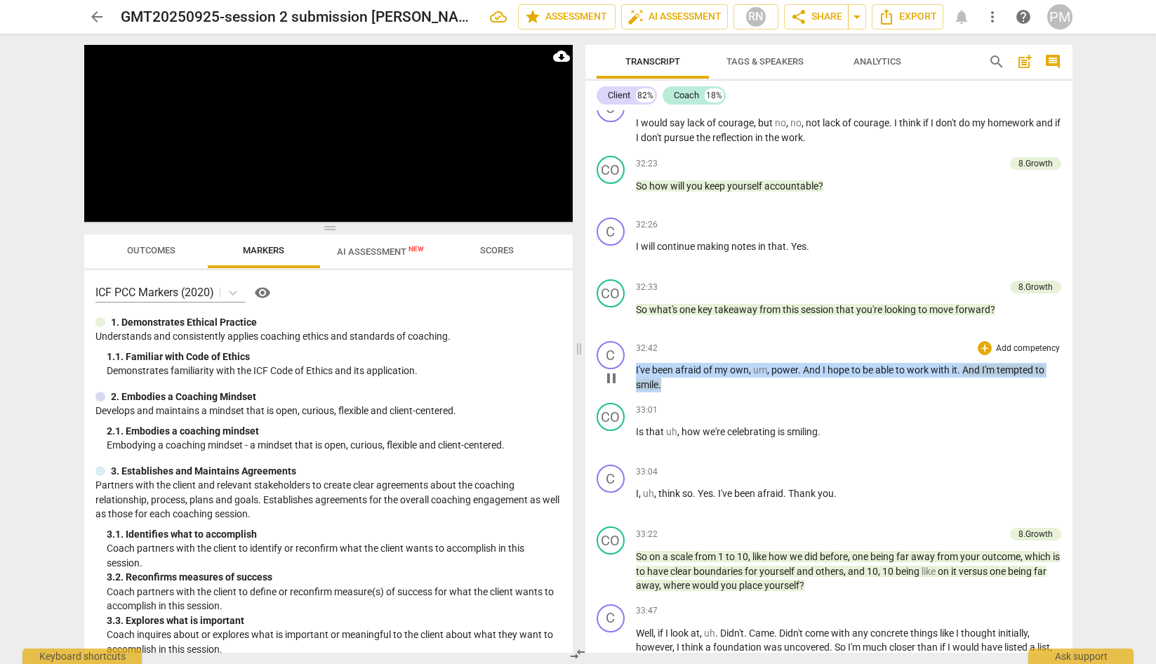
click at [641, 375] on span "I've" at bounding box center [644, 369] width 16 height 11
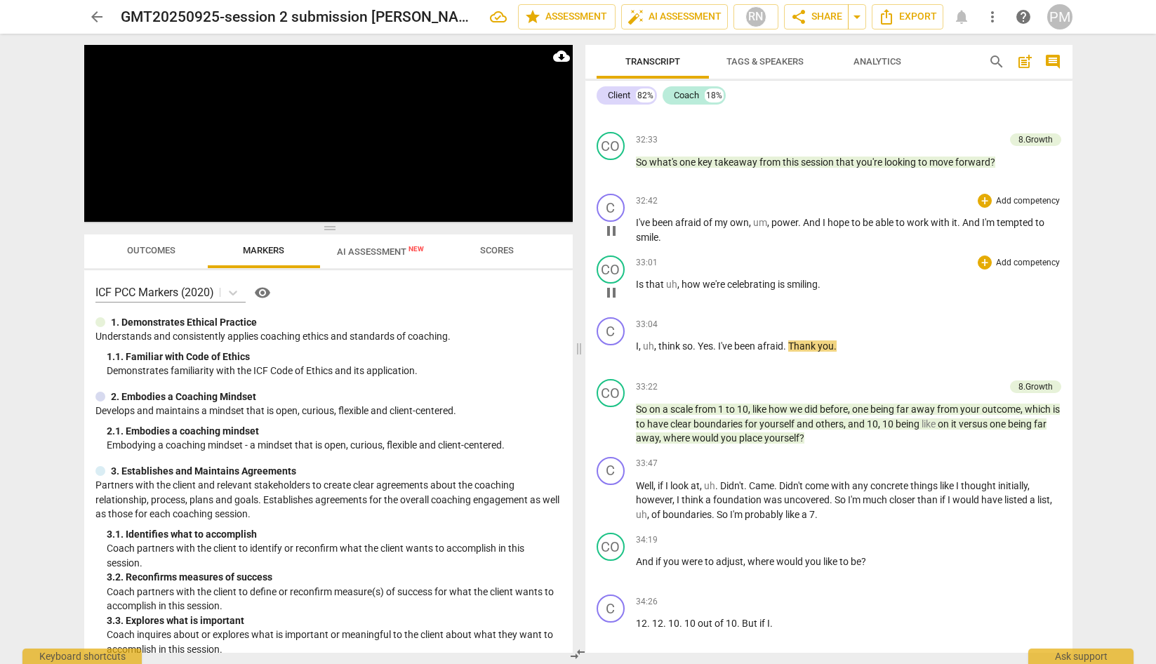
scroll to position [4352, 0]
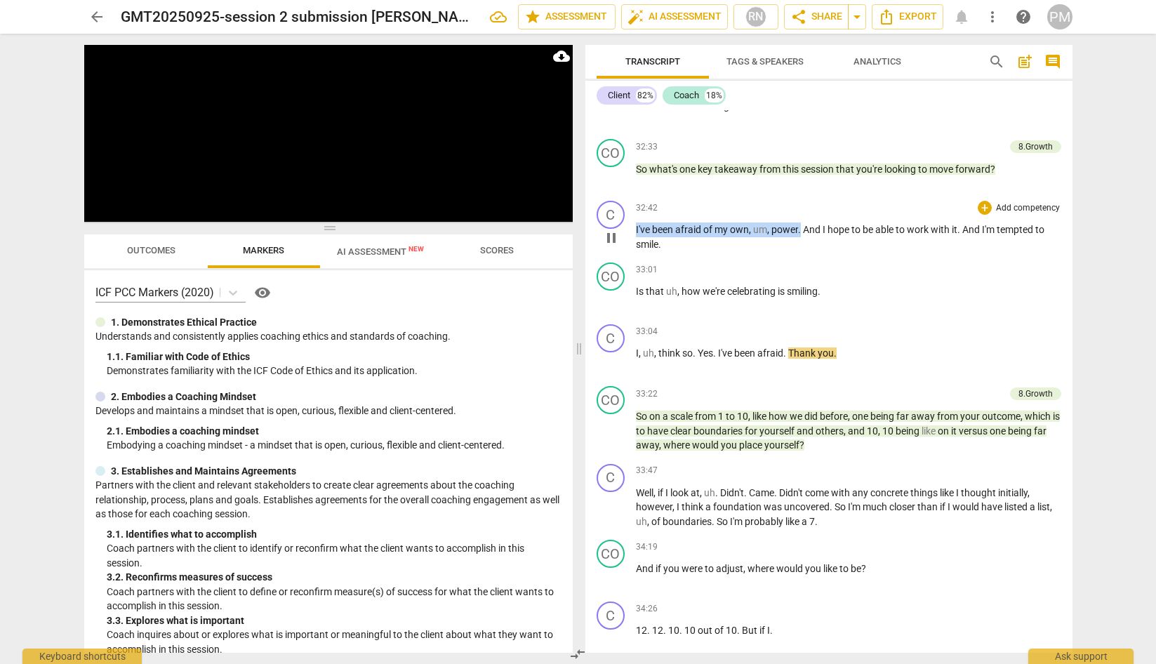
drag, startPoint x: 636, startPoint y: 256, endPoint x: 801, endPoint y: 257, distance: 164.9
click at [801, 251] on p "I've been afraid of my own , um , power . And I hope to be able to work with it…" at bounding box center [848, 236] width 425 height 29
click at [834, 241] on icon "button" at bounding box center [835, 238] width 8 height 10
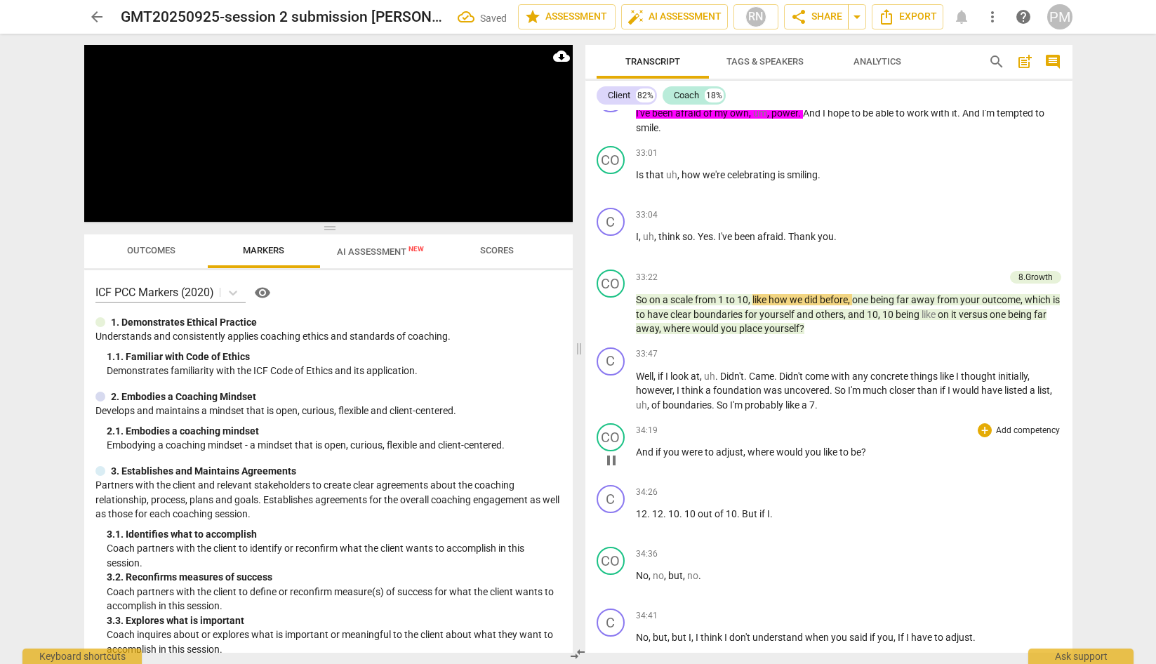
scroll to position [4493, 0]
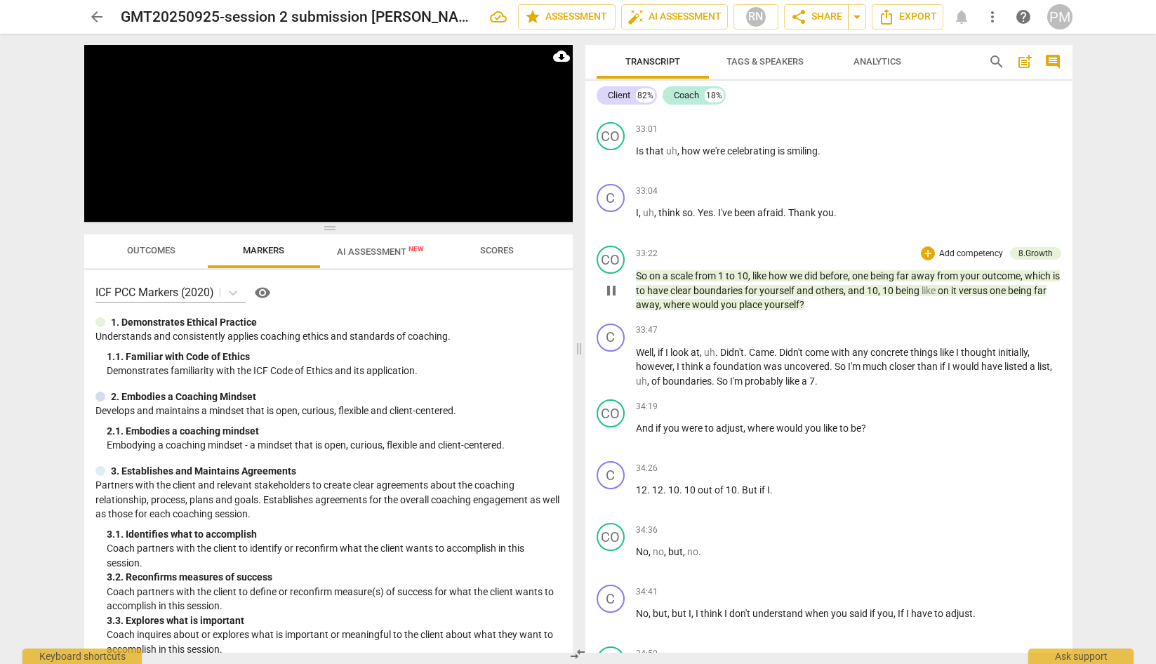
click at [610, 299] on span "pause" at bounding box center [611, 290] width 17 height 17
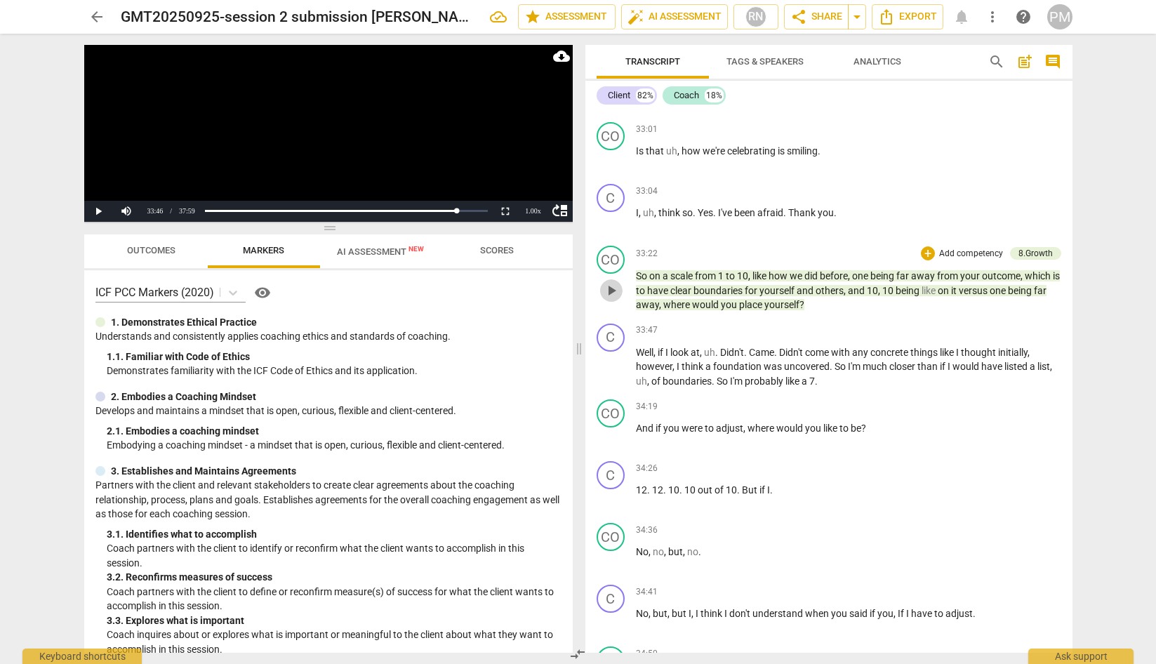
click at [607, 299] on span "play_arrow" at bounding box center [611, 290] width 17 height 17
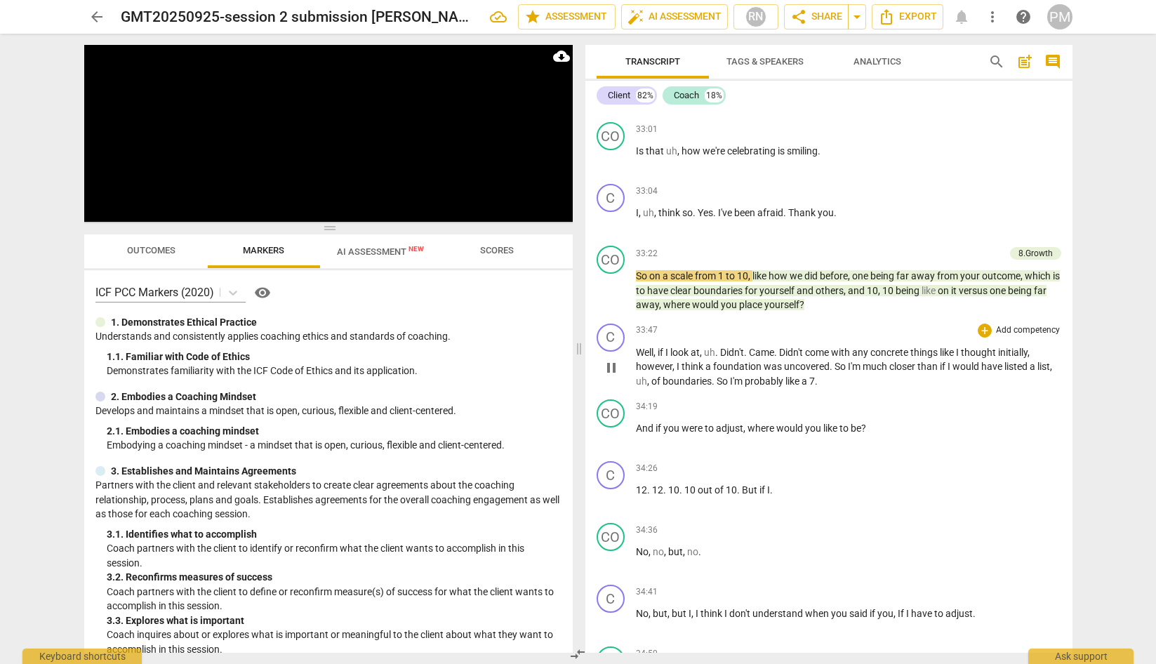
drag, startPoint x: 644, startPoint y: 387, endPoint x: 616, endPoint y: 396, distance: 29.7
click at [644, 387] on p "Well , if I look at , uh . Didn't . Came . Didn't come with any concrete things…" at bounding box center [848, 367] width 425 height 44
click at [641, 358] on span "Well" at bounding box center [645, 352] width 18 height 11
click at [638, 358] on span "Well" at bounding box center [645, 352] width 18 height 11
click at [636, 358] on span "Well" at bounding box center [645, 352] width 18 height 11
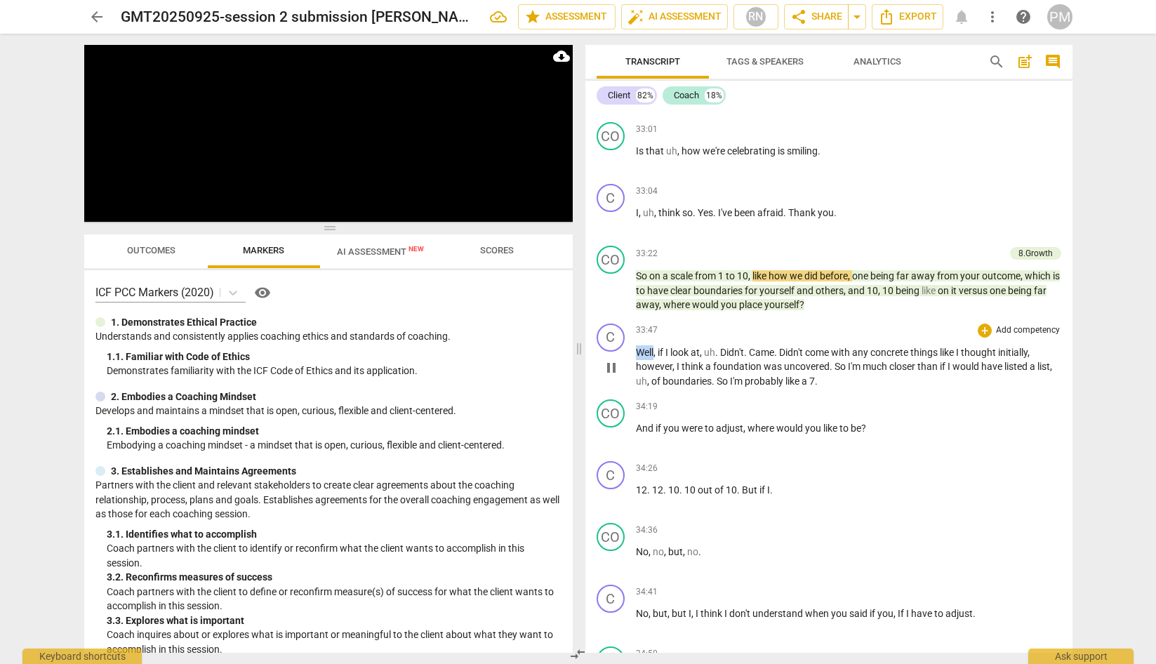
click at [636, 358] on span "Well" at bounding box center [645, 352] width 18 height 11
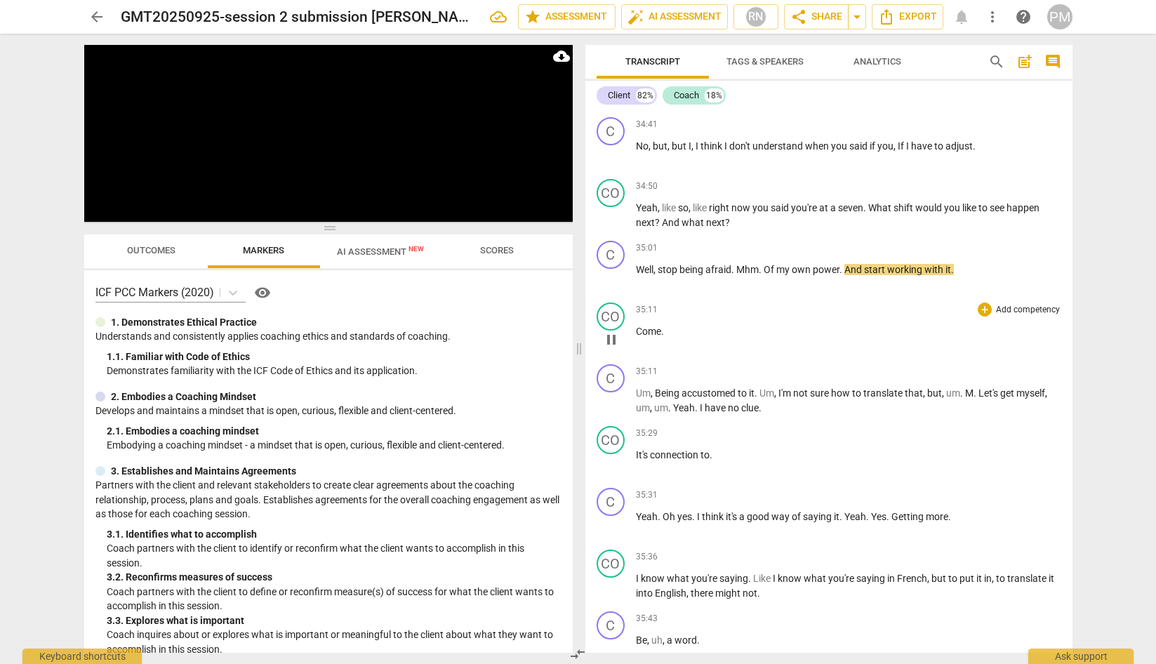
scroll to position [4984, 0]
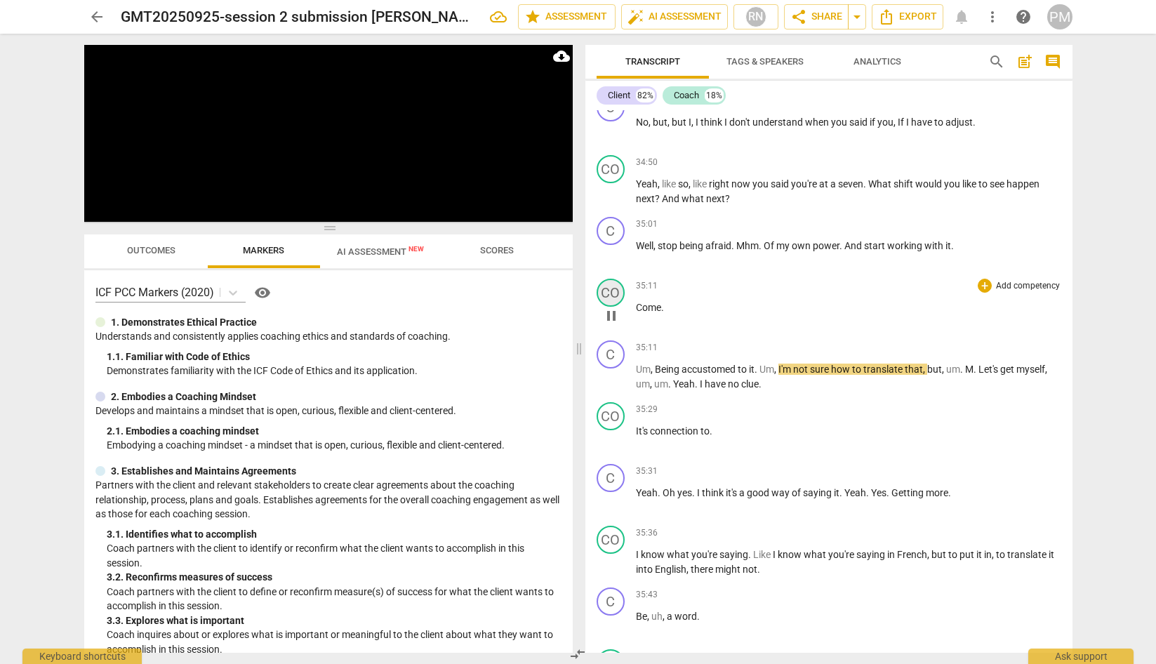
click at [614, 307] on div "CO" at bounding box center [610, 293] width 28 height 28
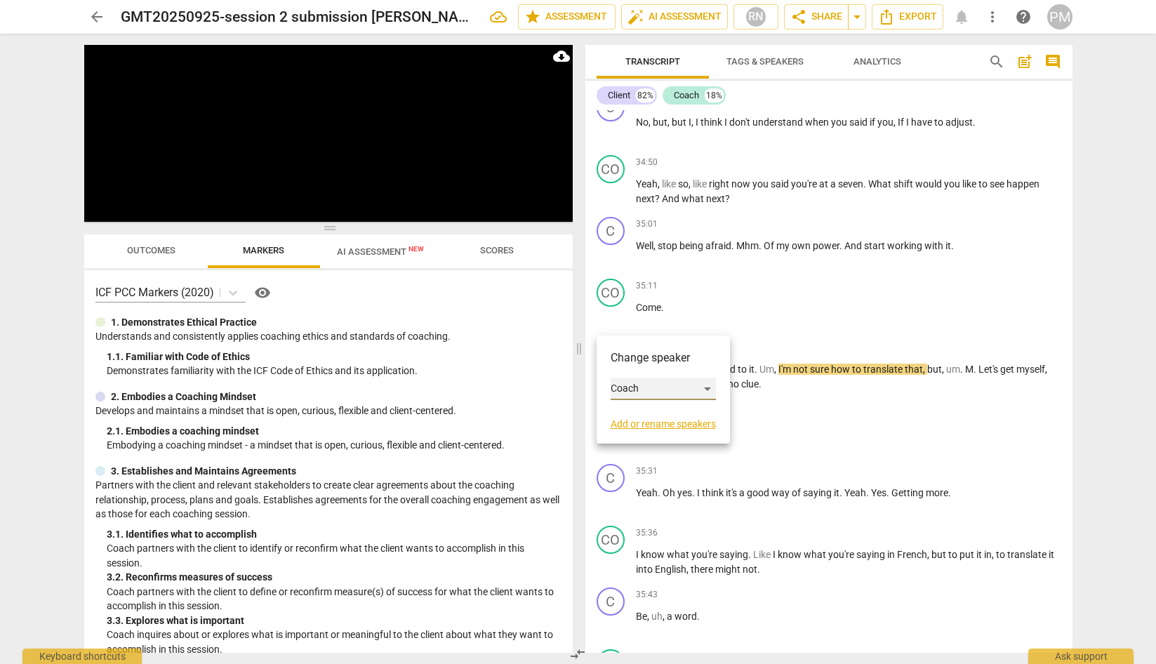
click at [676, 392] on div "Coach" at bounding box center [662, 388] width 105 height 22
click at [657, 361] on li "Client" at bounding box center [663, 362] width 107 height 27
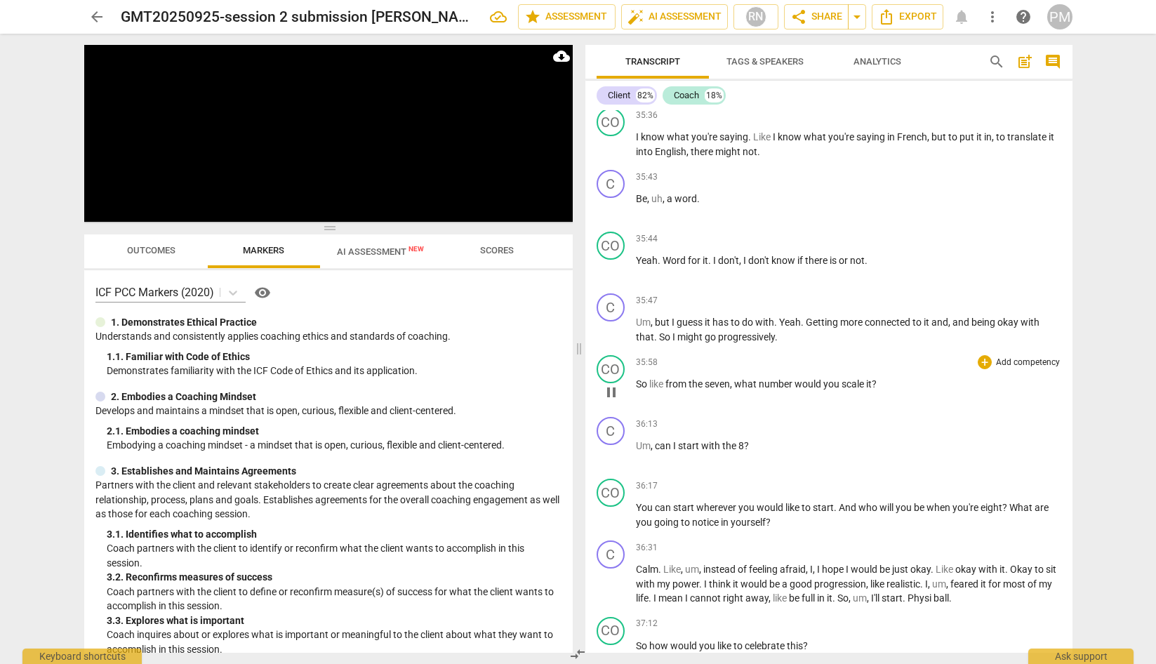
scroll to position [5405, 0]
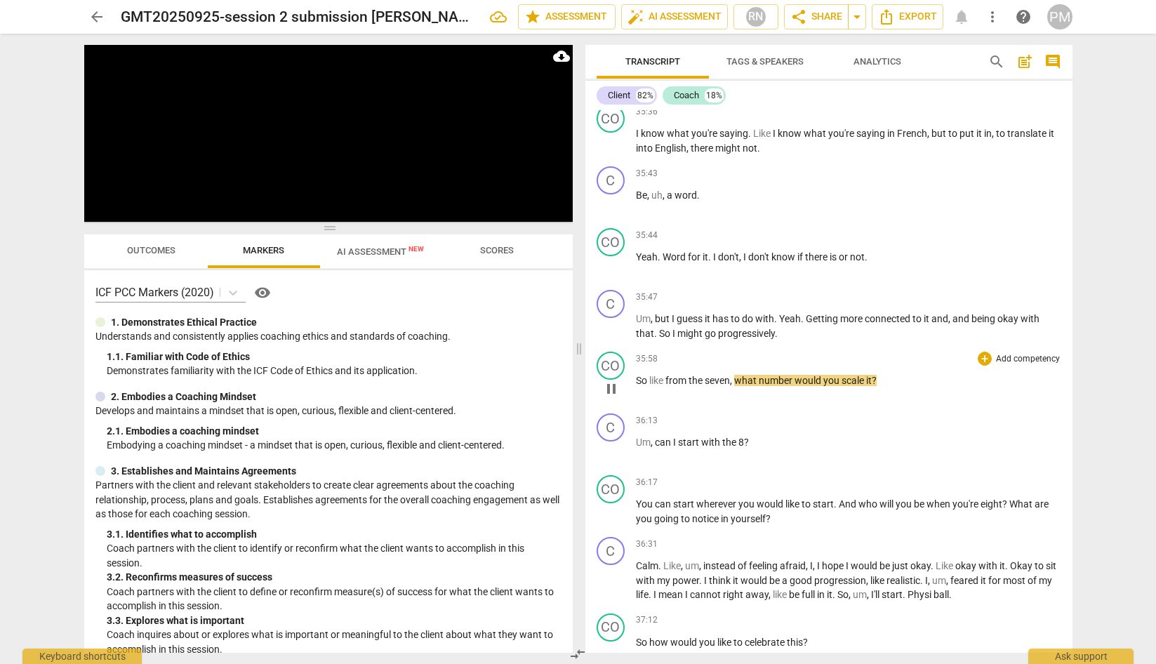
click at [610, 397] on span "pause" at bounding box center [611, 388] width 17 height 17
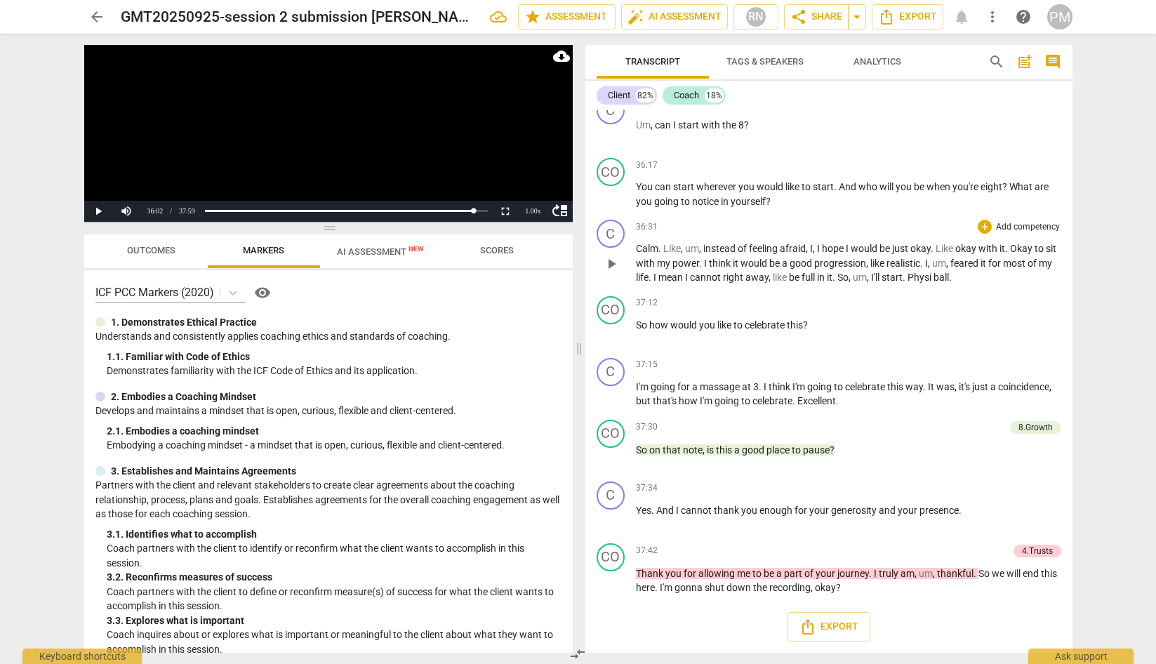
scroll to position [5751, 0]
drag, startPoint x: 836, startPoint y: 444, endPoint x: 853, endPoint y: 444, distance: 16.1
click at [853, 444] on p "So on that note , is this a good place to pause ?" at bounding box center [848, 450] width 425 height 15
click at [36, 151] on div "arrow_back GMT20250925-session 2 submission [PERSON_NAME] edit star Assessment …" at bounding box center [578, 332] width 1156 height 664
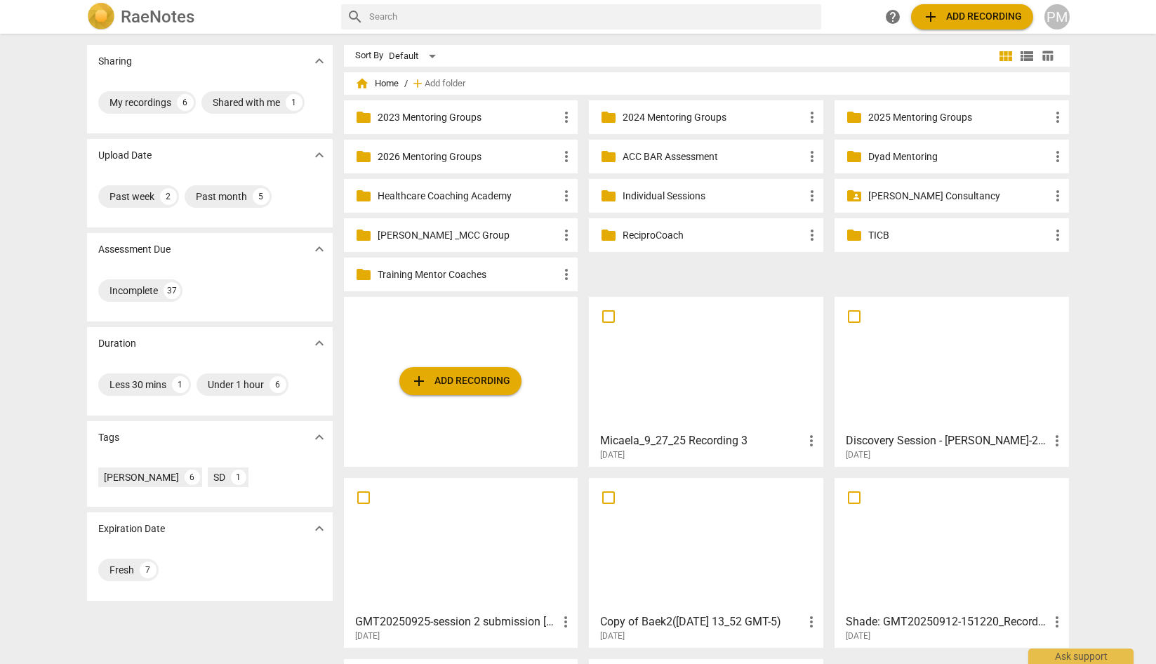
click at [909, 361] on div at bounding box center [951, 364] width 225 height 124
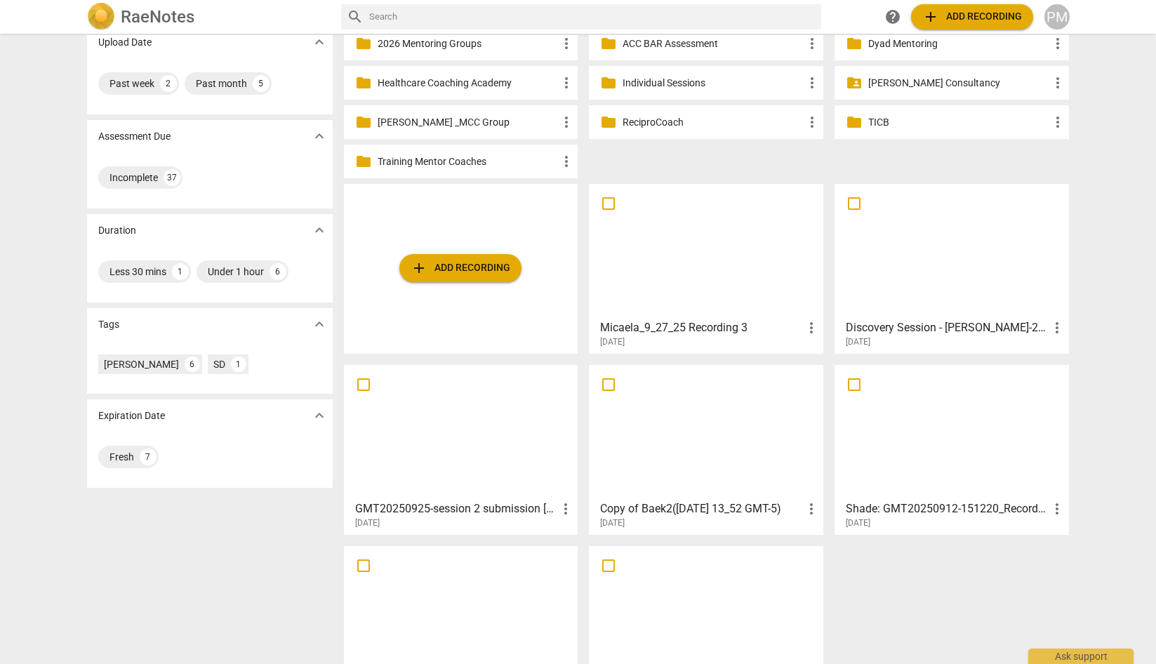
scroll to position [176, 0]
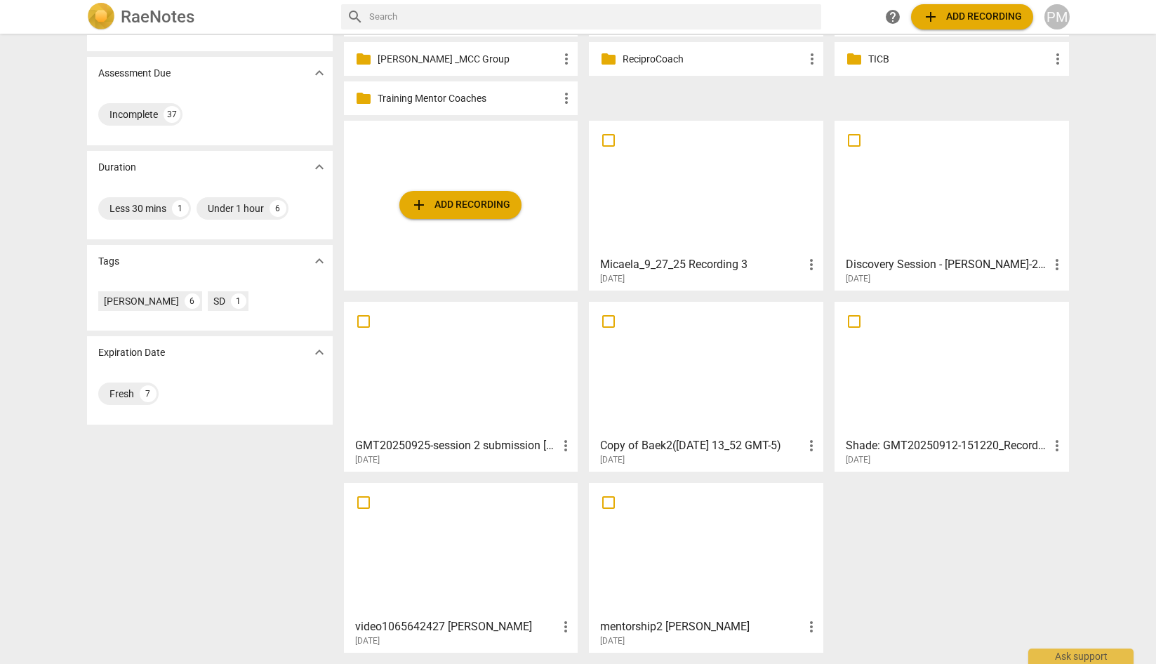
click at [670, 217] on div at bounding box center [706, 188] width 225 height 124
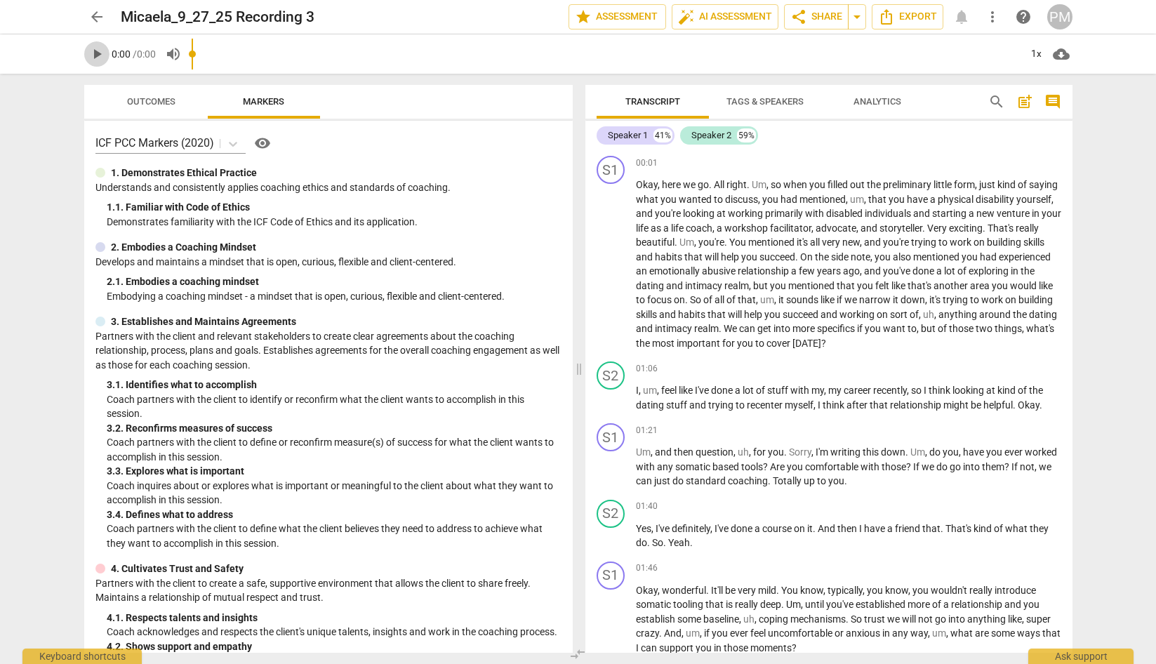
click at [95, 55] on span "play_arrow" at bounding box center [96, 54] width 17 height 17
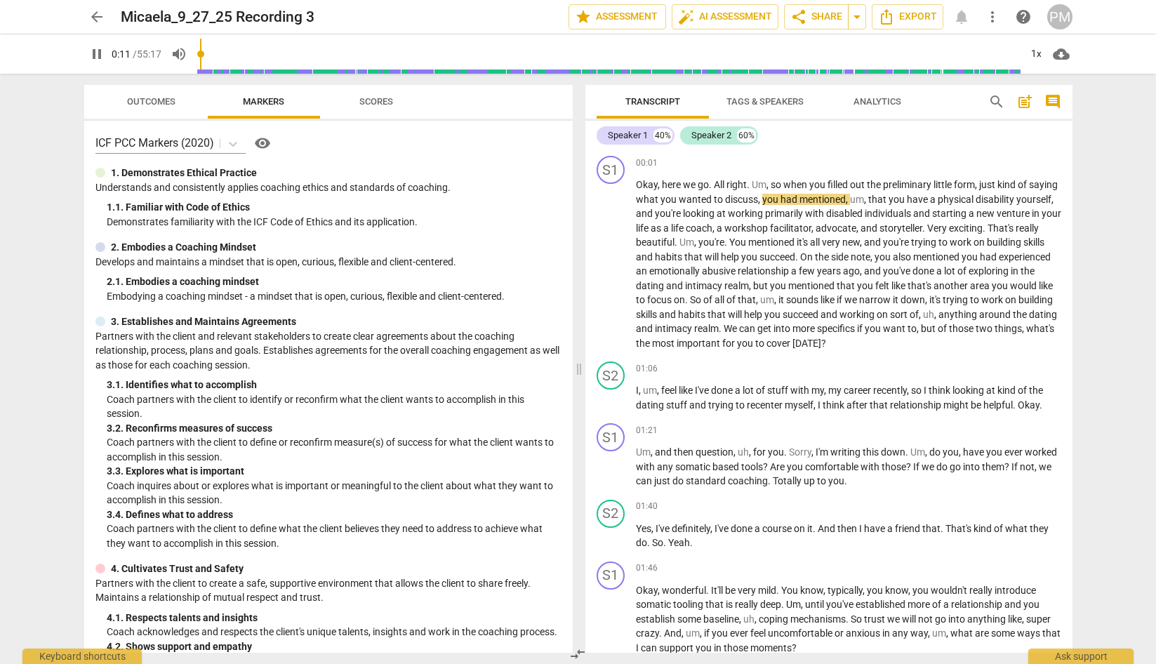
click at [763, 103] on span "Tags & Speakers" at bounding box center [764, 101] width 77 height 11
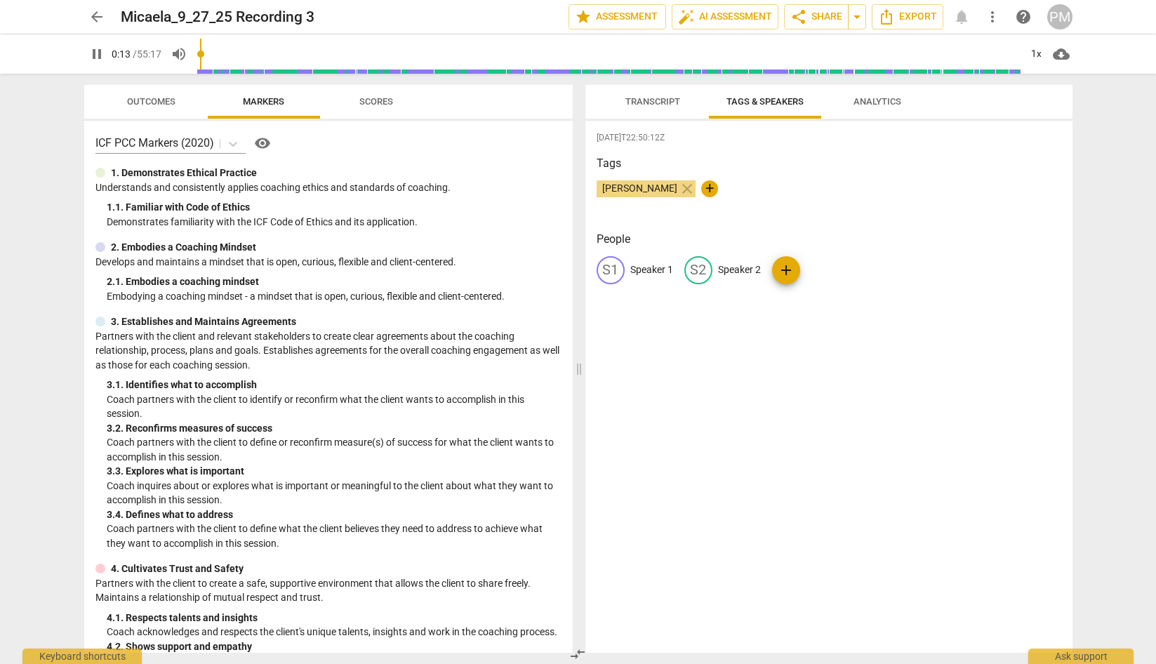
click at [648, 272] on p "Speaker 1" at bounding box center [651, 269] width 43 height 15
type input "15"
type input "C"
type input "16"
type input "Co"
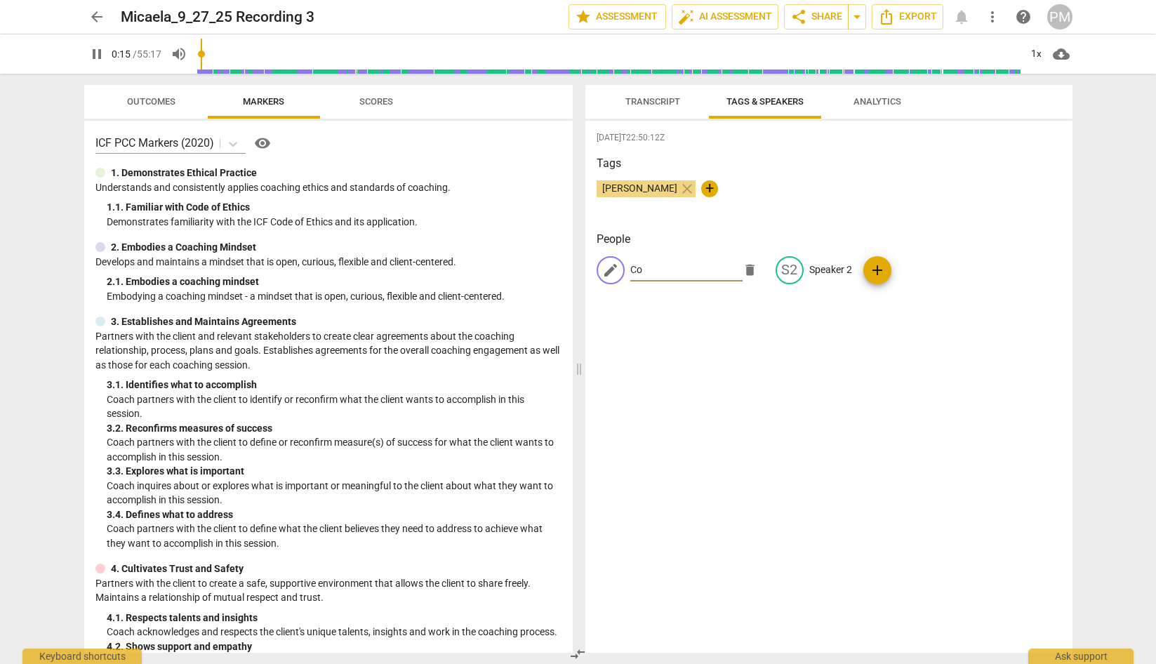
type input "16"
type input "Coa"
type input "16"
type input "Coach"
type input "19"
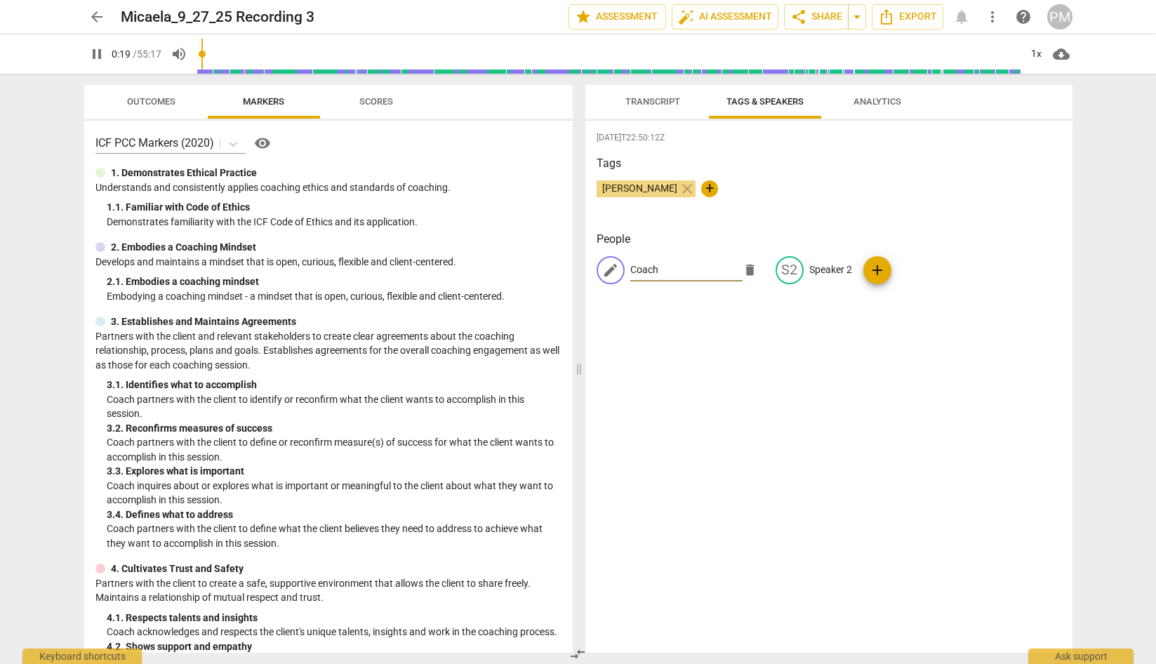
type input "Coach"
click at [787, 363] on div "[DATE]T22:50:12Z Tags [PERSON_NAME] close + People edit Coach delete S2 Speaker…" at bounding box center [828, 387] width 487 height 532
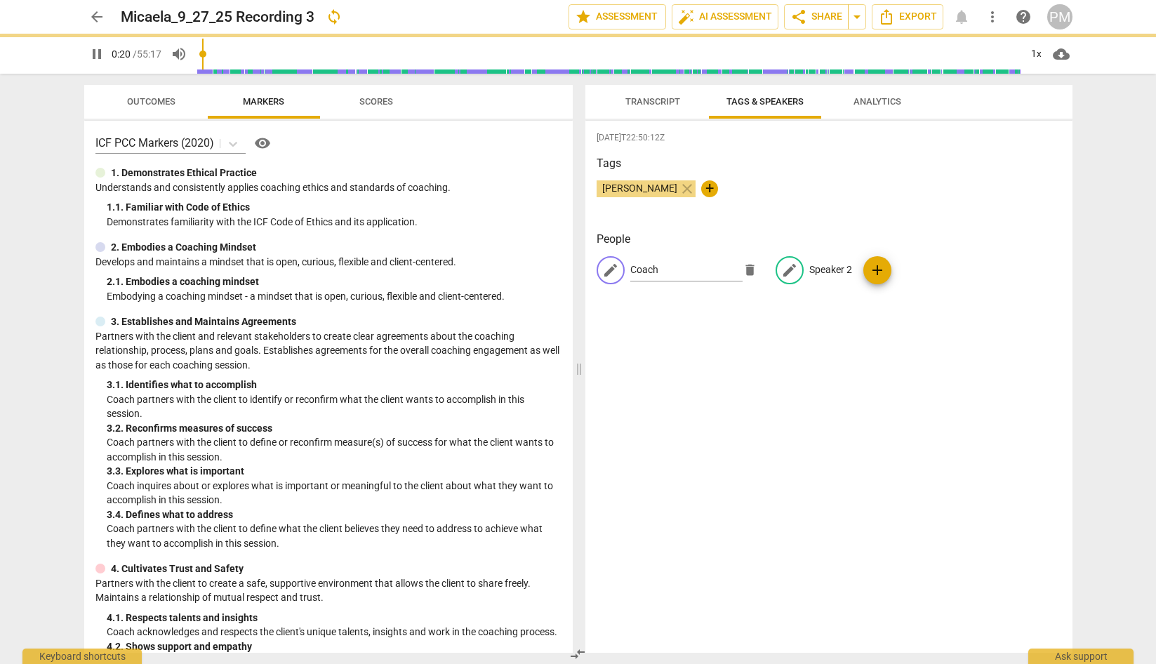
click at [821, 269] on div "edit Coach delete edit Speaker 2 add" at bounding box center [828, 275] width 464 height 39
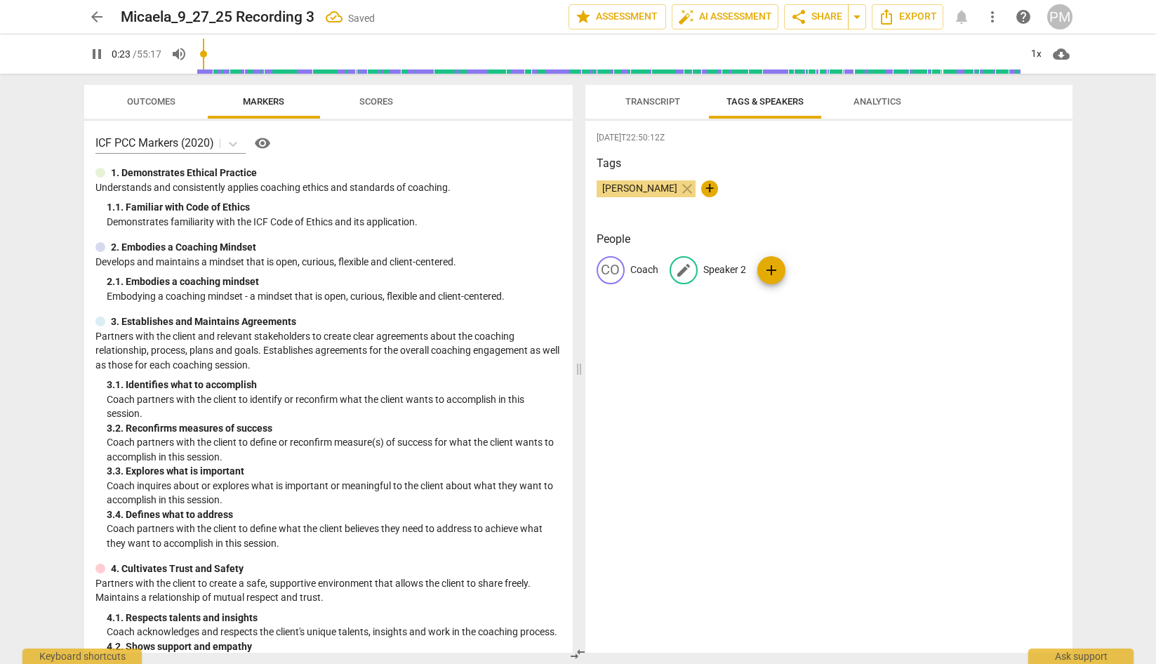
click at [711, 273] on p "Speaker 2" at bounding box center [724, 269] width 43 height 15
type input "25"
type input "C"
type input "26"
type input "Cli"
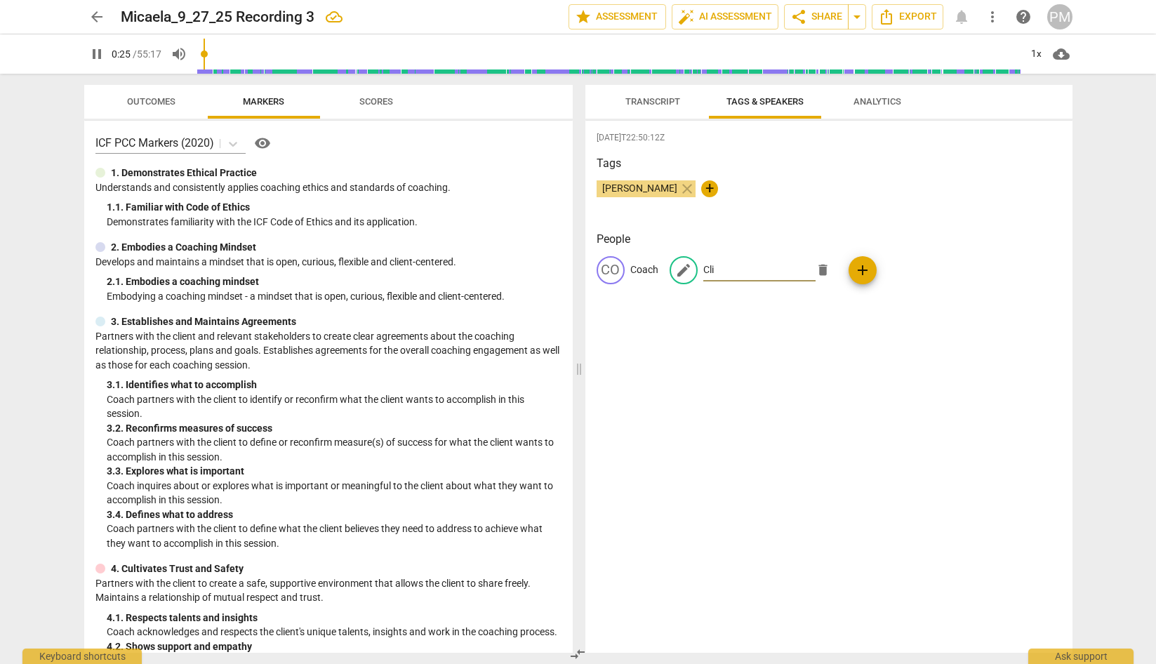
type input "26"
type input "Clien"
type input "26"
type input "Client"
type input "27"
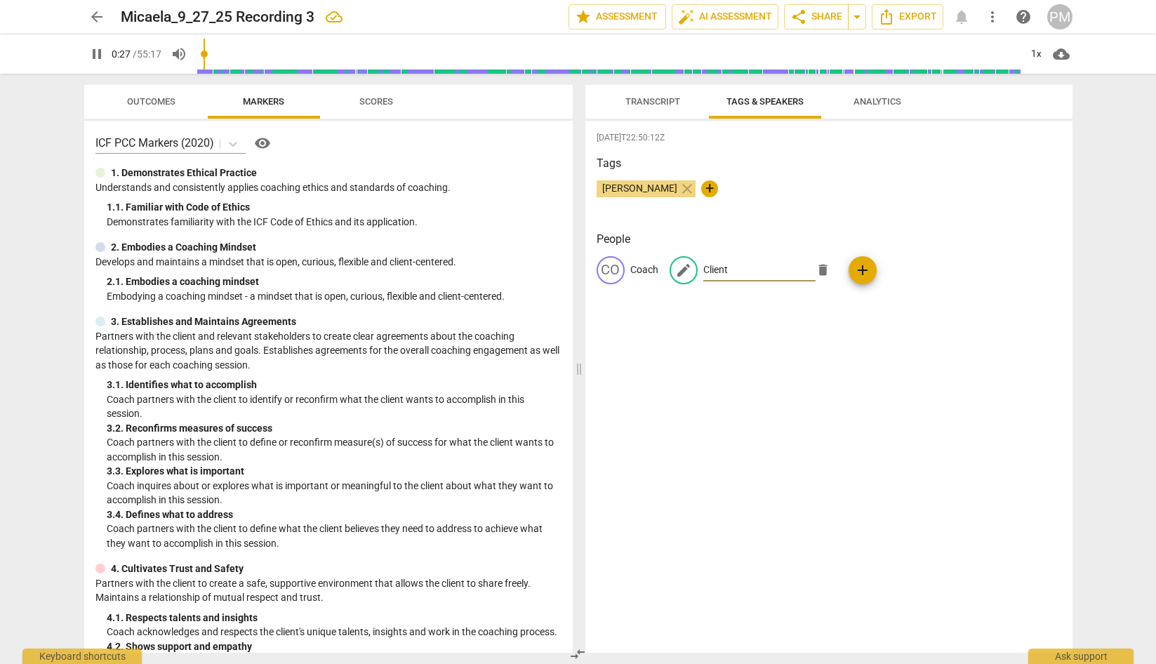
type input "Client"
click at [697, 408] on div "[DATE]T22:50:12Z Tags [PERSON_NAME] close + People CO Coach edit Client delete …" at bounding box center [828, 387] width 487 height 532
click at [644, 102] on span "Transcript" at bounding box center [652, 101] width 55 height 11
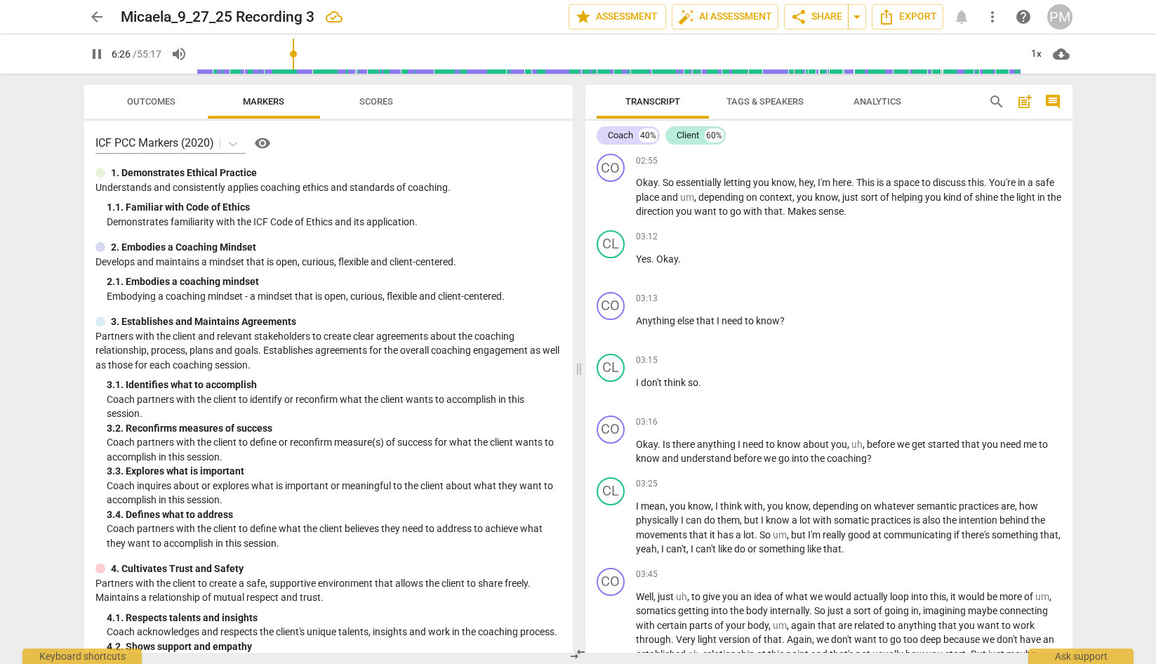
scroll to position [1742, 0]
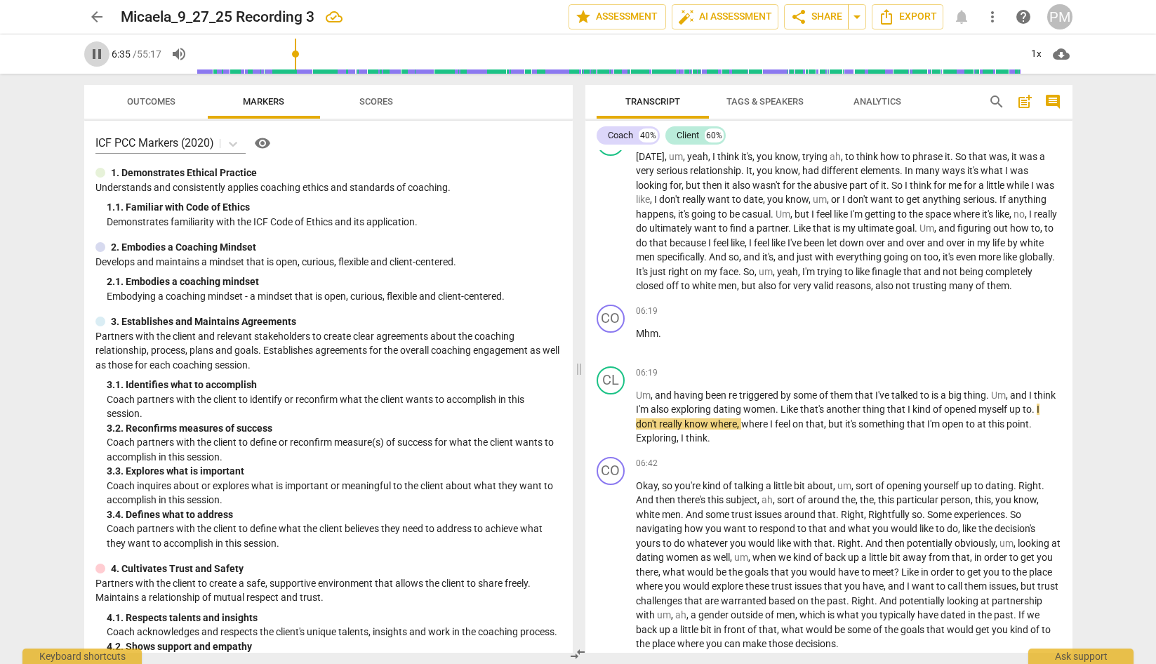
click at [93, 54] on span "pause" at bounding box center [96, 54] width 17 height 17
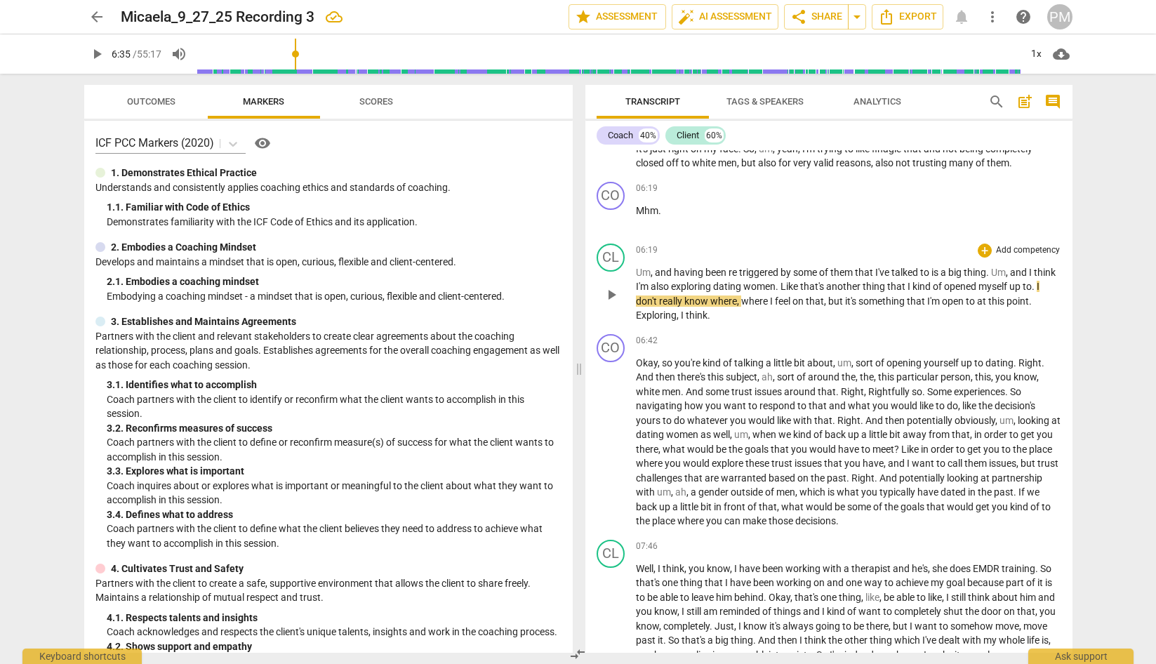
scroll to position [1883, 0]
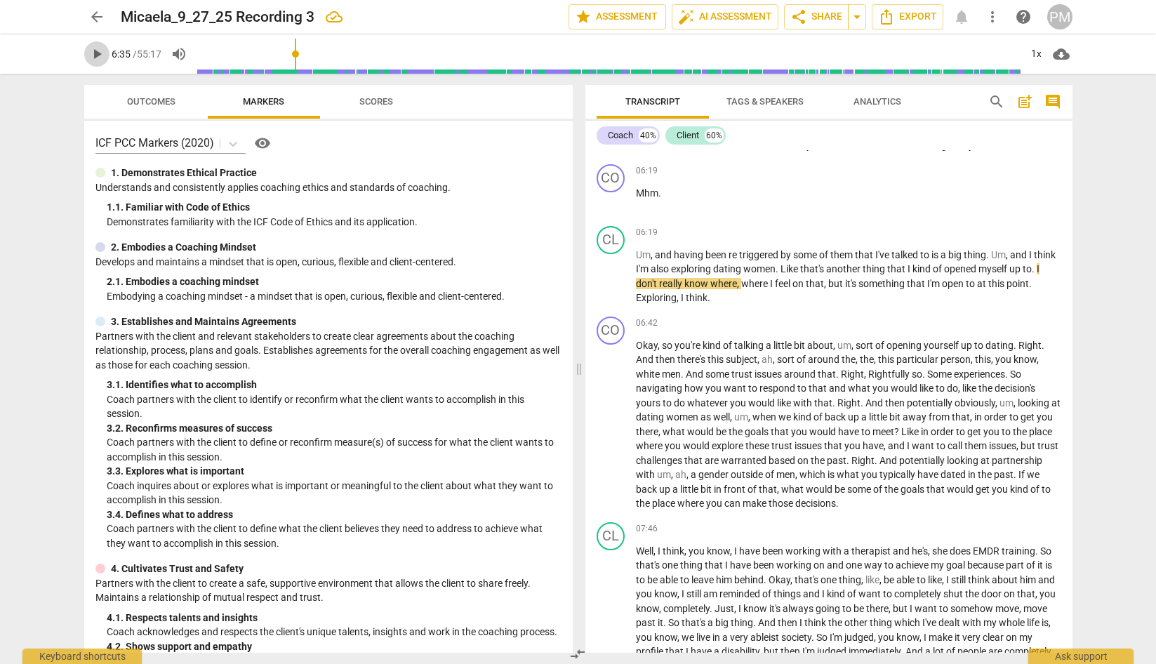
click at [97, 59] on span "play_arrow" at bounding box center [96, 54] width 17 height 17
click at [93, 52] on span "pause" at bounding box center [96, 54] width 17 height 17
type input "398"
